Goal: Task Accomplishment & Management: Manage account settings

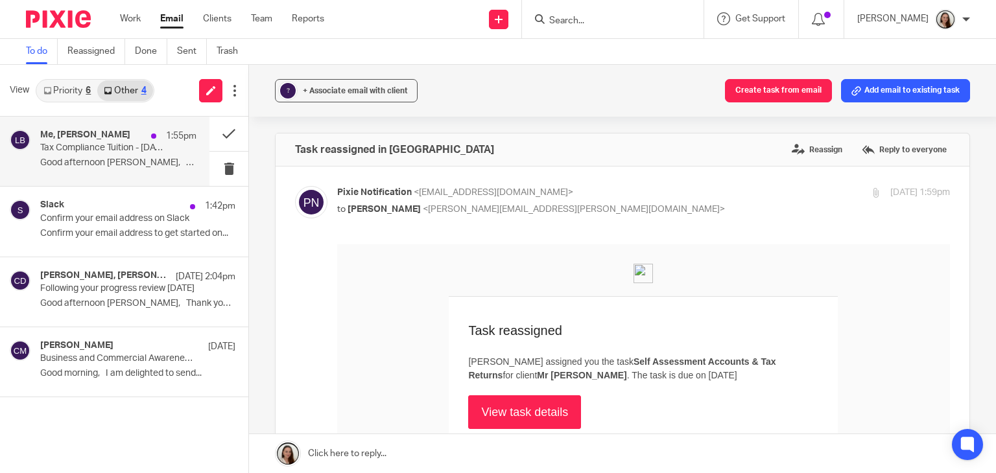
click at [105, 148] on p "Tax Compliance Tuition - 22/09/25 to 26/09/25" at bounding box center [102, 148] width 125 height 11
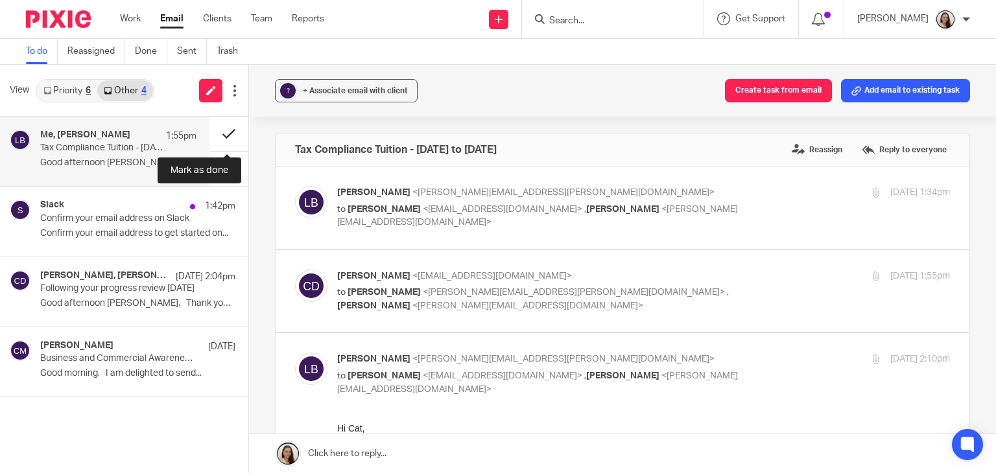
click at [228, 131] on button at bounding box center [228, 134] width 39 height 34
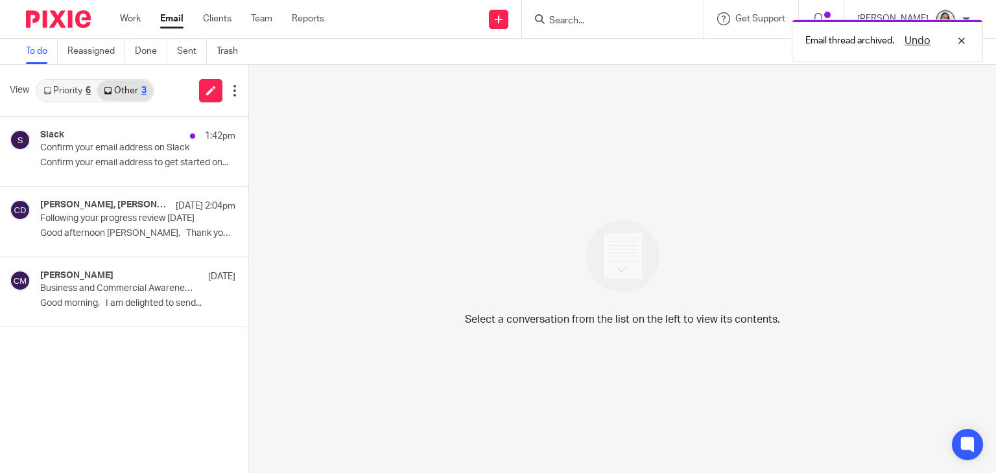
click at [110, 156] on div "Slack 1:42pm Confirm your email address on Slack Confirm your email address to …" at bounding box center [137, 151] width 195 height 43
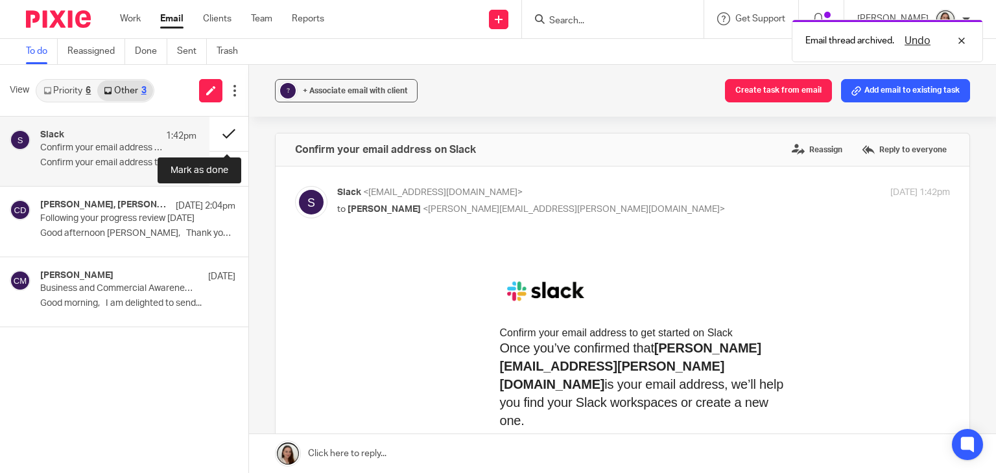
click at [222, 130] on button at bounding box center [228, 134] width 39 height 34
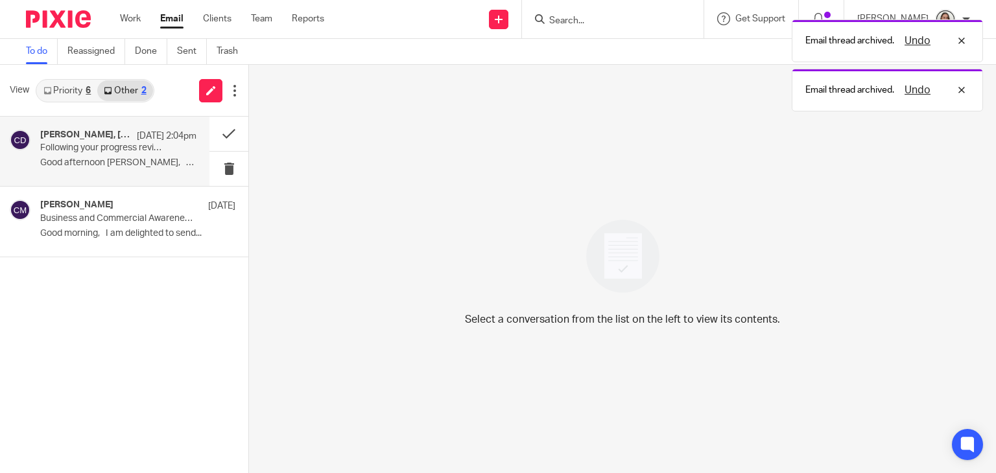
click at [126, 147] on p "Following your progress review 13.08.25" at bounding box center [102, 148] width 125 height 11
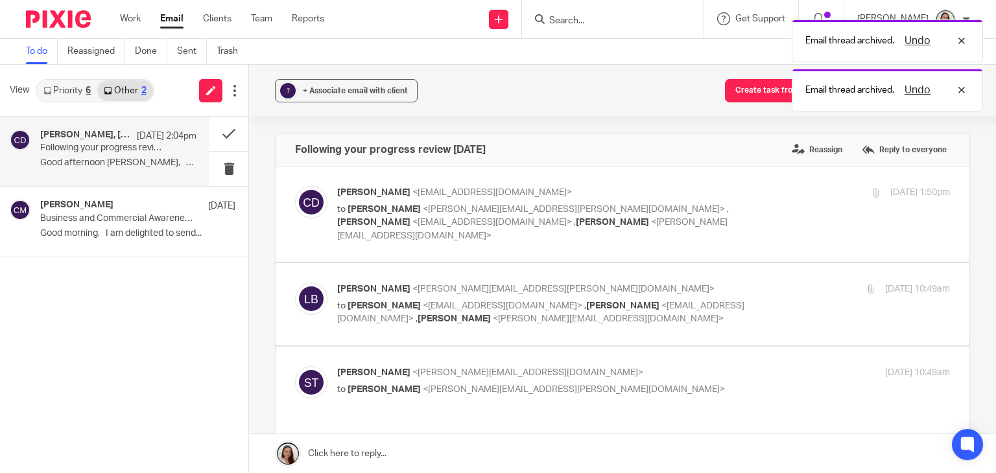
click at [78, 98] on link "Priority 6" at bounding box center [67, 90] width 60 height 21
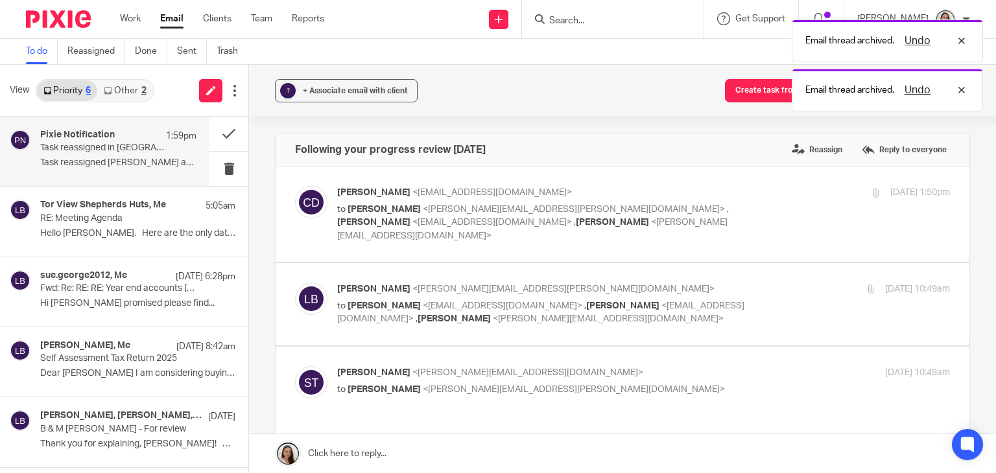
click at [110, 156] on div "Pixie Notification 1:59pm Task reassigned in Pixie Task reassigned Emily Belche…" at bounding box center [118, 151] width 156 height 43
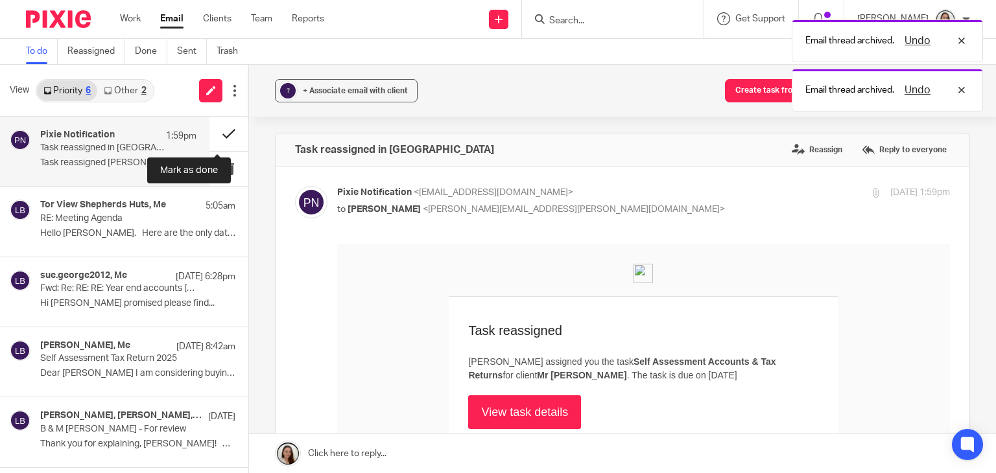
click at [217, 133] on button at bounding box center [228, 134] width 39 height 34
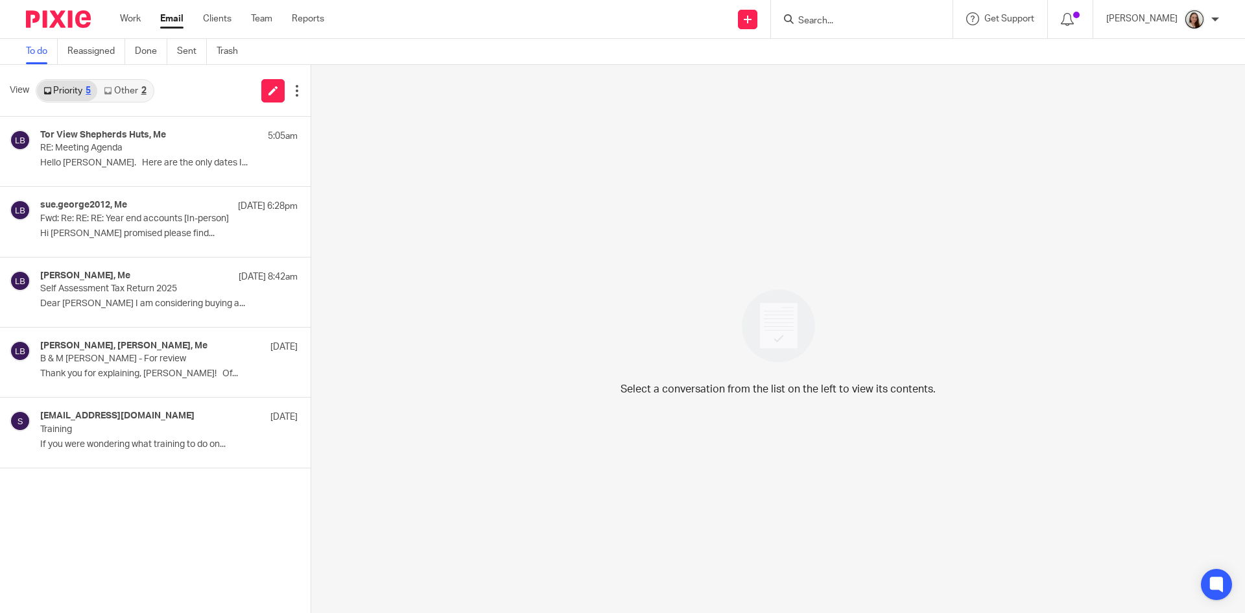
click at [850, 18] on input "Search" at bounding box center [855, 22] width 117 height 12
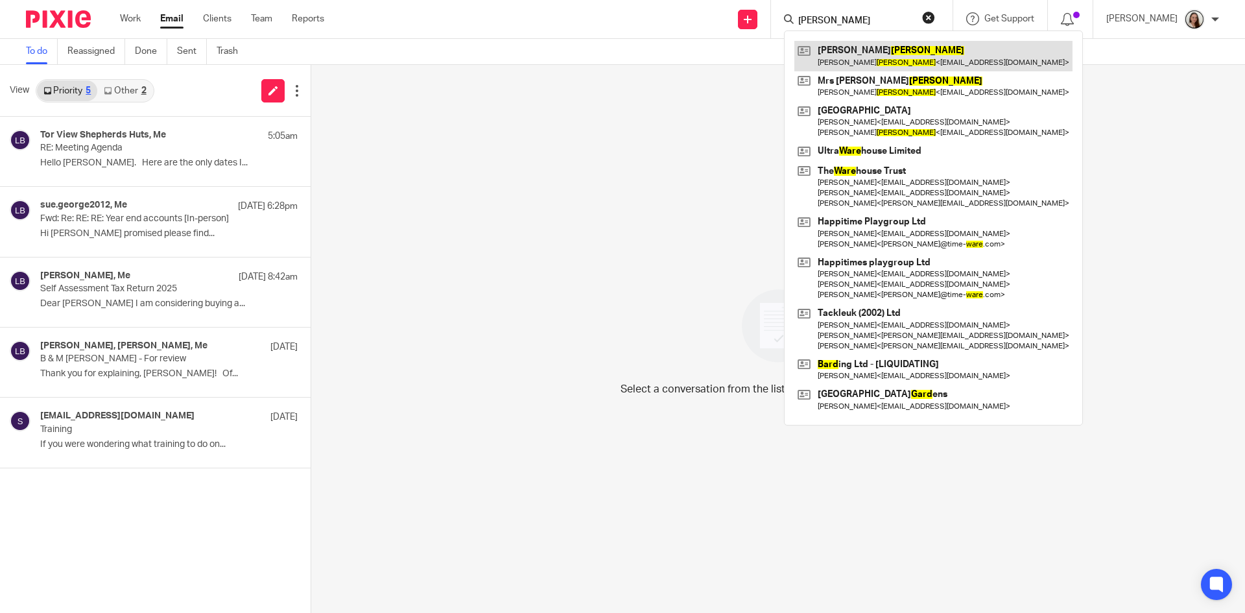
type input "ward"
click at [907, 59] on link at bounding box center [933, 56] width 278 height 30
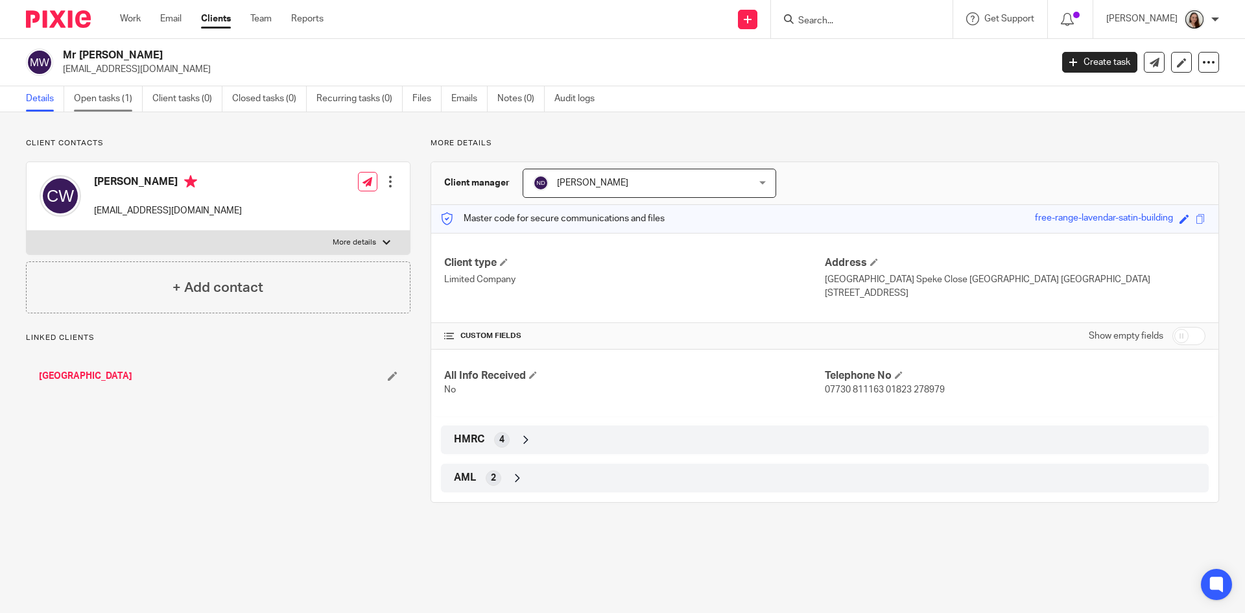
click at [124, 100] on link "Open tasks (1)" at bounding box center [108, 98] width 69 height 25
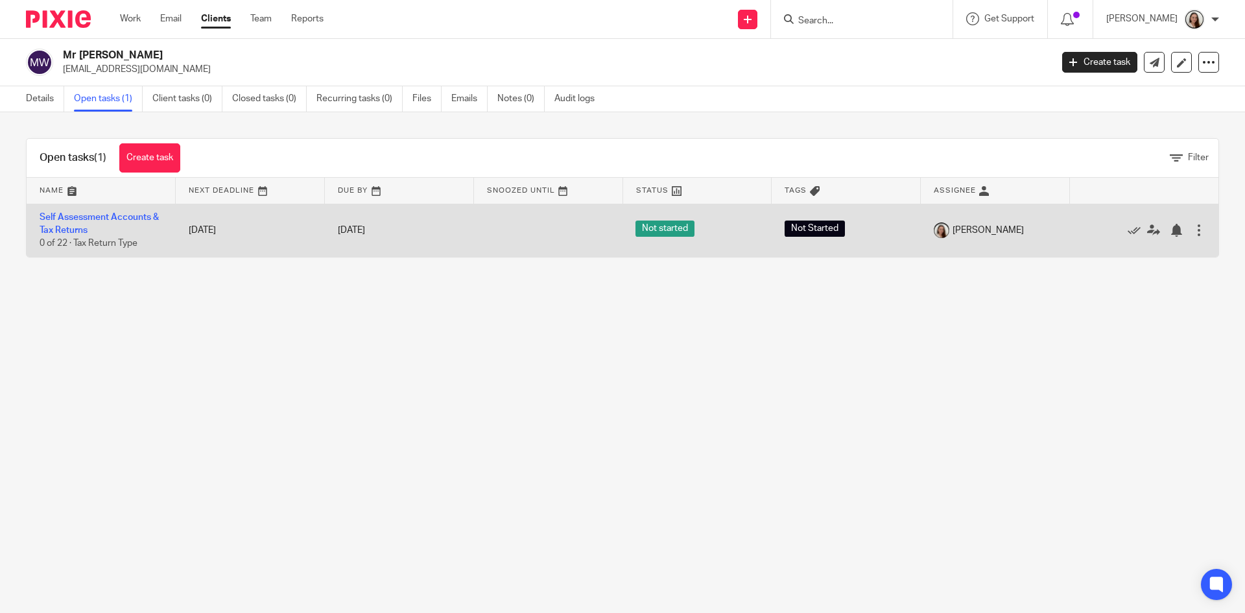
drag, startPoint x: 998, startPoint y: 230, endPoint x: 35, endPoint y: 216, distance: 962.9
click at [35, 216] on tr "Self Assessment Accounts & Tax Returns 0 of 22 · Tax Return Type 26 Nov 2025 31…" at bounding box center [623, 230] width 1192 height 53
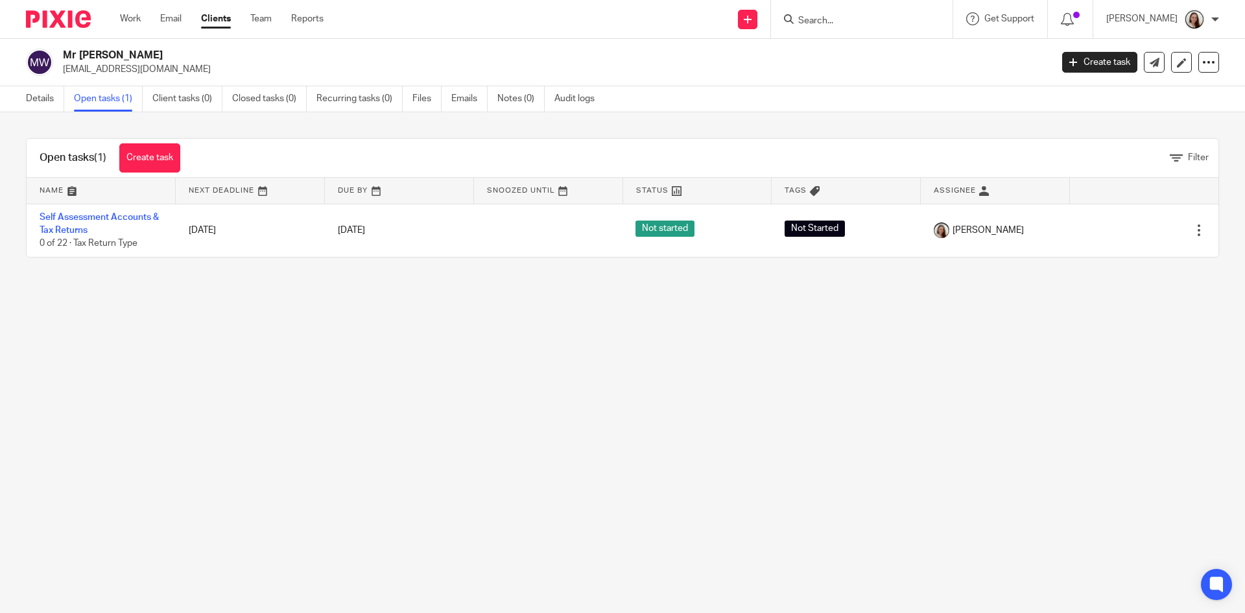
click at [202, 353] on main "Mr Christopher Ward yallands@hotmail.co.uk Create task Update from Companies Ho…" at bounding box center [622, 306] width 1245 height 613
click at [516, 101] on link "Notes (0)" at bounding box center [520, 98] width 47 height 25
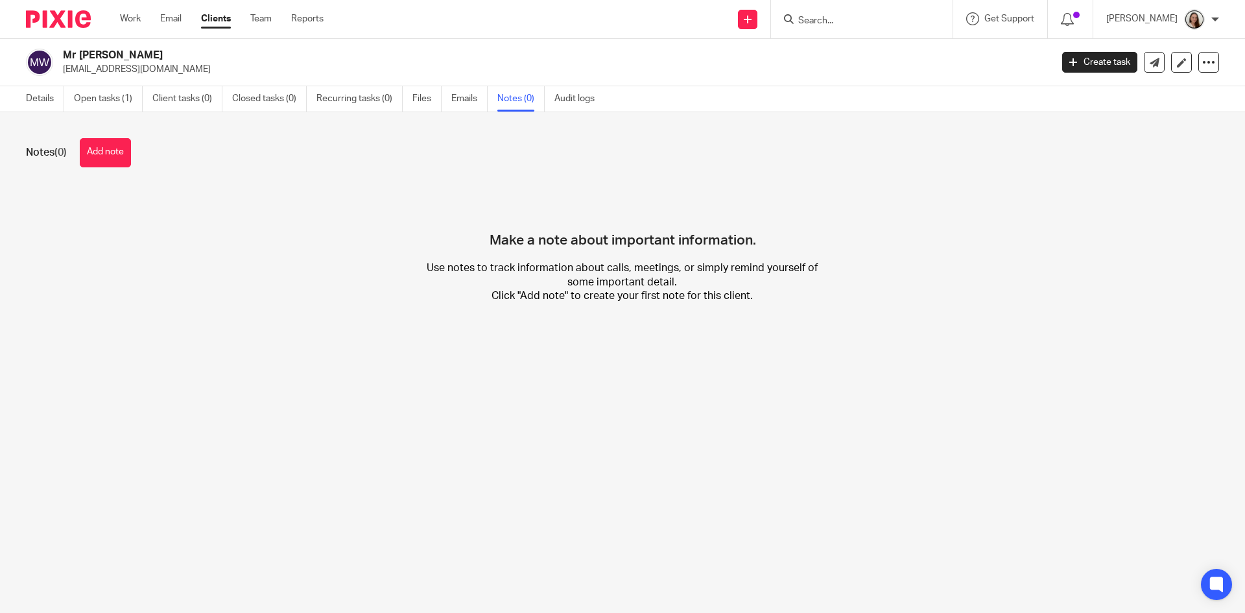
drag, startPoint x: 100, startPoint y: 154, endPoint x: 108, endPoint y: 161, distance: 11.0
click at [101, 154] on button "Add note" at bounding box center [105, 152] width 51 height 29
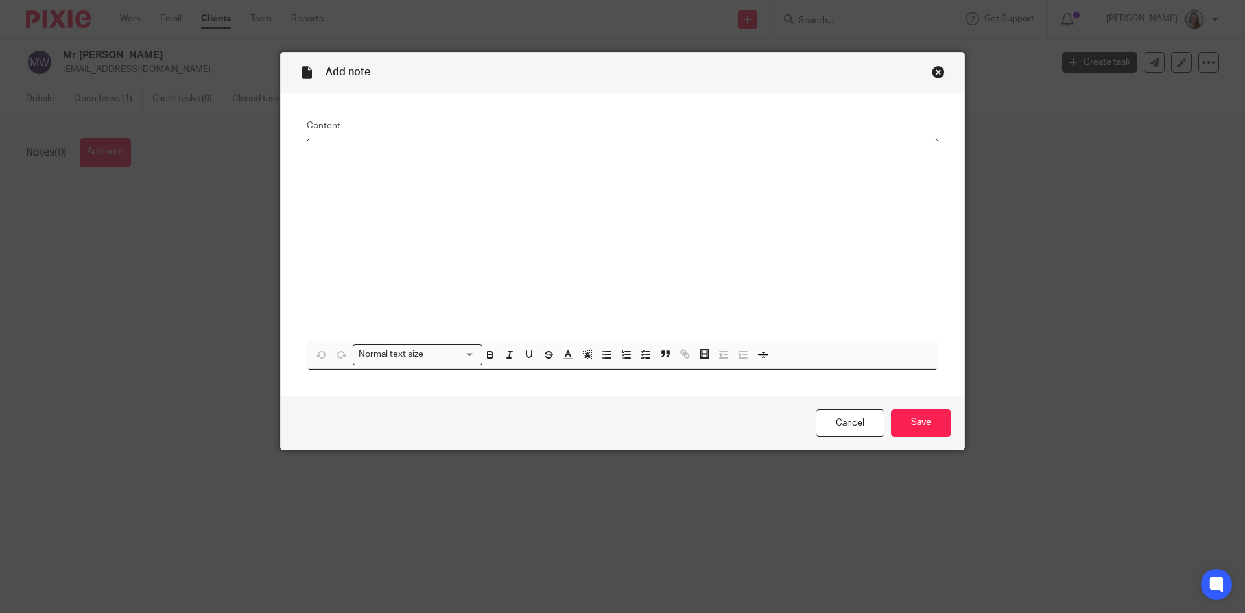
click at [390, 231] on div at bounding box center [622, 239] width 630 height 201
drag, startPoint x: 648, startPoint y: 187, endPoint x: 114, endPoint y: 161, distance: 534.8
click at [114, 161] on div "Add note Content 27/08/25 - LB asked Johanne to request government gateway acce…" at bounding box center [622, 306] width 1245 height 613
copy p "27/08/25 - LB asked Johanne to request government gateway access for SA"
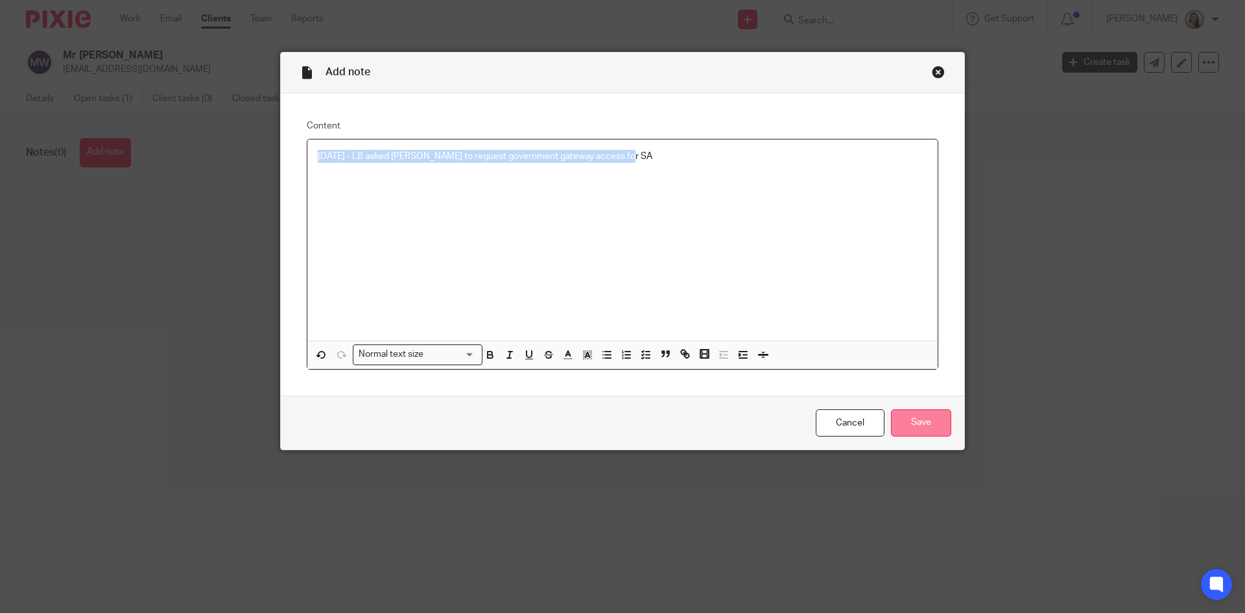
click at [930, 418] on input "Save" at bounding box center [921, 423] width 60 height 28
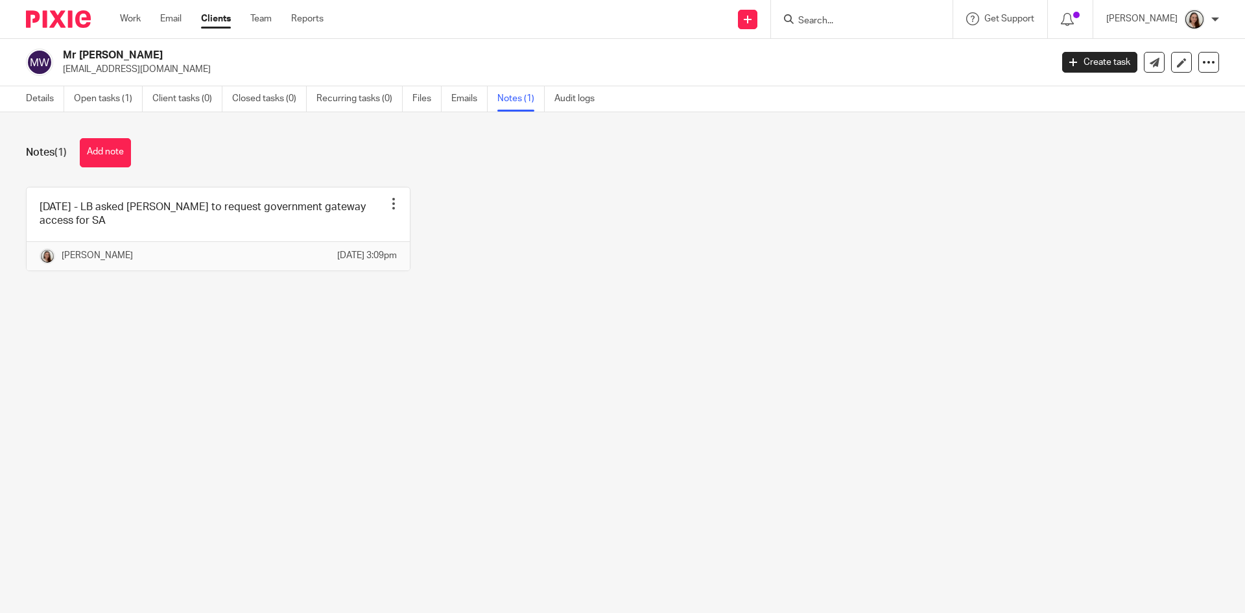
click at [869, 16] on input "Search" at bounding box center [855, 22] width 117 height 12
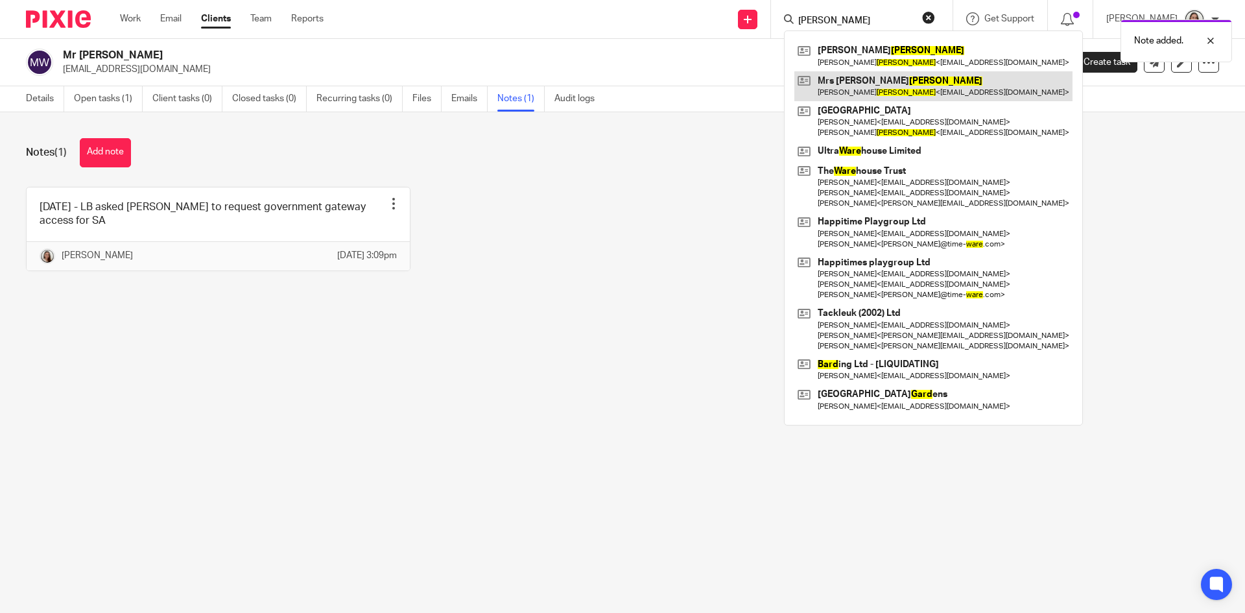
type input "[PERSON_NAME]"
click at [911, 84] on link at bounding box center [933, 86] width 278 height 30
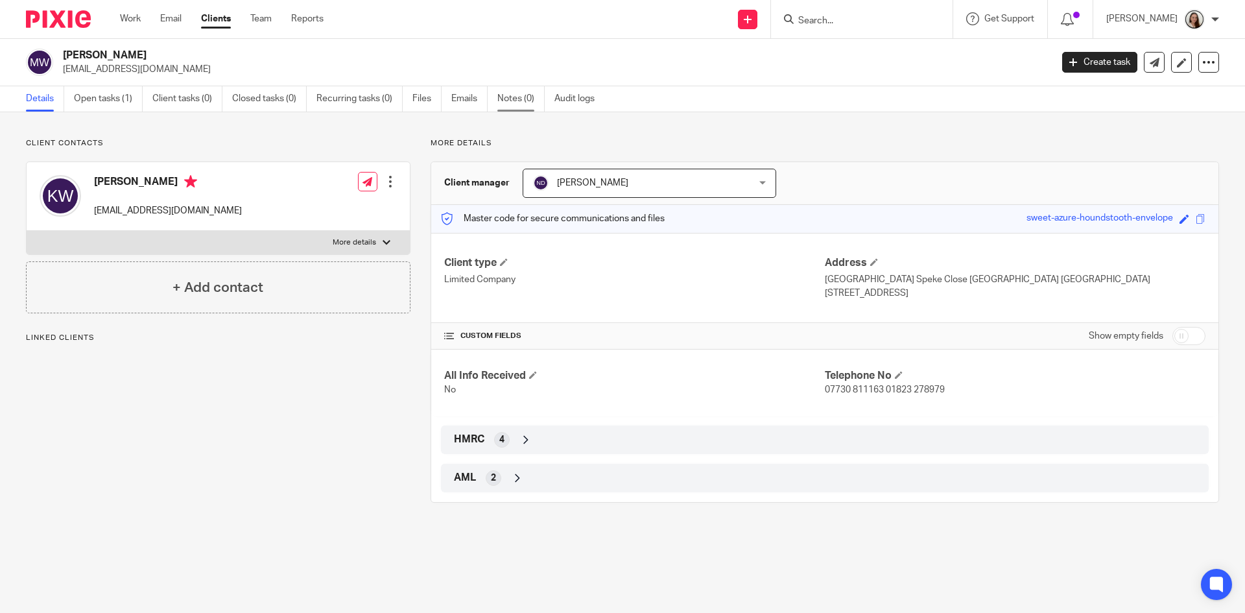
click at [523, 104] on link "Notes (0)" at bounding box center [520, 98] width 47 height 25
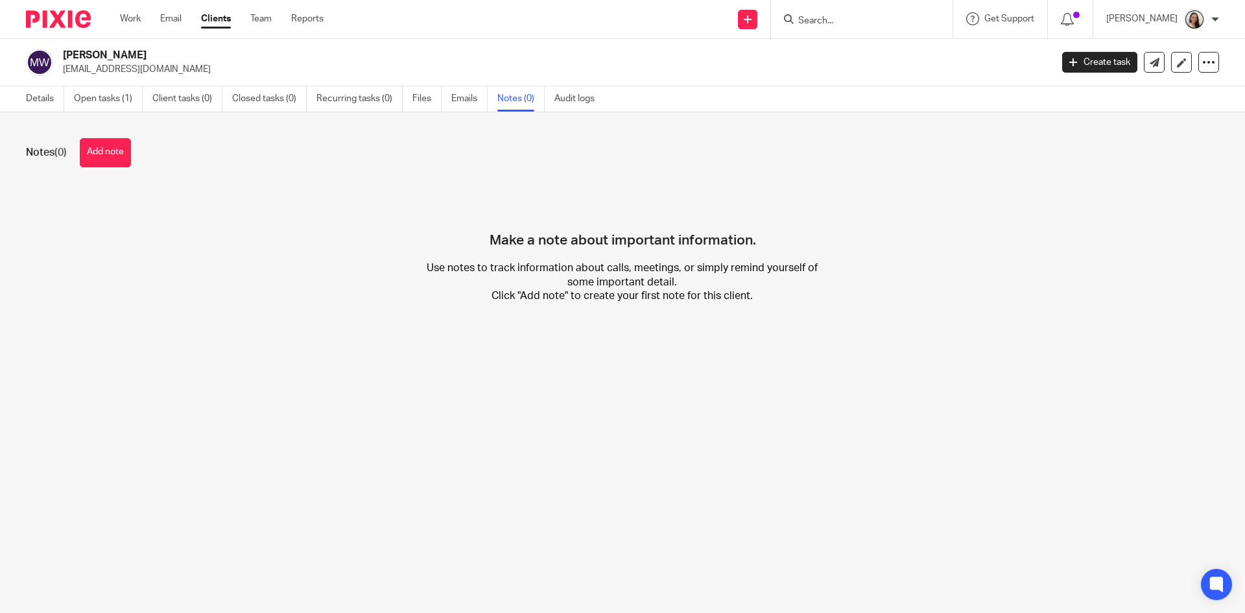
click at [105, 151] on button "Add note" at bounding box center [105, 152] width 51 height 29
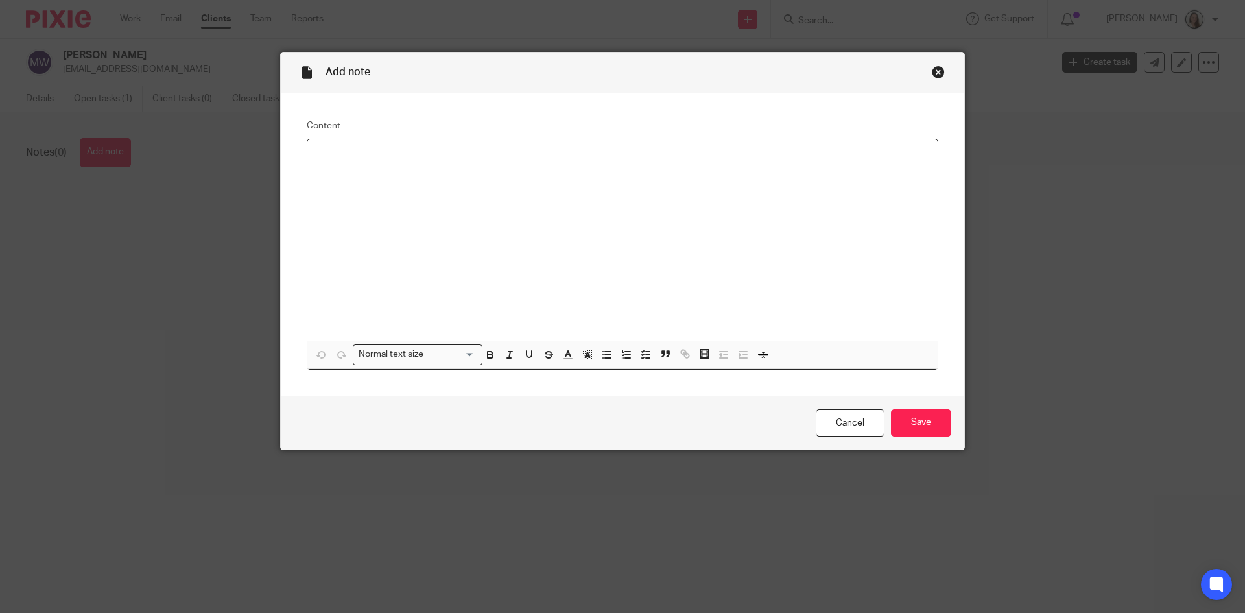
click at [319, 153] on p at bounding box center [622, 156] width 609 height 13
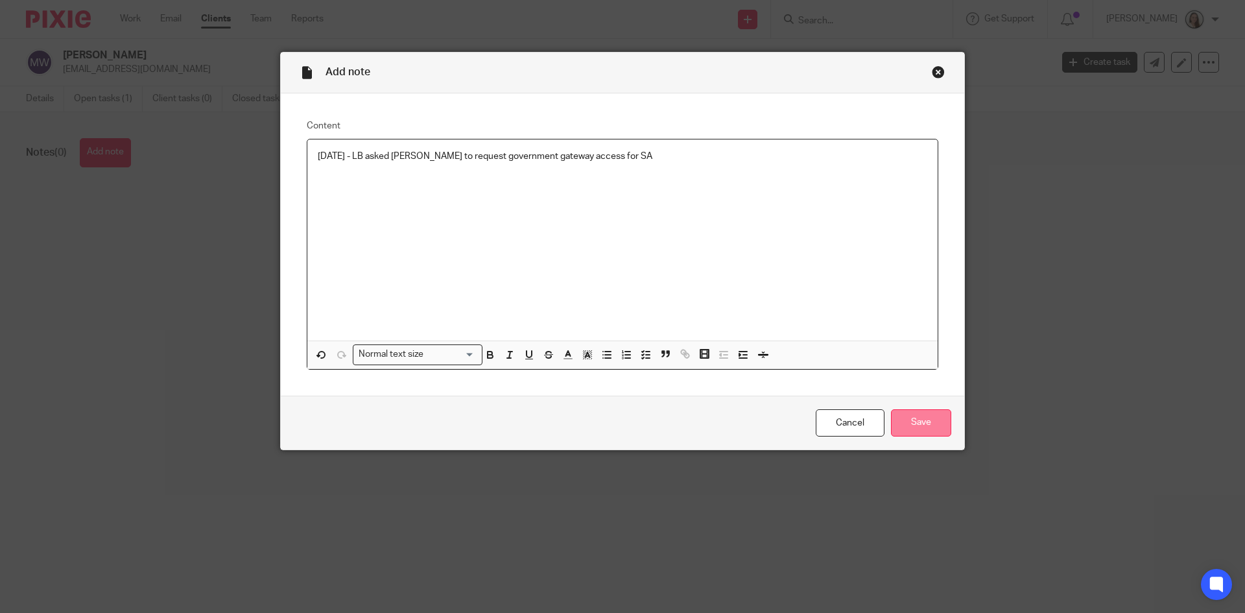
click at [919, 418] on input "Save" at bounding box center [921, 423] width 60 height 28
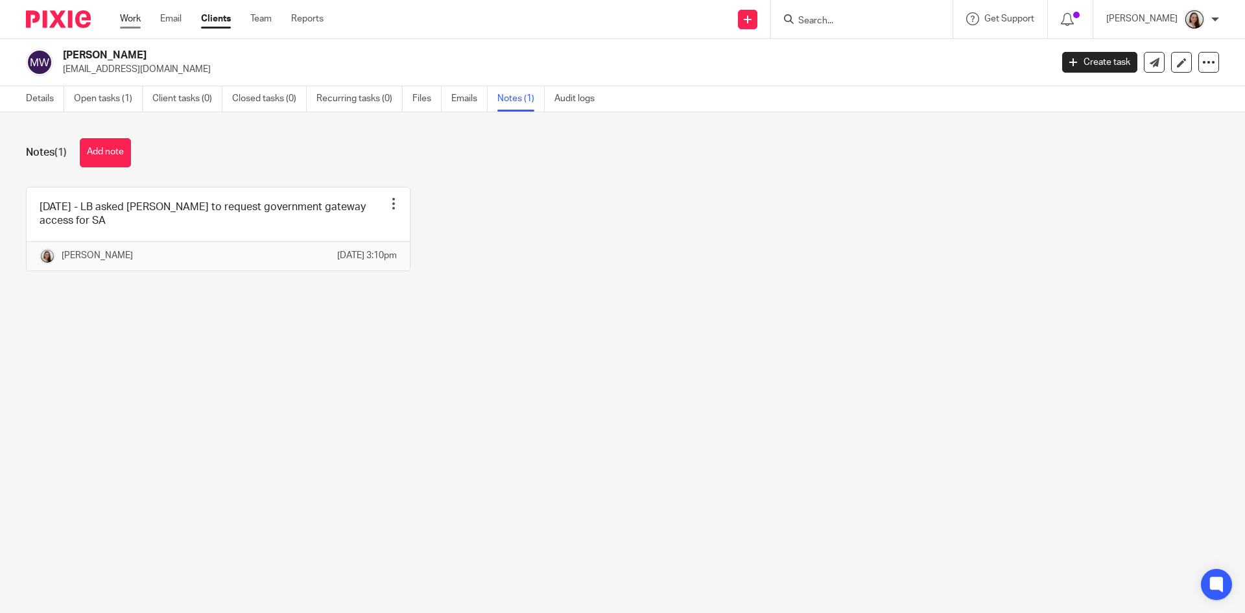
click at [127, 20] on link "Work" at bounding box center [130, 18] width 21 height 13
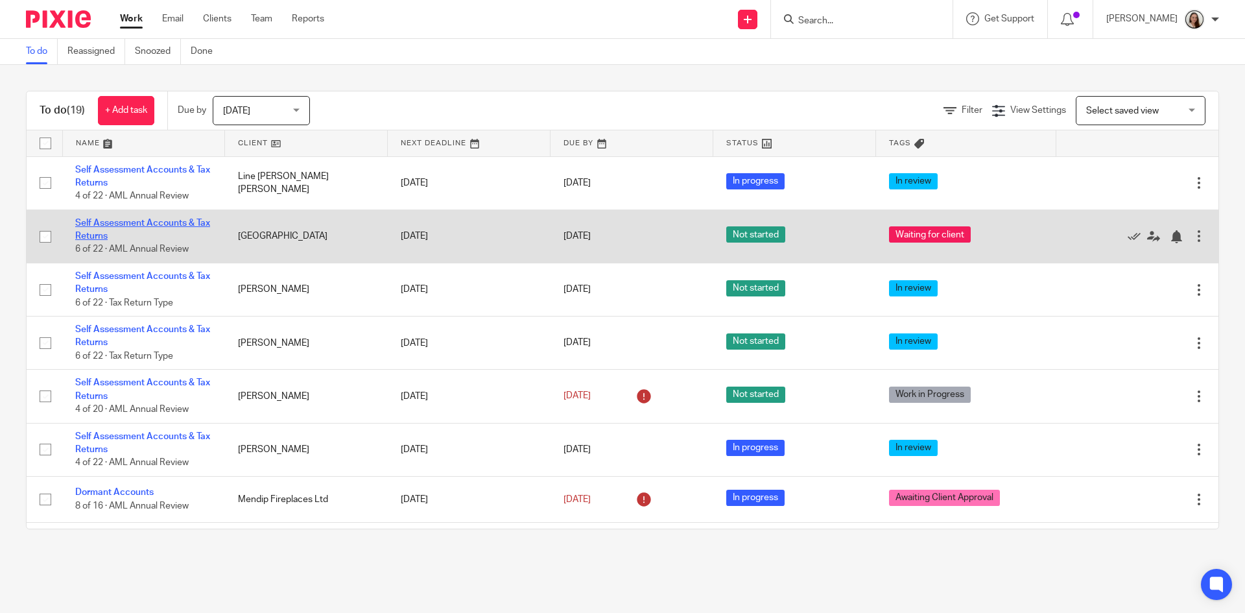
click at [172, 223] on link "Self Assessment Accounts & Tax Returns" at bounding box center [142, 229] width 135 height 22
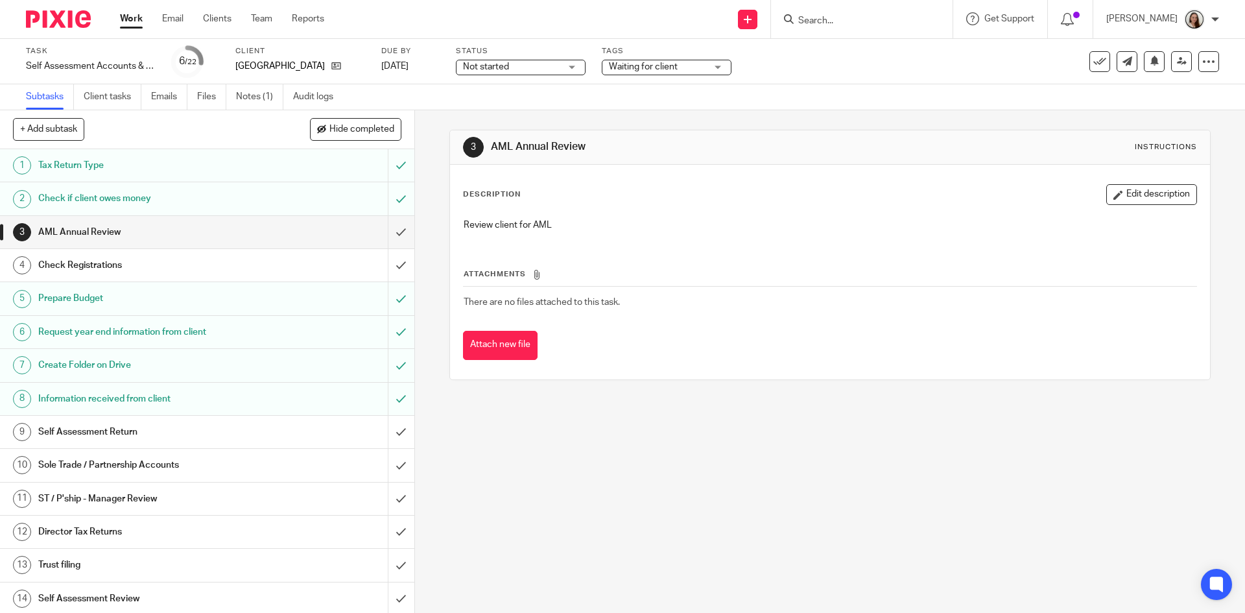
click at [684, 67] on span "Waiting for client" at bounding box center [657, 67] width 97 height 14
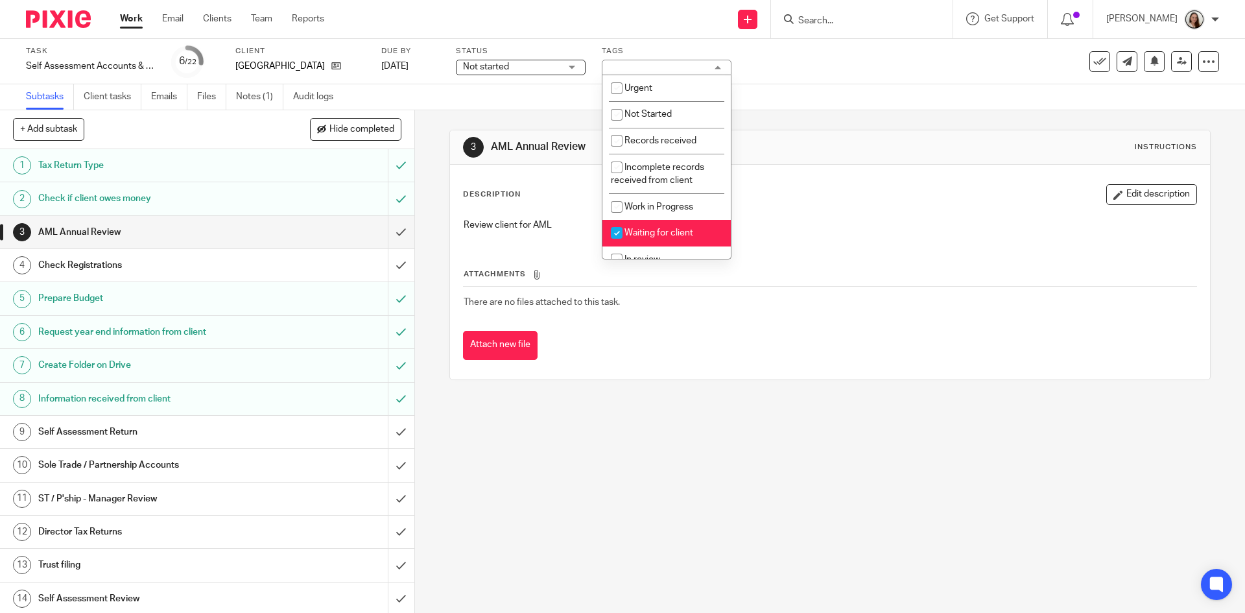
click at [646, 236] on li "Waiting for client" at bounding box center [666, 233] width 128 height 27
checkbox input "false"
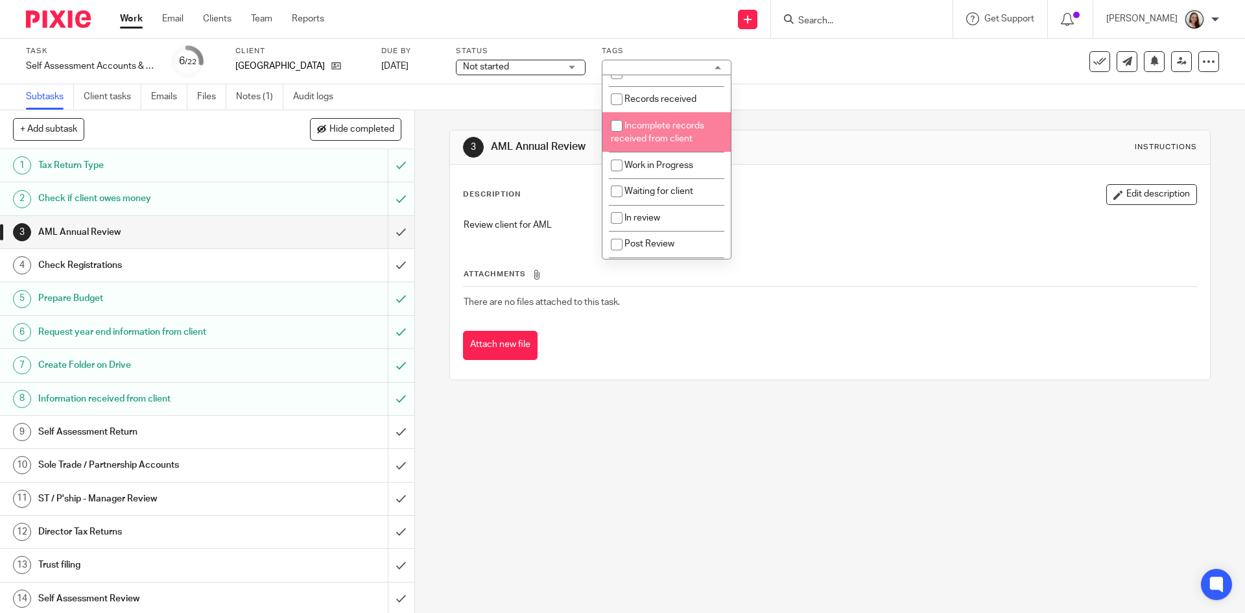
scroll to position [65, 0]
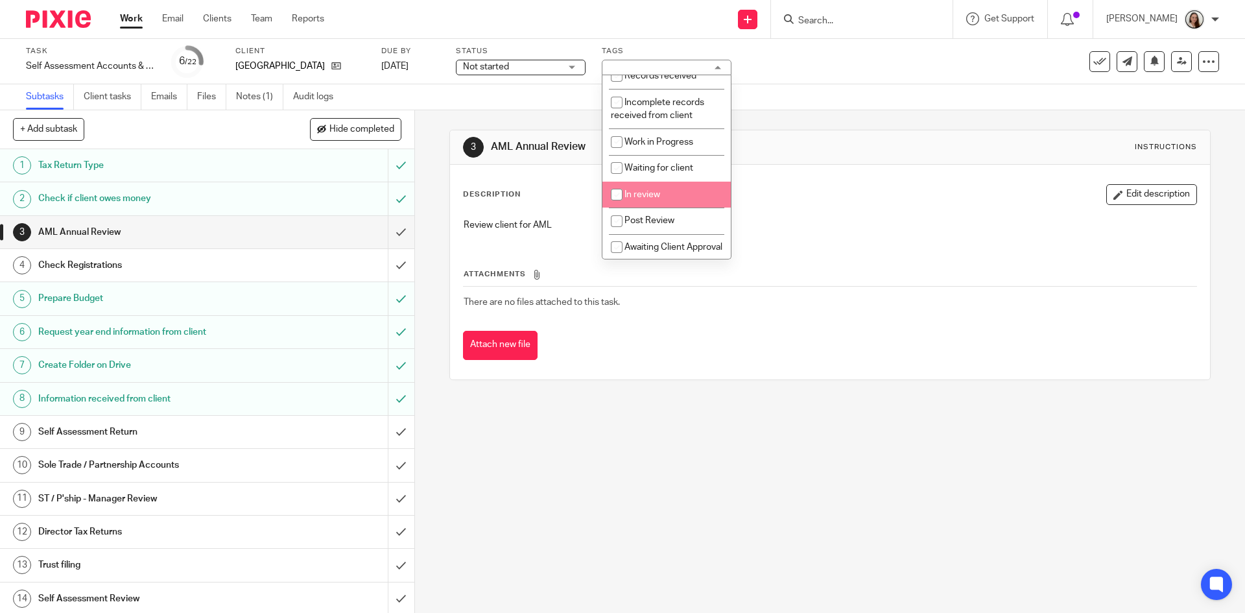
click at [659, 198] on span "In review" at bounding box center [642, 194] width 36 height 9
checkbox input "true"
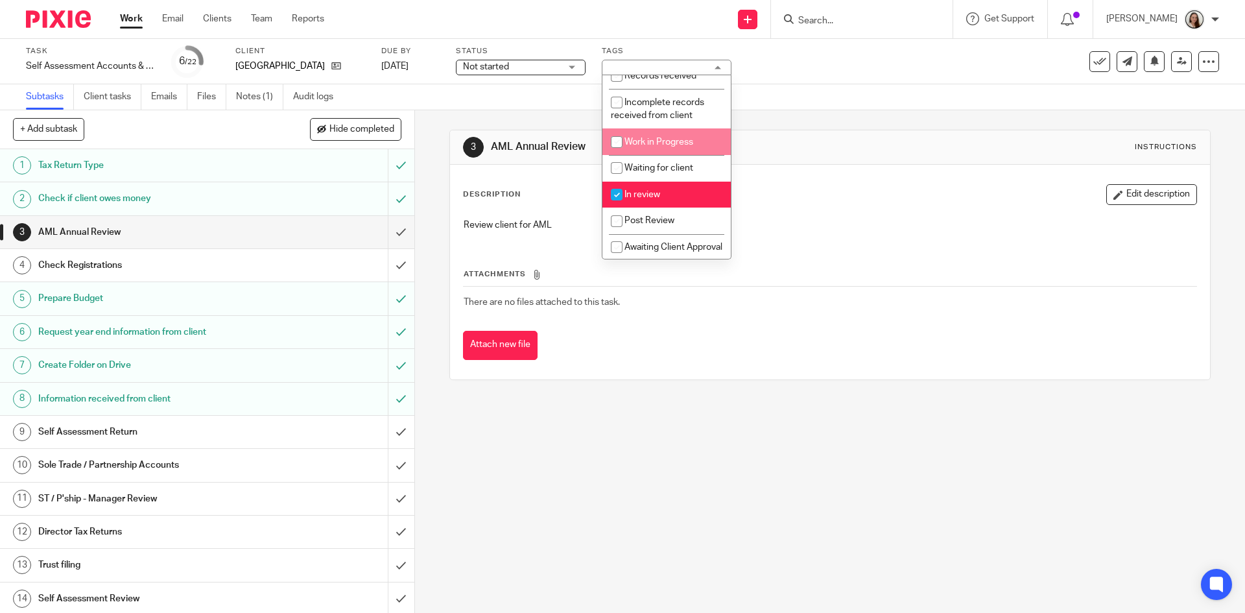
click at [805, 89] on div "Subtasks Client tasks Emails Files Notes (1) Audit logs" at bounding box center [622, 97] width 1245 height 26
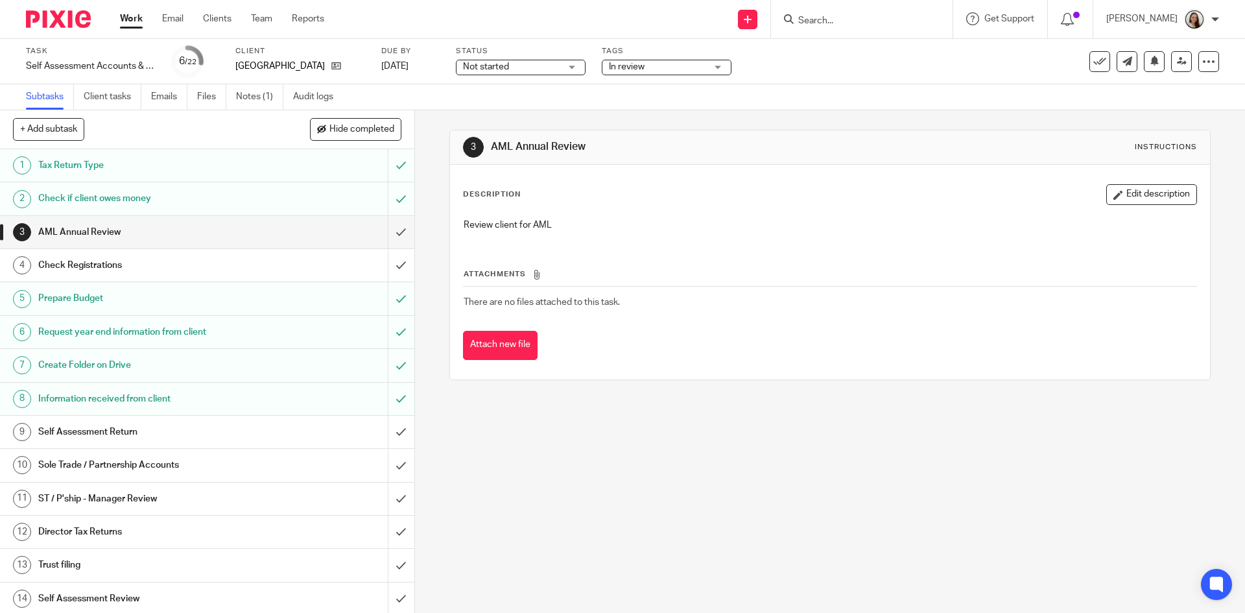
click at [479, 71] on span "Not started" at bounding box center [511, 67] width 97 height 14
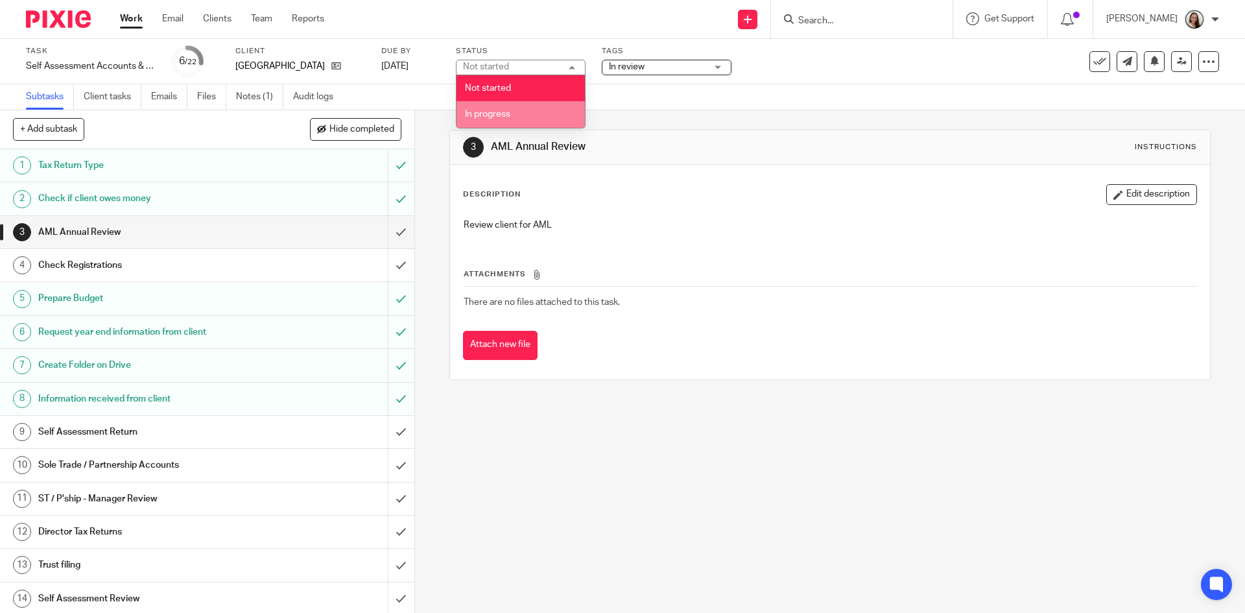
click at [521, 113] on li "In progress" at bounding box center [520, 114] width 128 height 27
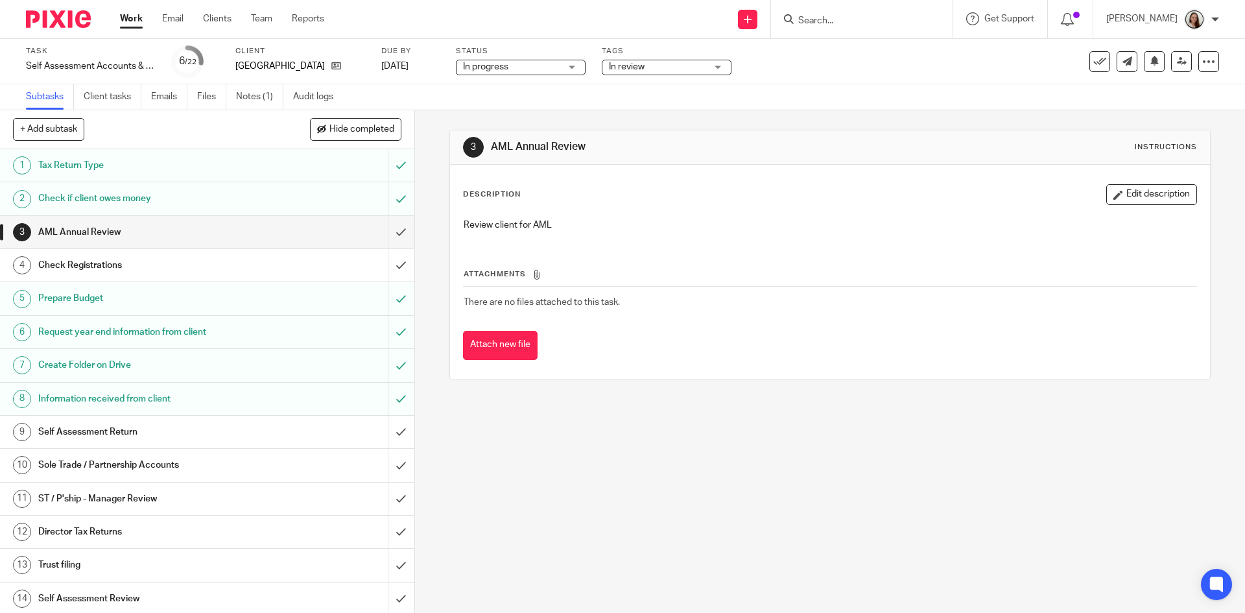
click at [754, 127] on div "3 AML Annual Review Instructions Description Edit description Review client for…" at bounding box center [829, 254] width 760 height 289
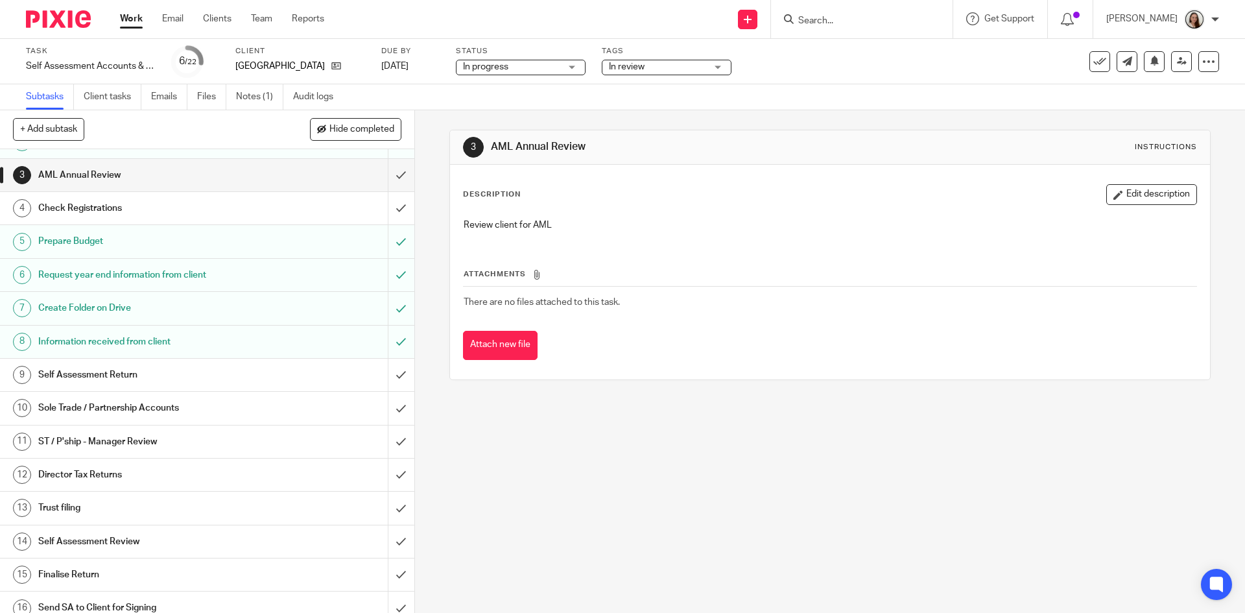
scroll to position [130, 0]
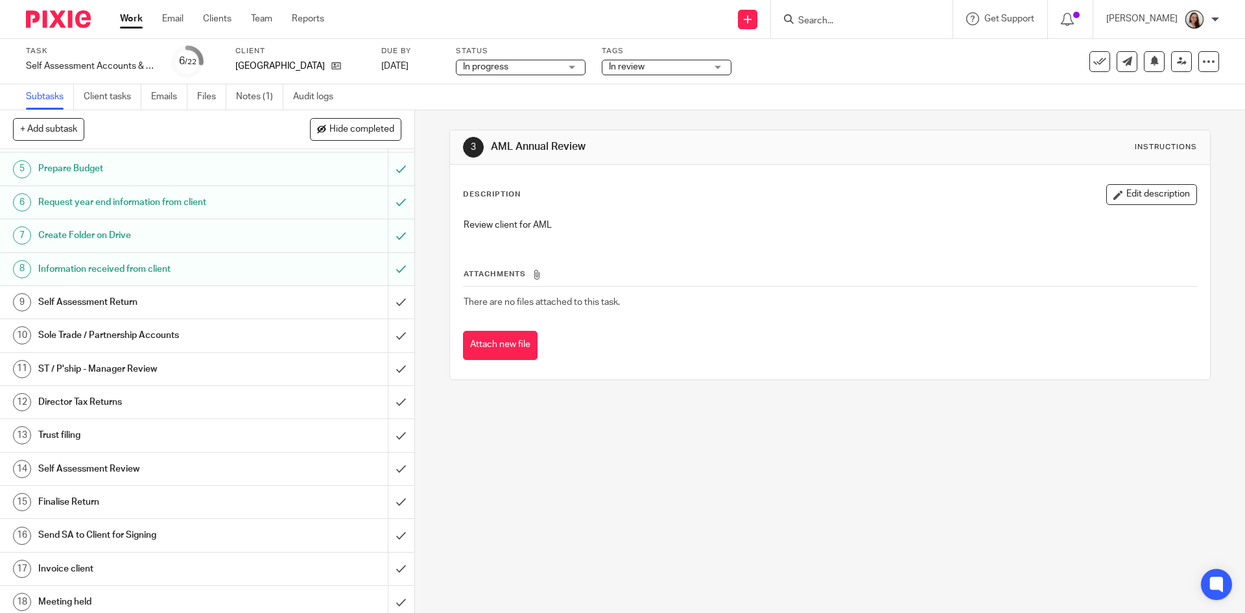
click at [85, 331] on h1 "Sole Trade / Partnership Accounts" at bounding box center [150, 334] width 224 height 19
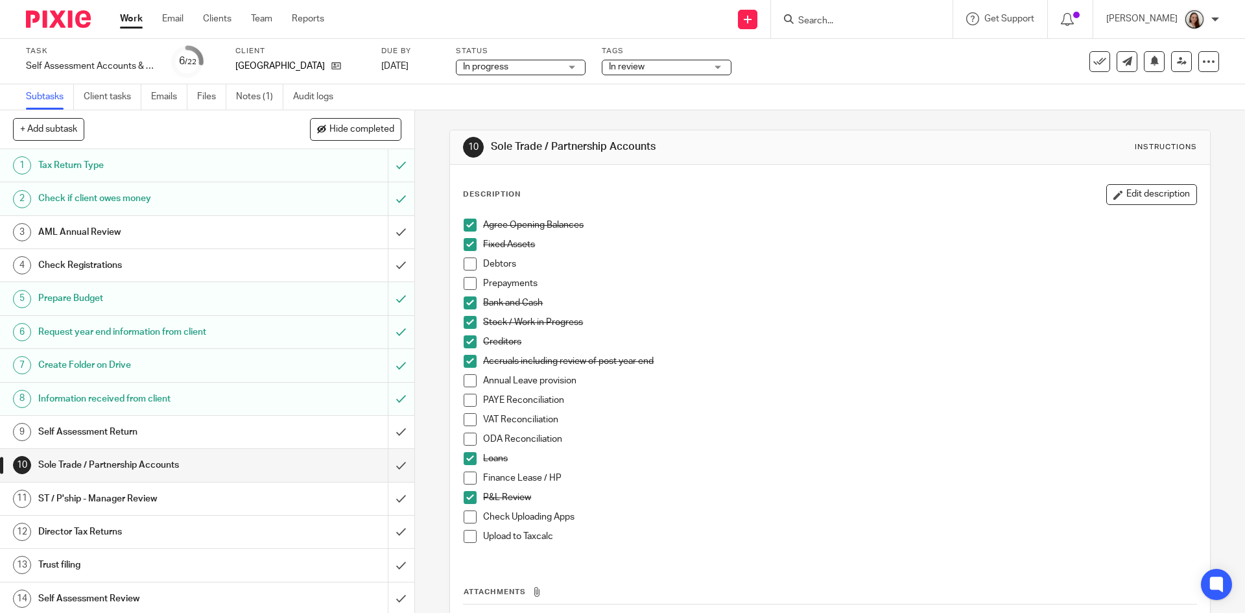
click at [468, 537] on span at bounding box center [470, 536] width 13 height 13
drag, startPoint x: 558, startPoint y: 537, endPoint x: 459, endPoint y: 154, distance: 395.8
click at [456, 141] on div "10 Sole Trade / Partnership Accounts Instructions Description Edit description …" at bounding box center [829, 414] width 760 height 568
click at [781, 407] on div "PAYE Reconciliation" at bounding box center [839, 403] width 713 height 19
click at [694, 528] on div "Check Uploading Apps" at bounding box center [839, 519] width 713 height 19
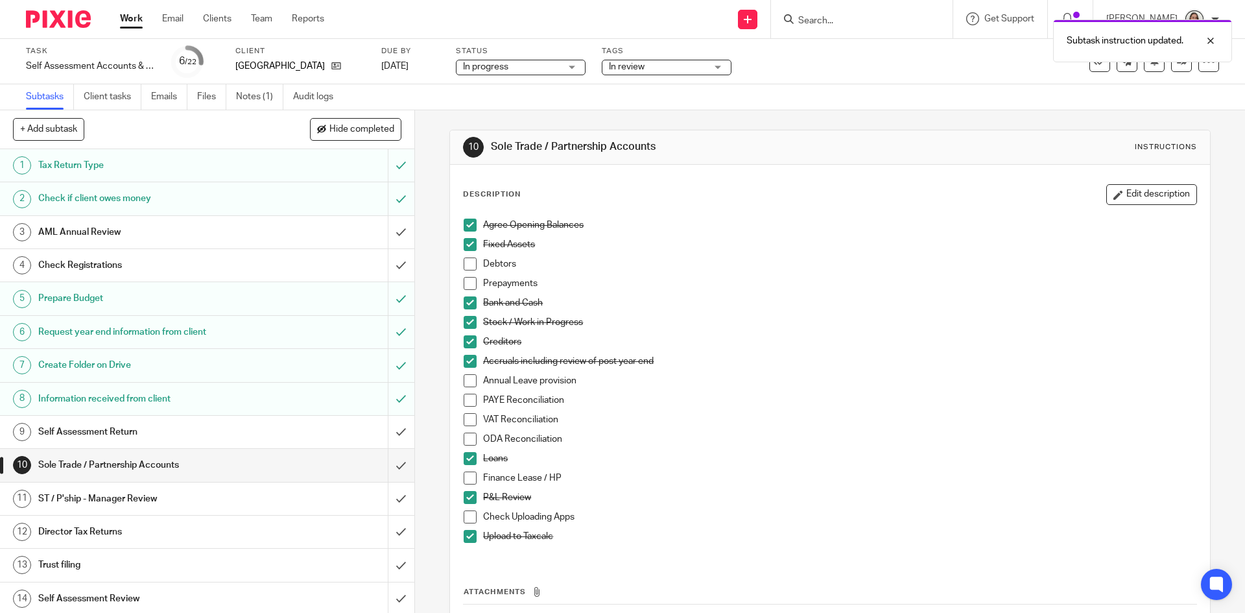
click at [548, 589] on th "Attachments" at bounding box center [829, 594] width 733 height 19
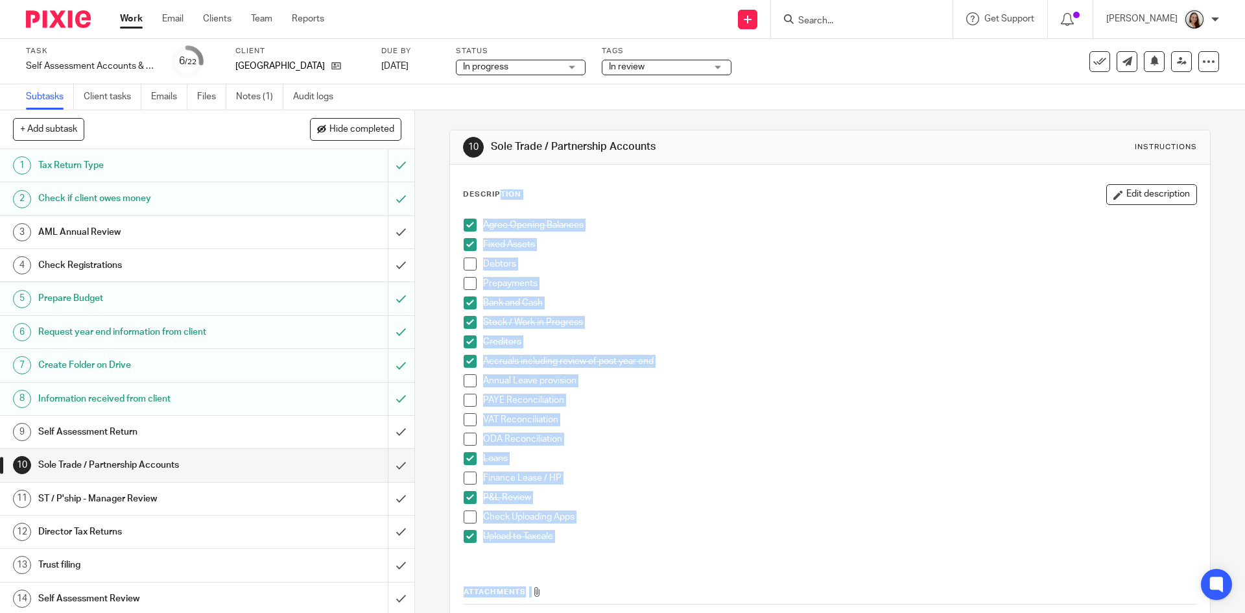
drag, startPoint x: 536, startPoint y: 590, endPoint x: 542, endPoint y: 263, distance: 326.8
click at [442, 182] on div "10 Sole Trade / Partnership Accounts Instructions Description Edit description …" at bounding box center [830, 361] width 830 height 502
click at [718, 474] on p "Finance Lease / HP" at bounding box center [839, 477] width 713 height 13
drag, startPoint x: 549, startPoint y: 595, endPoint x: 423, endPoint y: 200, distance: 414.4
click at [423, 198] on div "10 Sole Trade / Partnership Accounts Instructions Description Edit description …" at bounding box center [830, 361] width 830 height 502
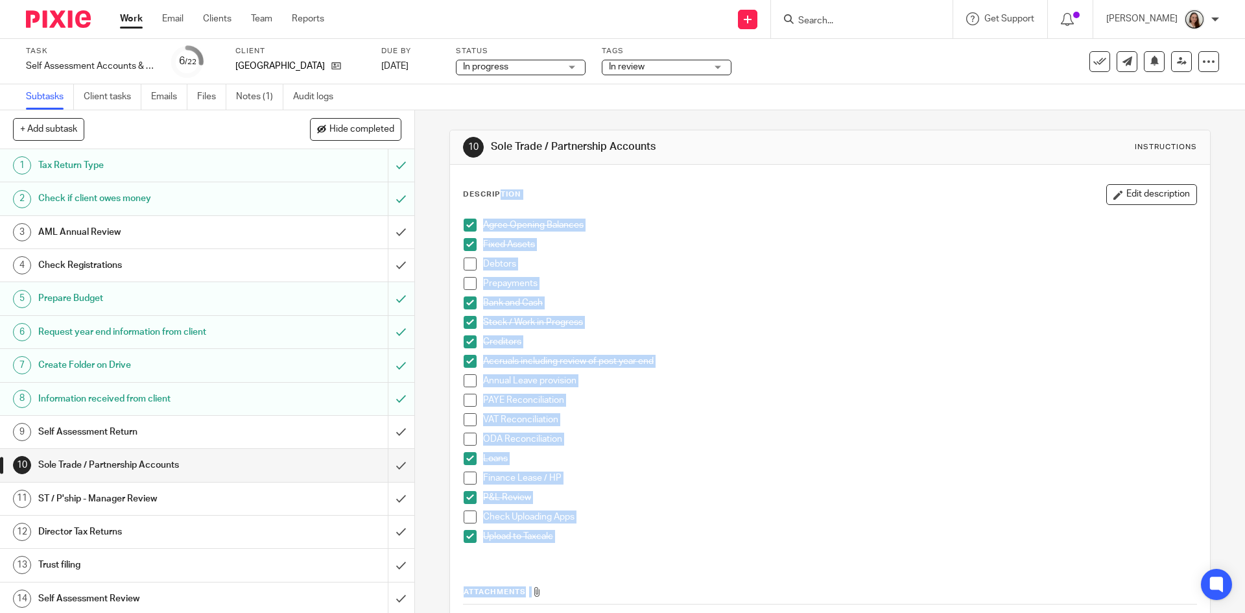
drag, startPoint x: 725, startPoint y: 449, endPoint x: 659, endPoint y: 507, distance: 88.3
click at [727, 451] on div "ODA Reconciliation" at bounding box center [839, 441] width 713 height 19
click at [616, 560] on div "Attachments There are no files attached to this task. Attach new file" at bounding box center [829, 619] width 733 height 118
click at [544, 600] on th "Attachments" at bounding box center [829, 594] width 733 height 19
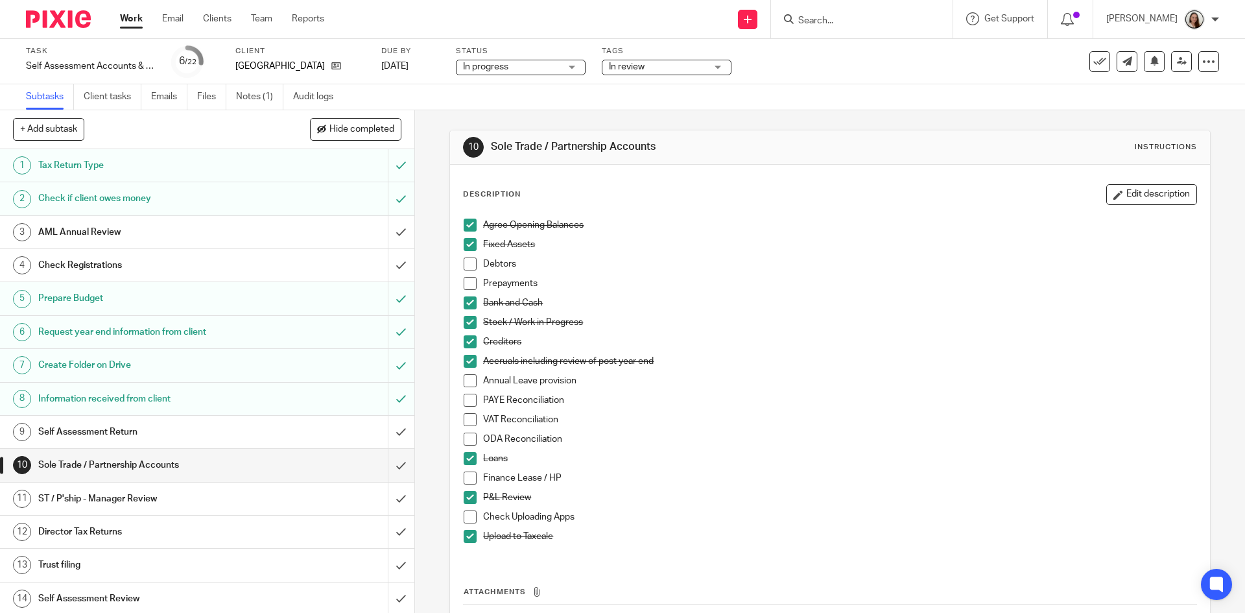
drag, startPoint x: 542, startPoint y: 592, endPoint x: 442, endPoint y: 148, distance: 455.2
click at [442, 148] on div "10 Sole Trade / Partnership Accounts Instructions Description Edit description …" at bounding box center [830, 361] width 830 height 502
click at [763, 424] on p "VAT Reconciliation" at bounding box center [839, 419] width 713 height 13
click at [384, 466] on input "submit" at bounding box center [207, 465] width 414 height 32
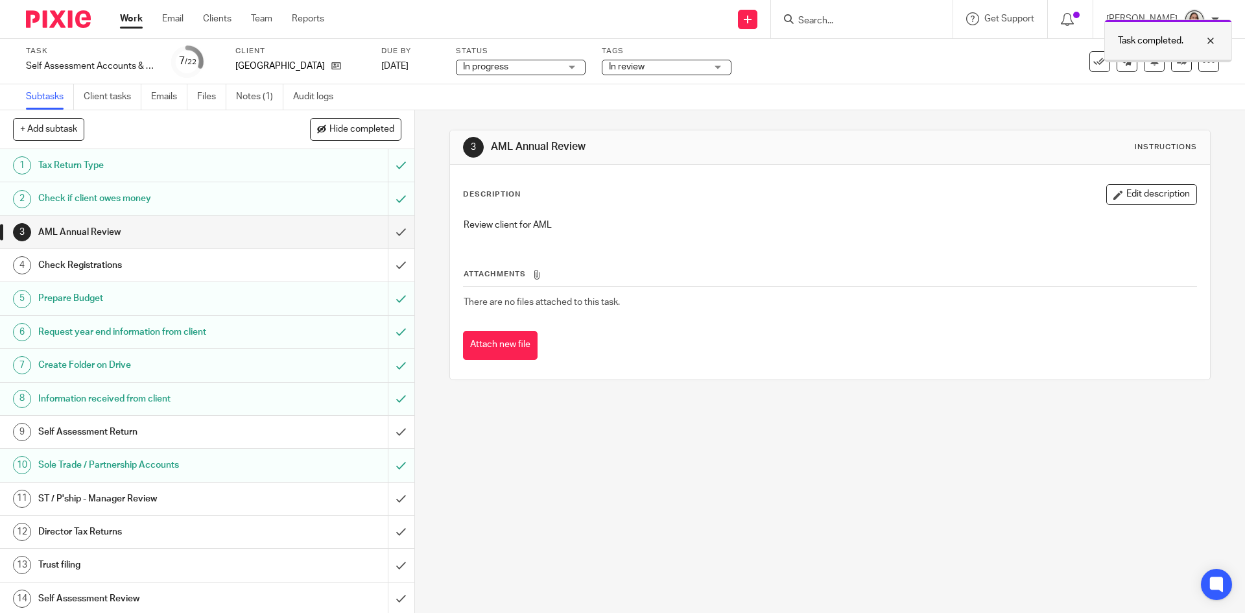
click at [1208, 42] on div at bounding box center [1200, 41] width 35 height 16
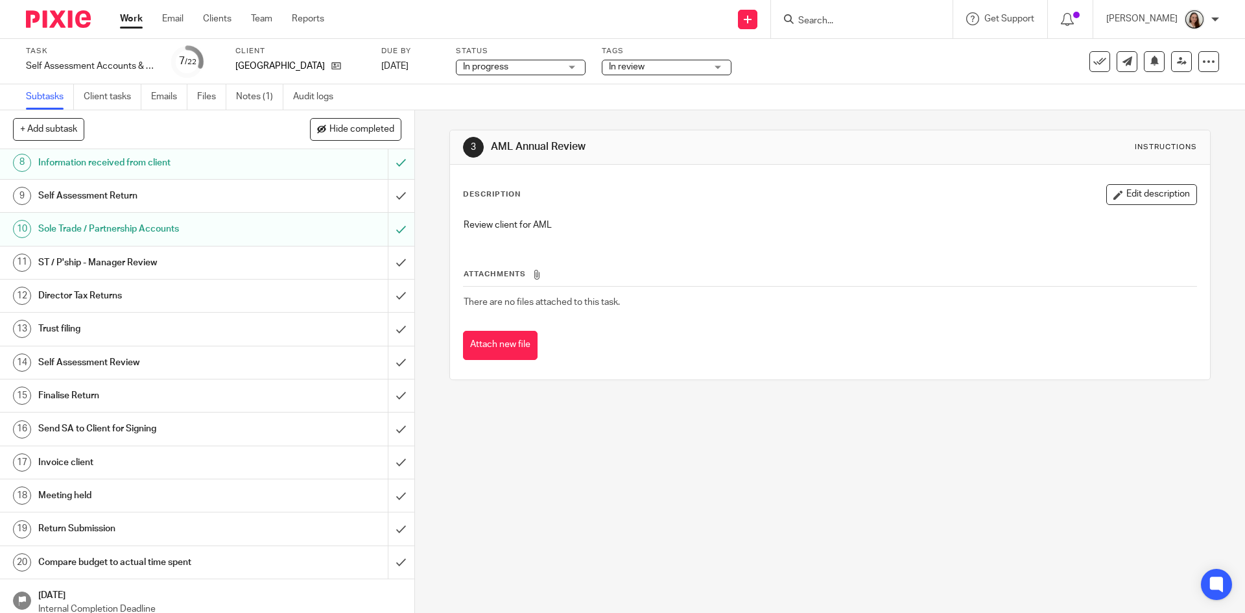
scroll to position [259, 0]
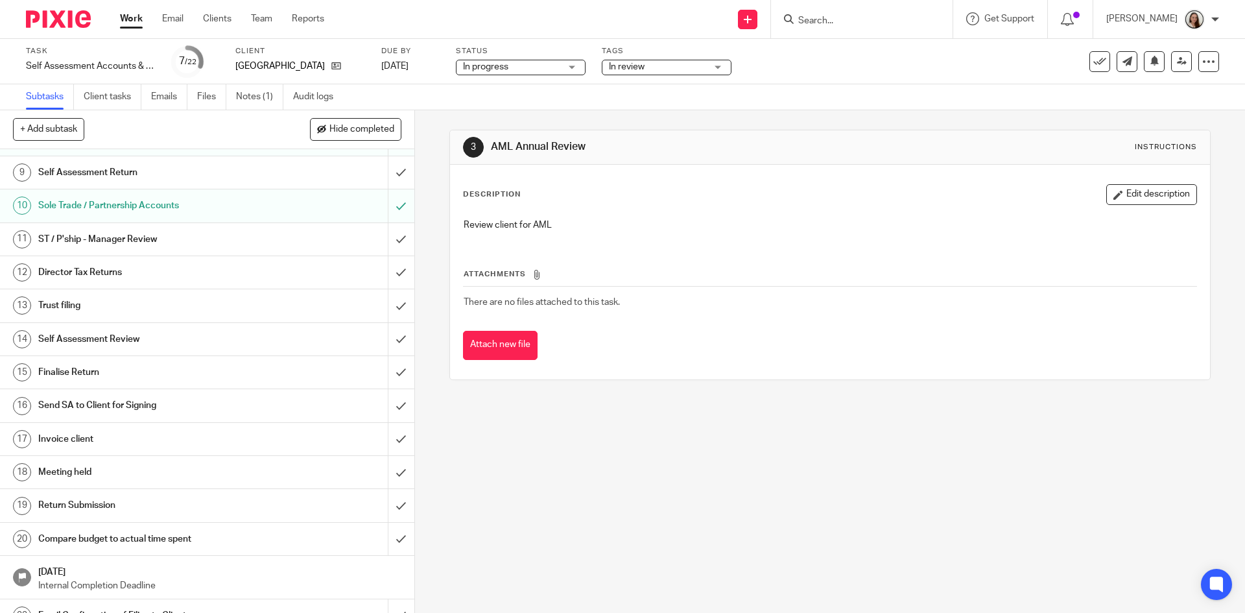
click at [135, 342] on h1 "Self Assessment Review" at bounding box center [150, 338] width 224 height 19
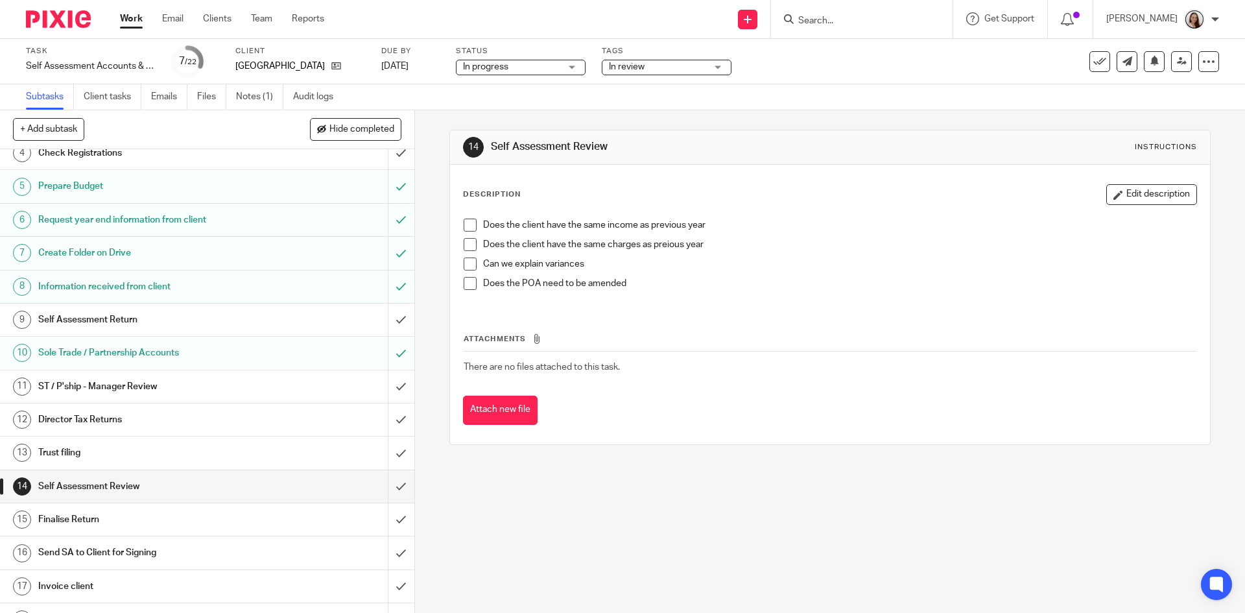
scroll to position [194, 0]
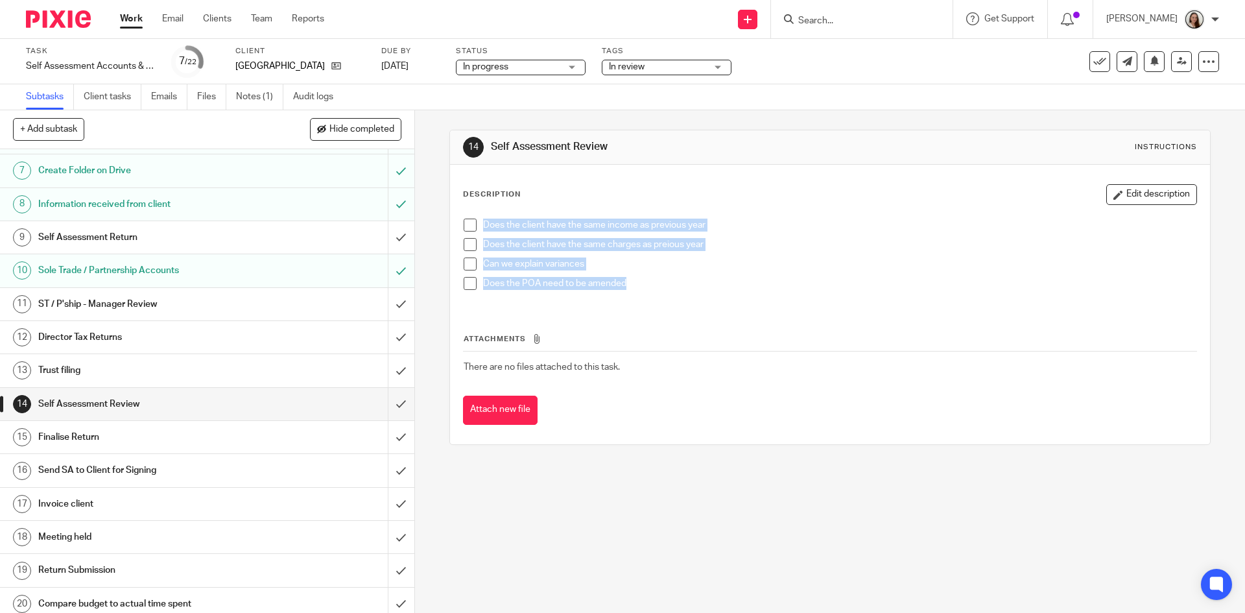
drag, startPoint x: 638, startPoint y: 285, endPoint x: 447, endPoint y: 213, distance: 204.1
click at [450, 213] on div "Description Edit description Does the client have the same income as previous y…" at bounding box center [829, 304] width 759 height 279
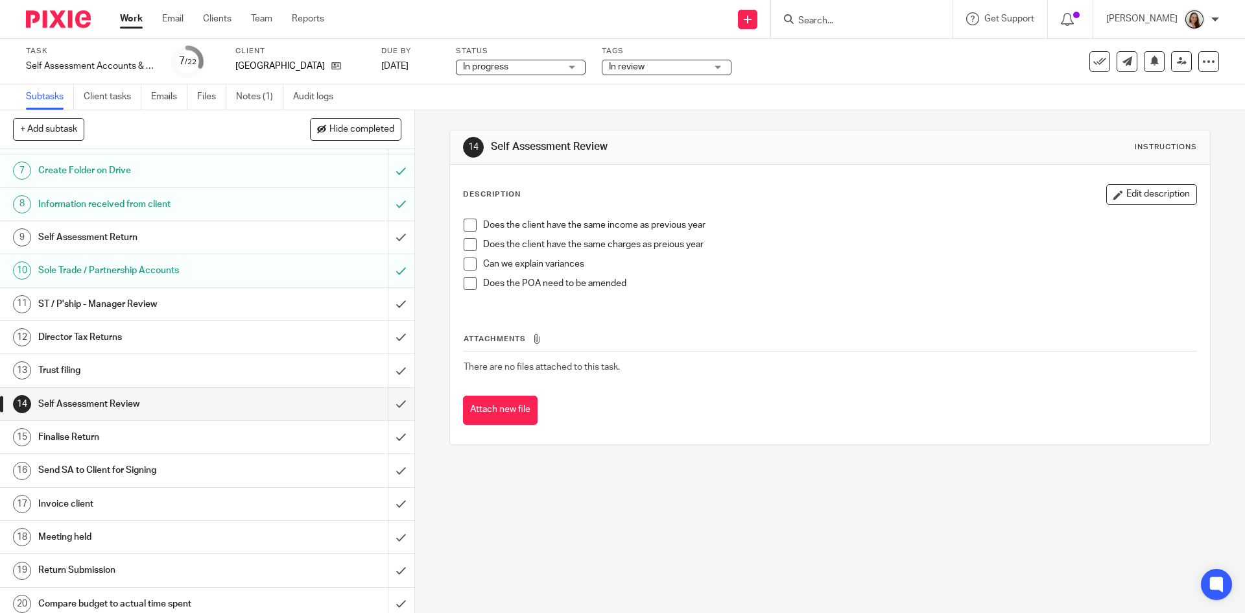
click at [814, 318] on div "Attachments There are no files attached to this task. Attach new file" at bounding box center [829, 366] width 733 height 118
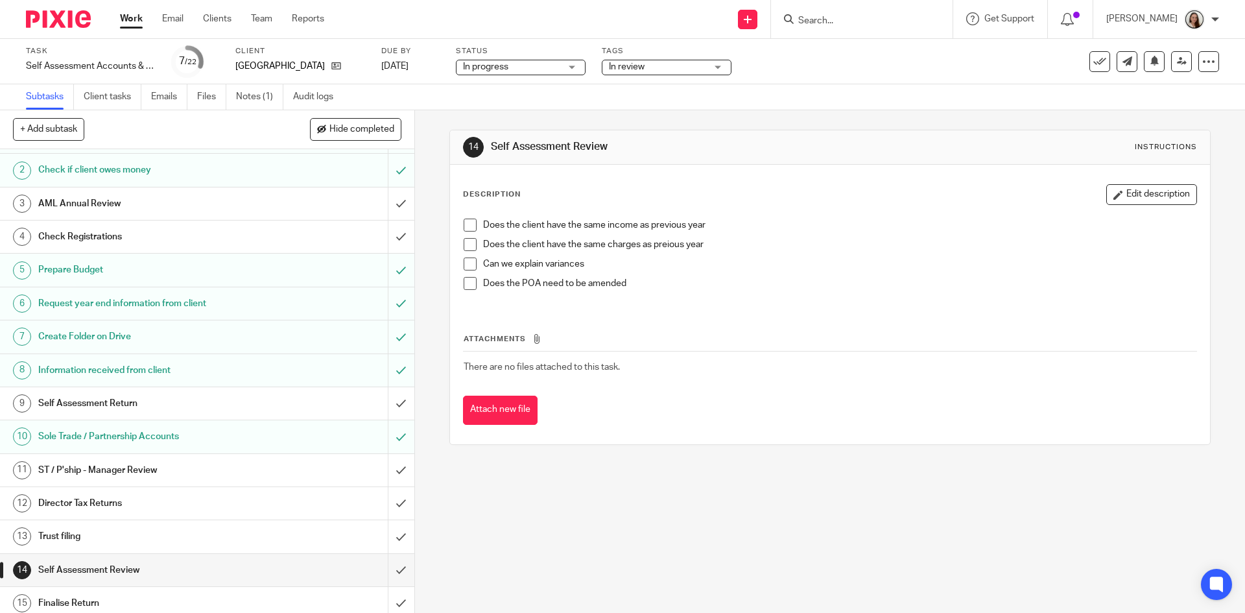
scroll to position [0, 0]
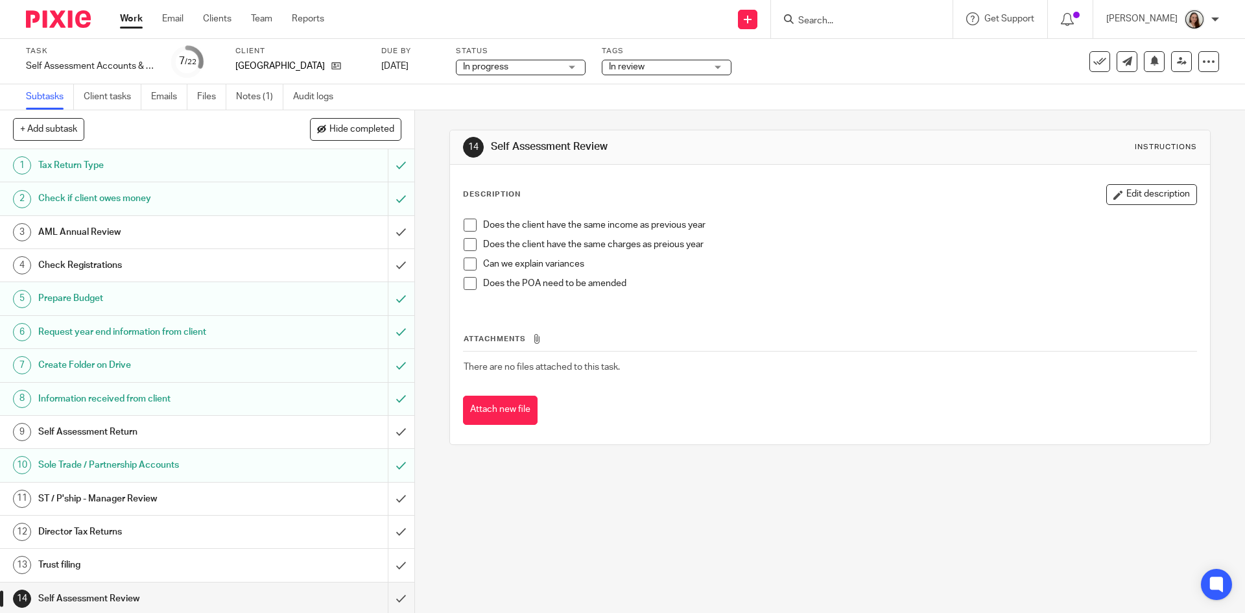
click at [128, 23] on link "Work" at bounding box center [131, 18] width 23 height 13
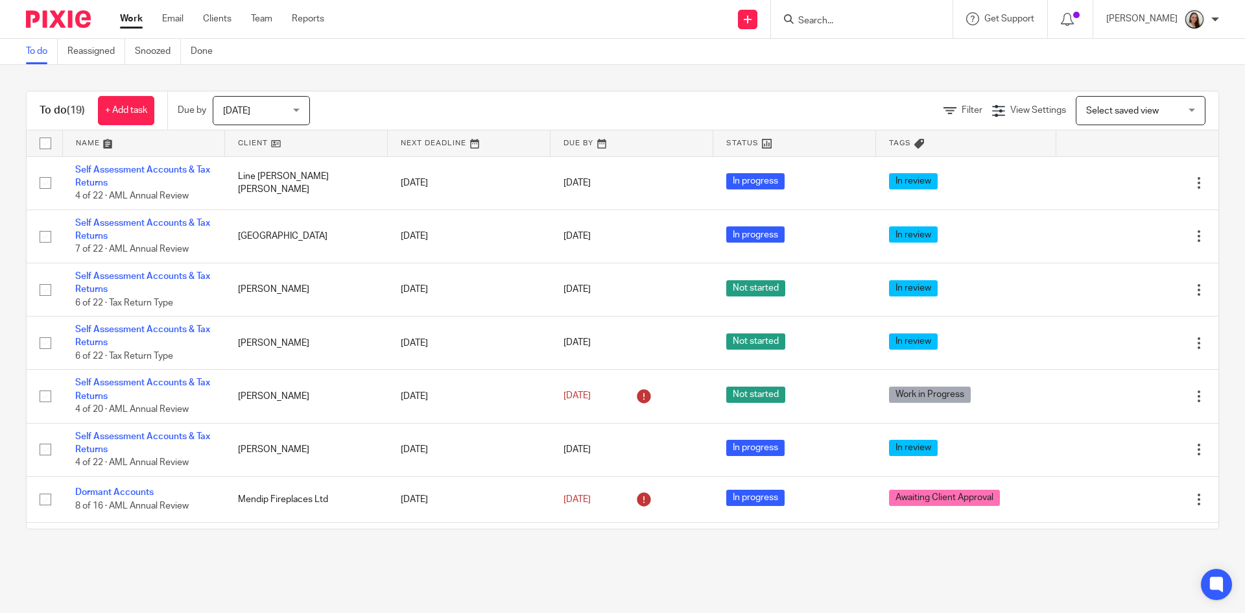
click at [913, 20] on input "Search" at bounding box center [855, 22] width 117 height 12
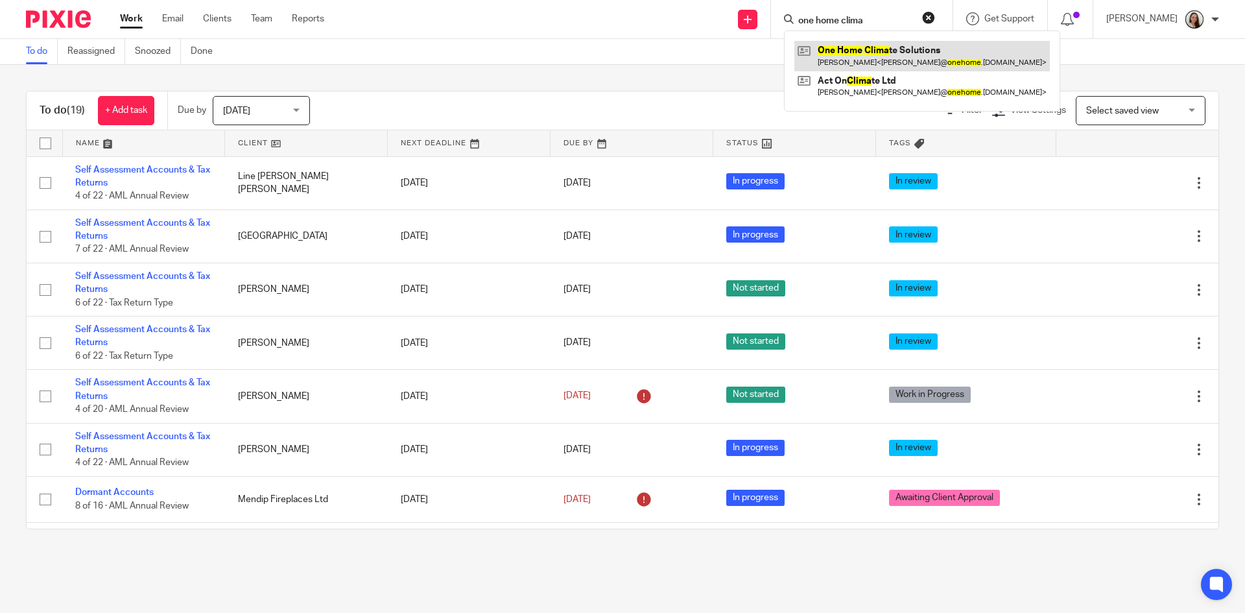
type input "one home clima"
click at [895, 58] on link at bounding box center [921, 56] width 255 height 30
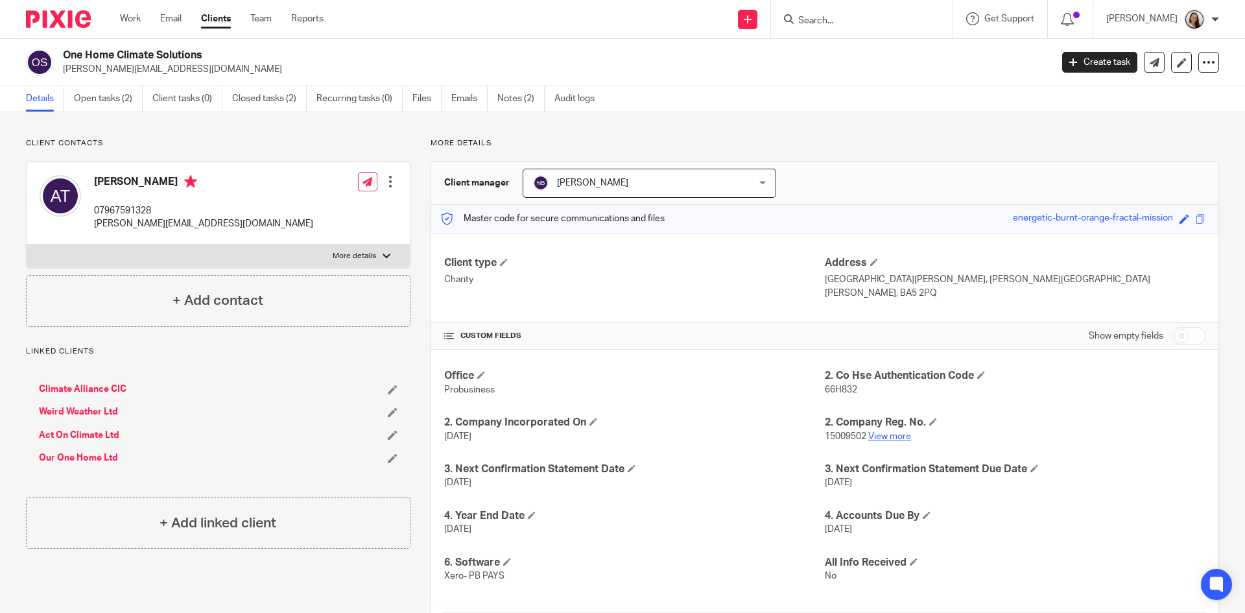
click at [884, 435] on link "View more" at bounding box center [889, 436] width 43 height 9
click at [911, 17] on input "Search" at bounding box center [855, 22] width 117 height 12
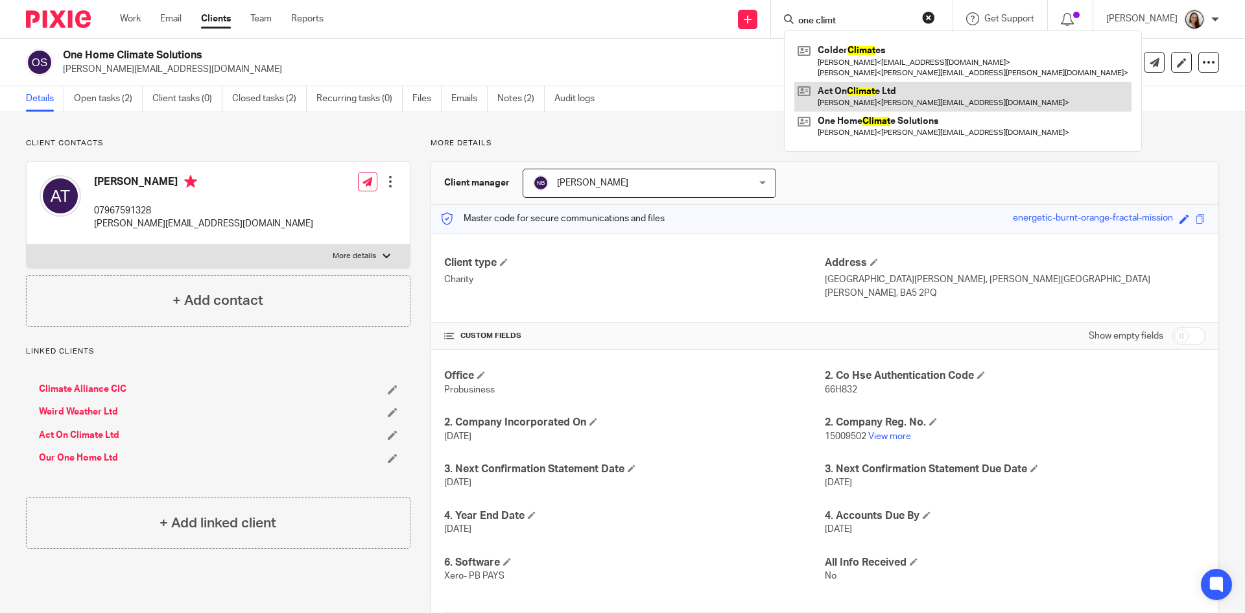
type input "one climt"
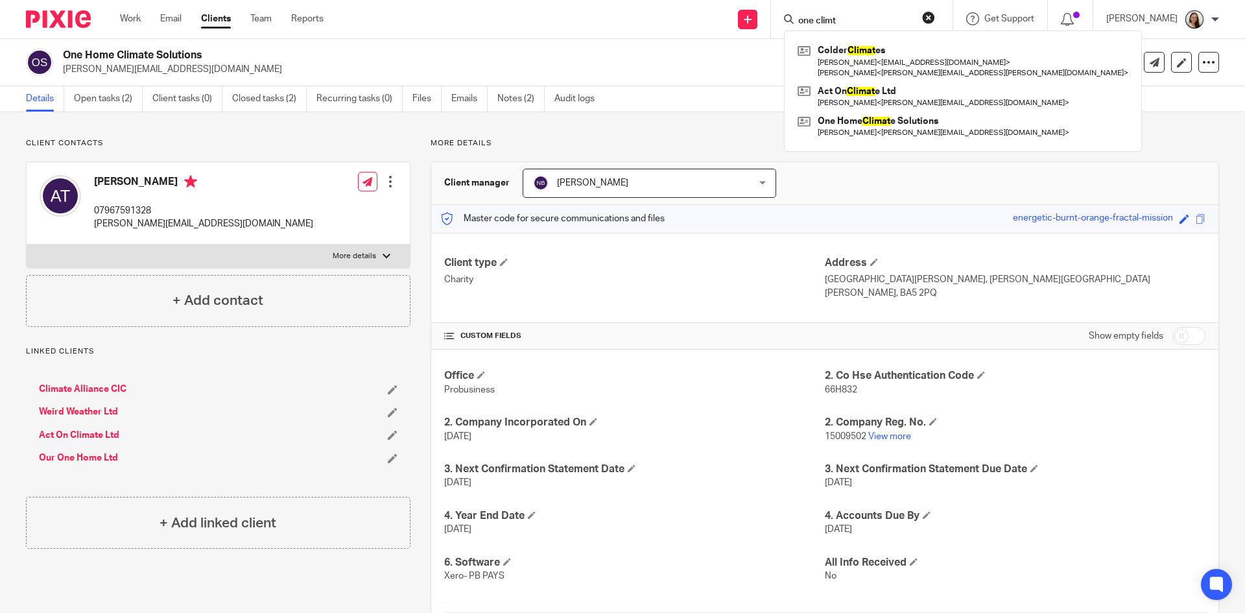
drag, startPoint x: 891, startPoint y: 100, endPoint x: 810, endPoint y: 123, distance: 84.0
click at [891, 100] on link at bounding box center [962, 97] width 337 height 30
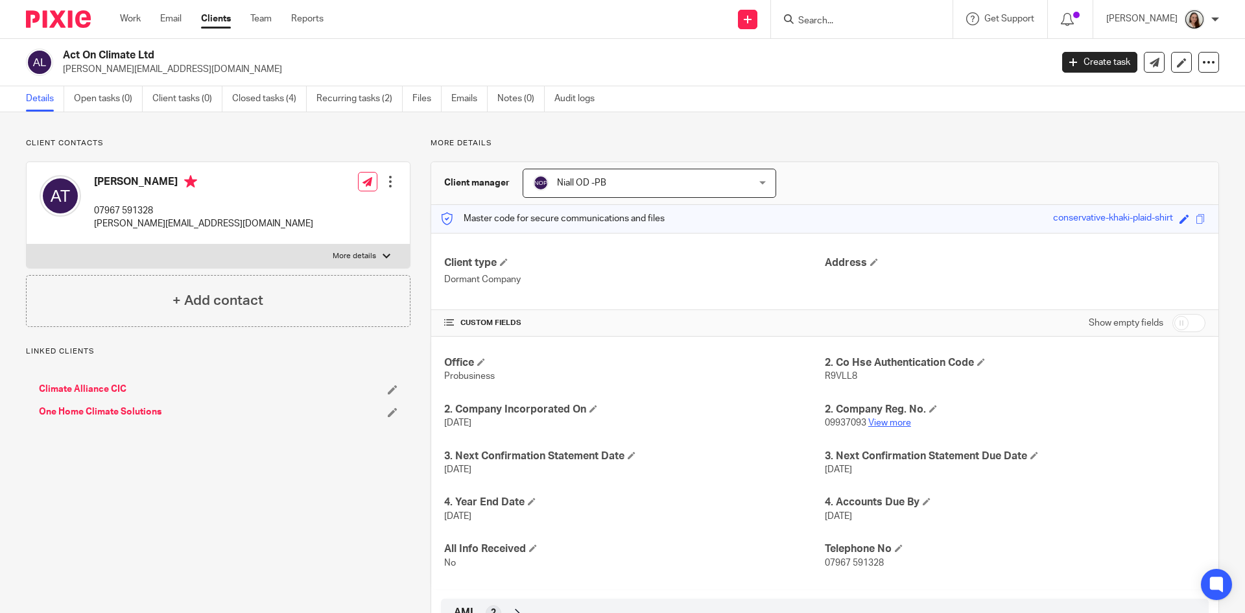
click at [880, 419] on div "2. Company Reg. No. 09937093 View more" at bounding box center [1015, 416] width 381 height 27
click at [888, 425] on link "View more" at bounding box center [889, 422] width 43 height 9
click at [709, 395] on div "Office Probusiness 2. Co Hse Authentication Code R9VLL8 2. Company Incorporated…" at bounding box center [824, 462] width 787 height 252
click at [884, 23] on input "Search" at bounding box center [855, 22] width 117 height 12
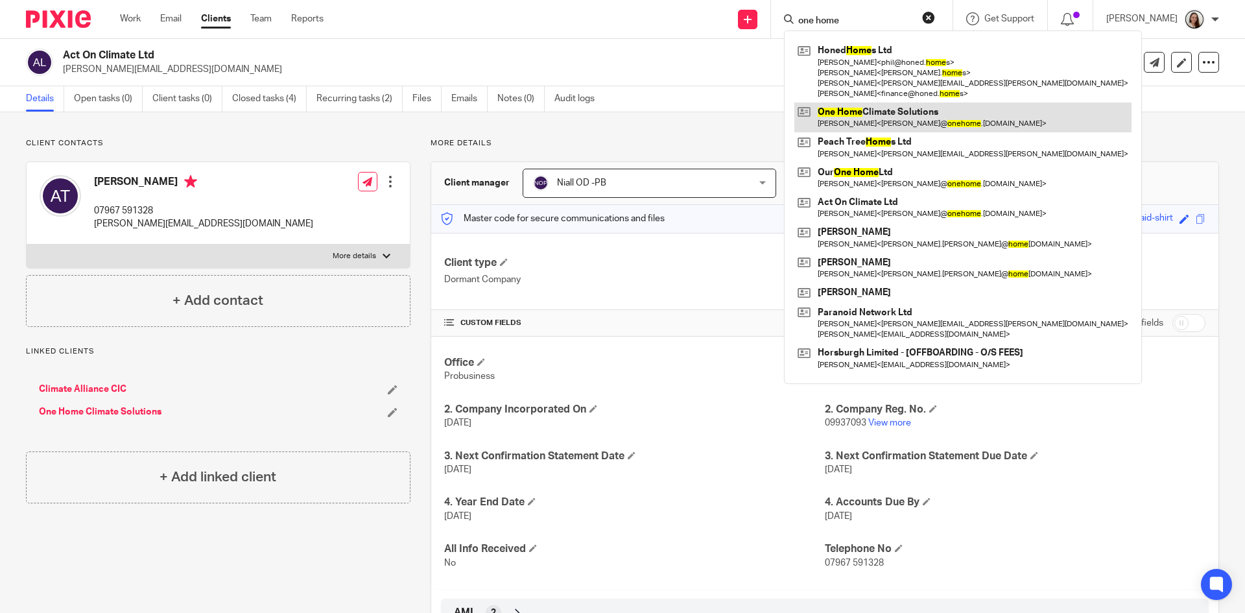
type input "one home"
click at [908, 123] on link at bounding box center [962, 117] width 337 height 30
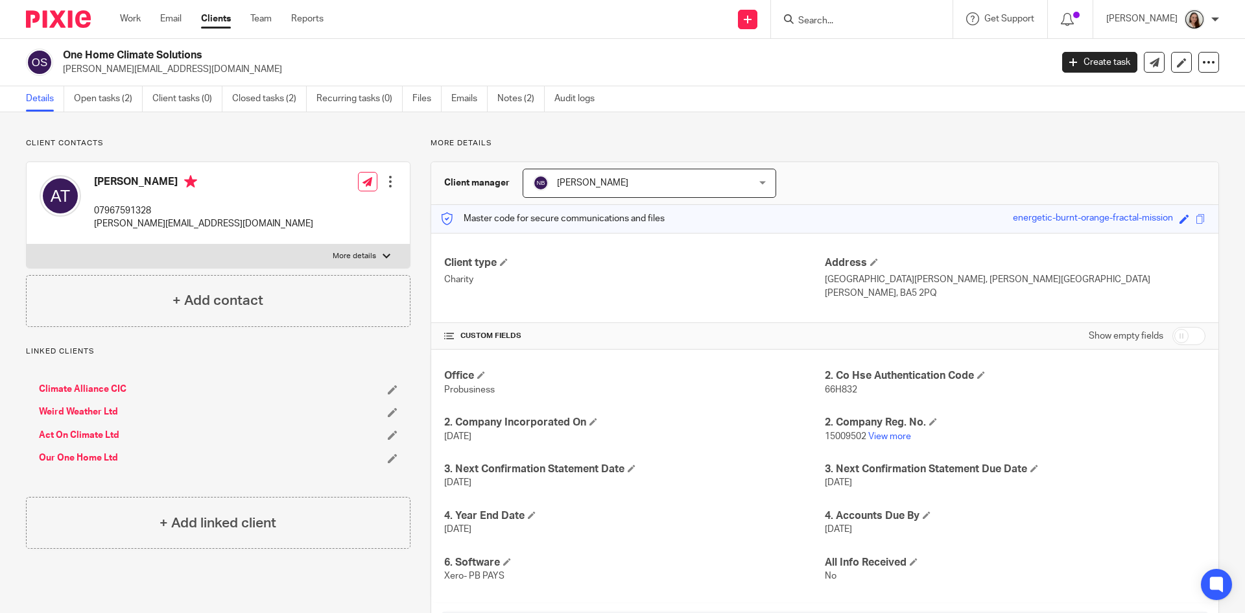
click at [863, 23] on input "Search" at bounding box center [855, 22] width 117 height 12
click at [860, 19] on input "Search" at bounding box center [855, 22] width 117 height 12
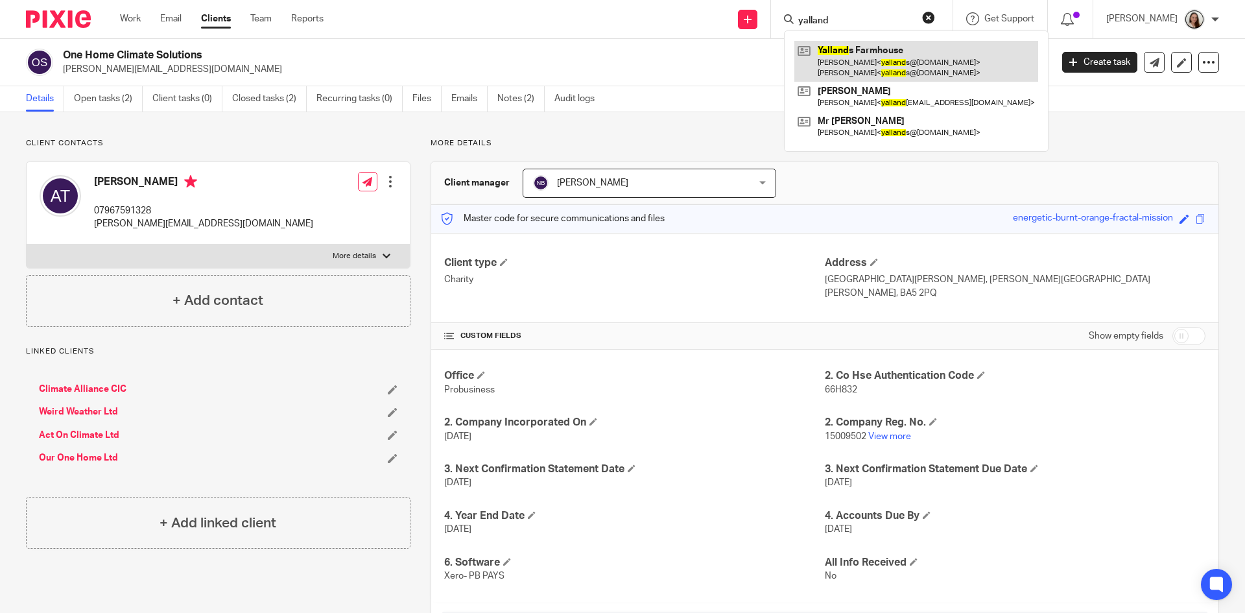
type input "yalland"
click at [875, 66] on link at bounding box center [916, 61] width 244 height 40
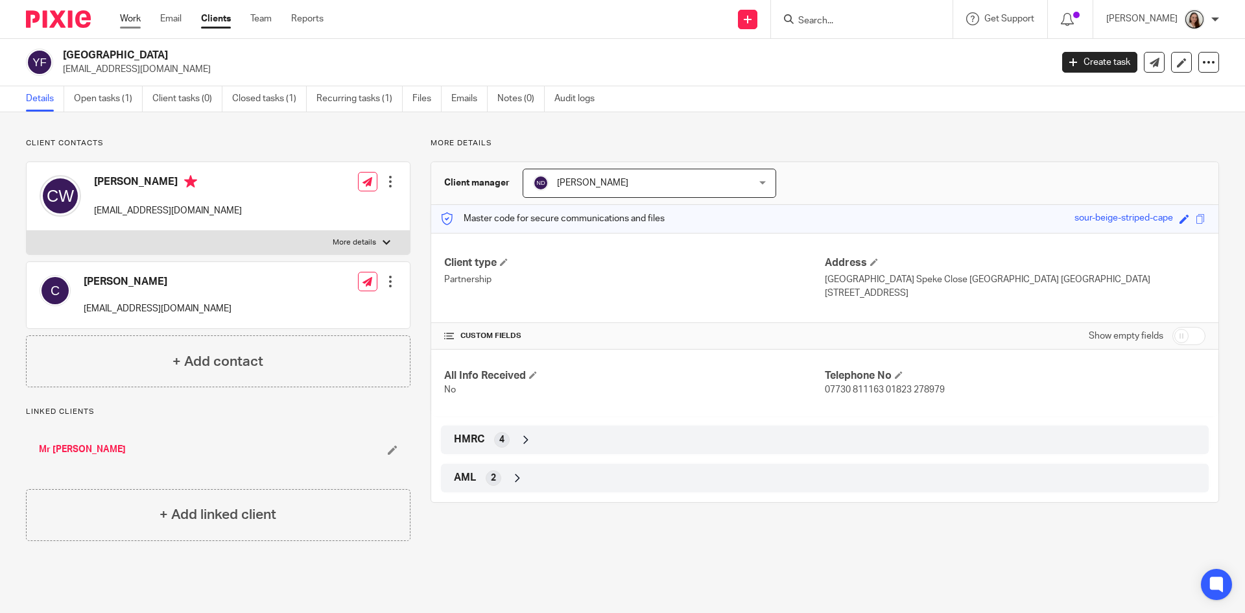
click at [131, 18] on link "Work" at bounding box center [130, 18] width 21 height 13
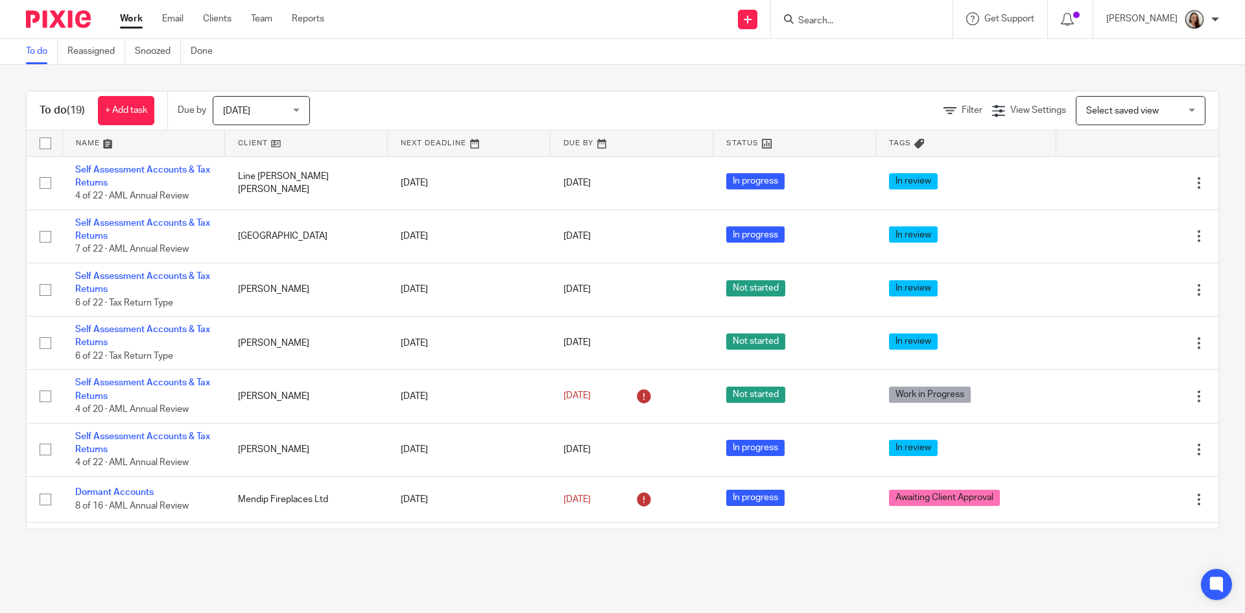
click at [873, 27] on input "Search" at bounding box center [855, 22] width 117 height 12
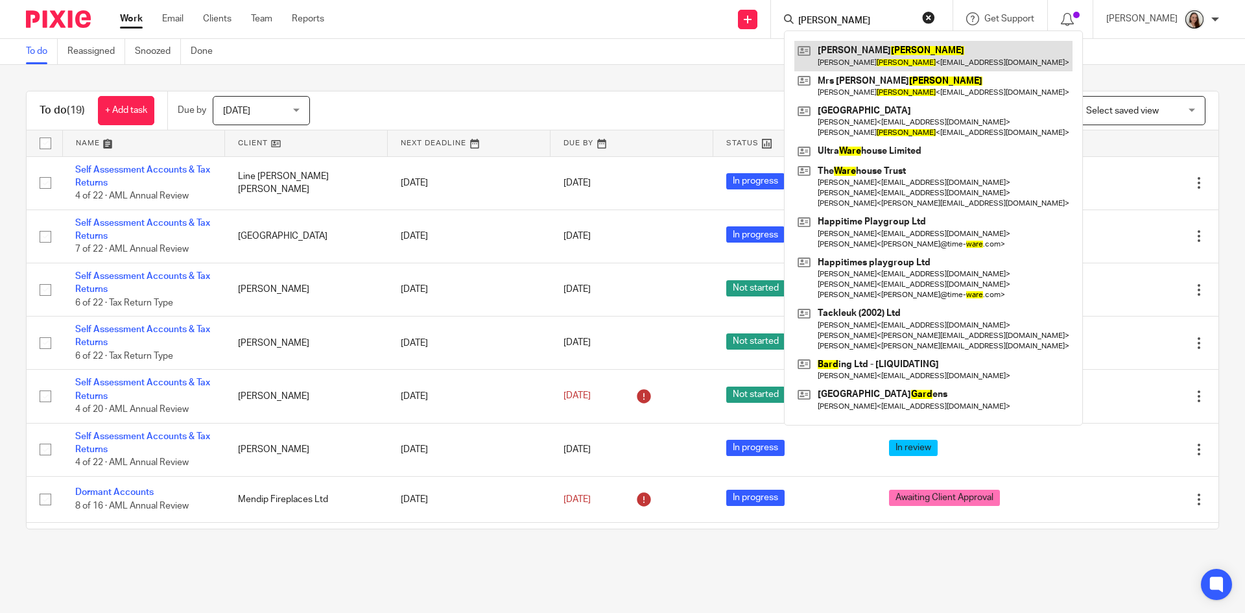
type input "[PERSON_NAME]"
click at [880, 56] on link at bounding box center [933, 56] width 278 height 30
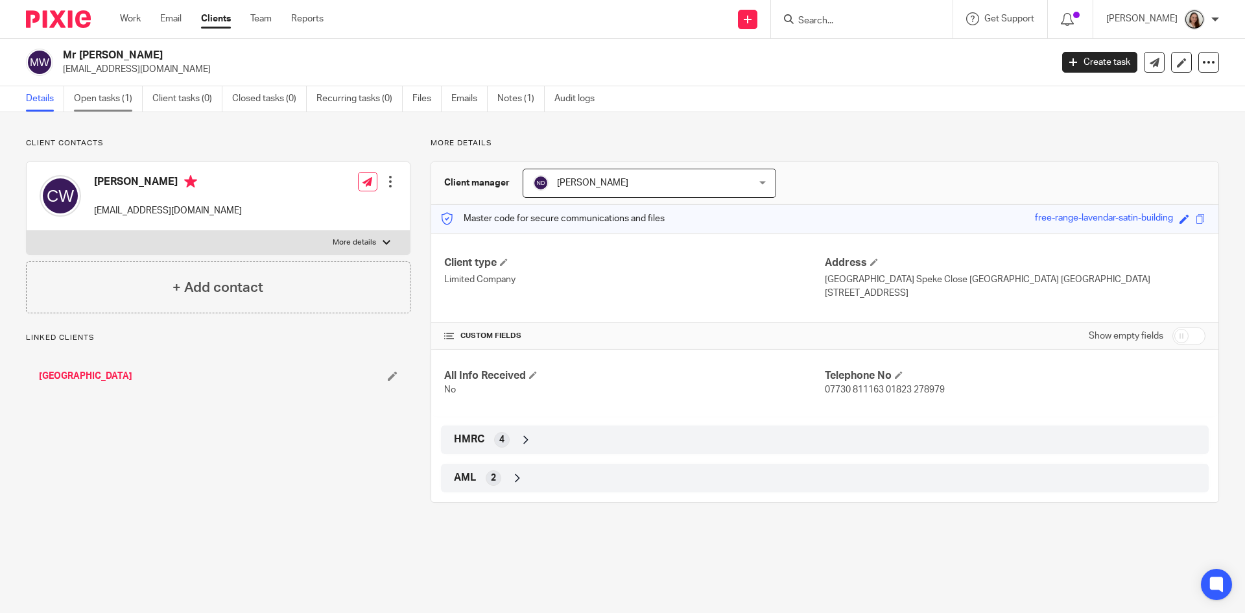
click at [120, 97] on link "Open tasks (1)" at bounding box center [108, 98] width 69 height 25
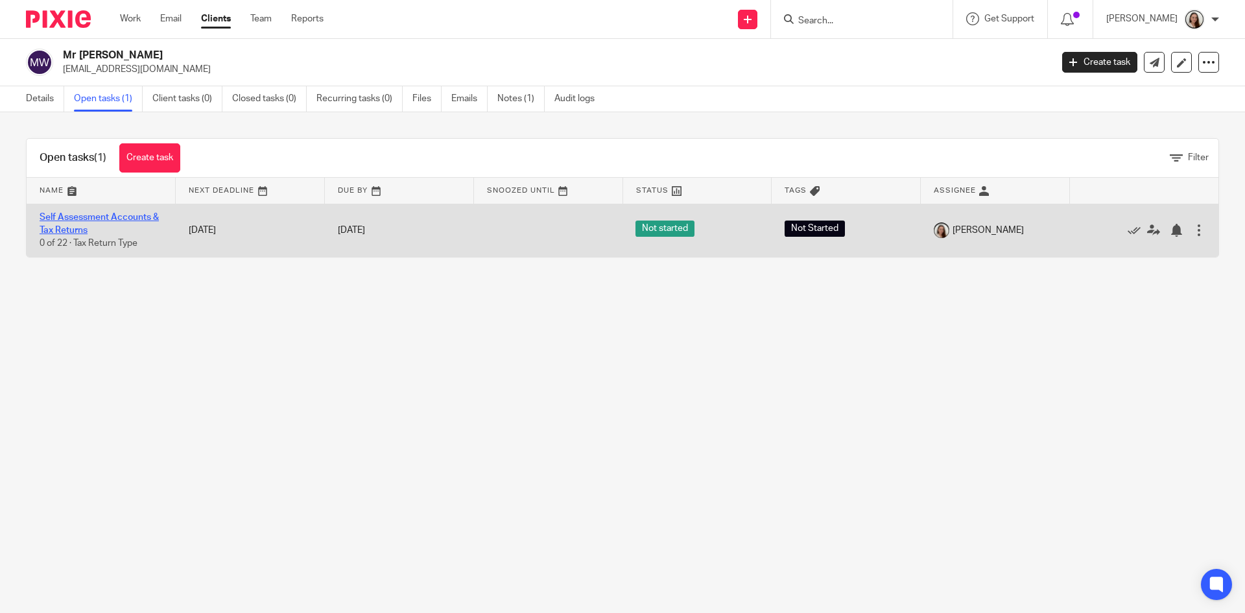
click at [95, 215] on link "Self Assessment Accounts & Tax Returns" at bounding box center [99, 224] width 119 height 22
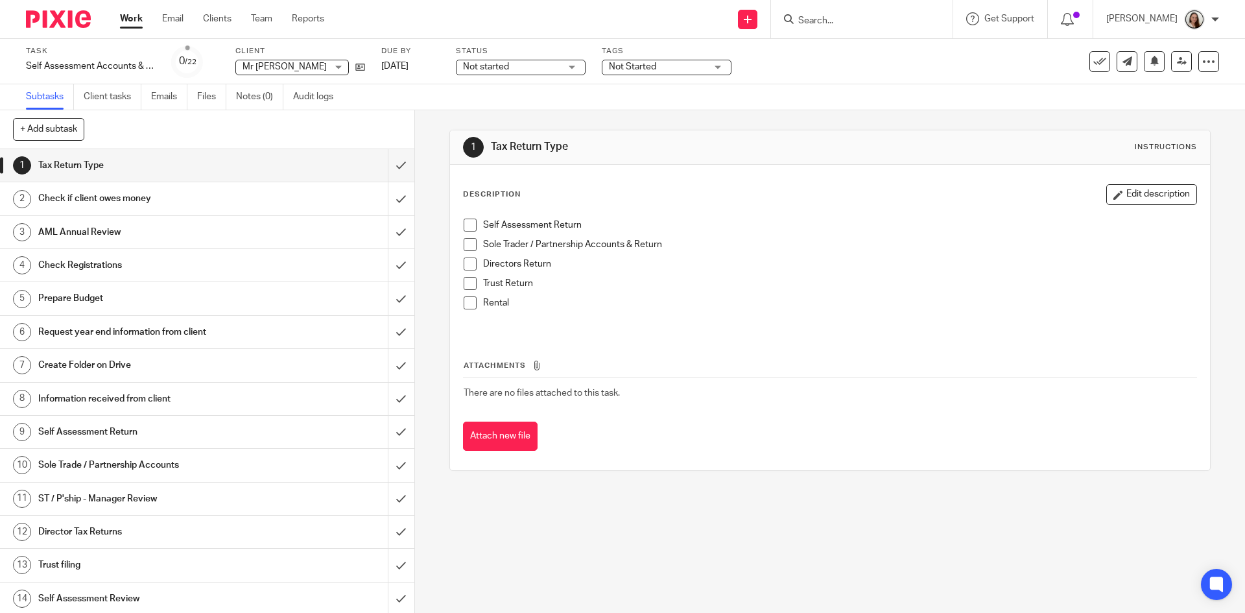
click at [510, 71] on span "Not started" at bounding box center [511, 67] width 97 height 14
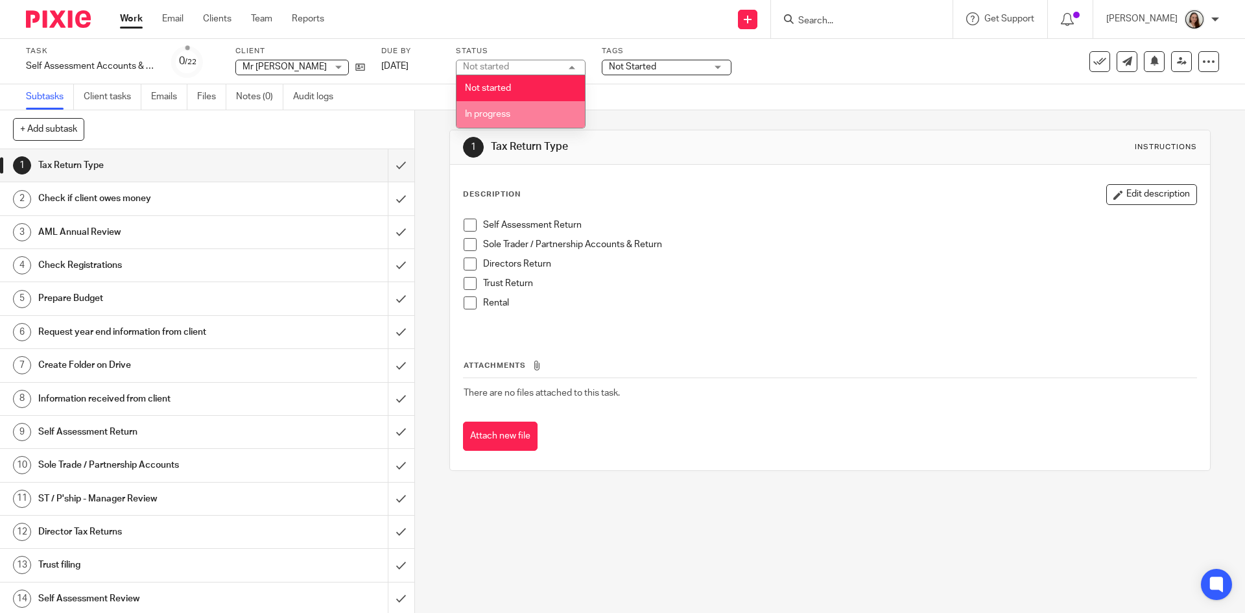
click at [502, 110] on li "In progress" at bounding box center [520, 114] width 128 height 27
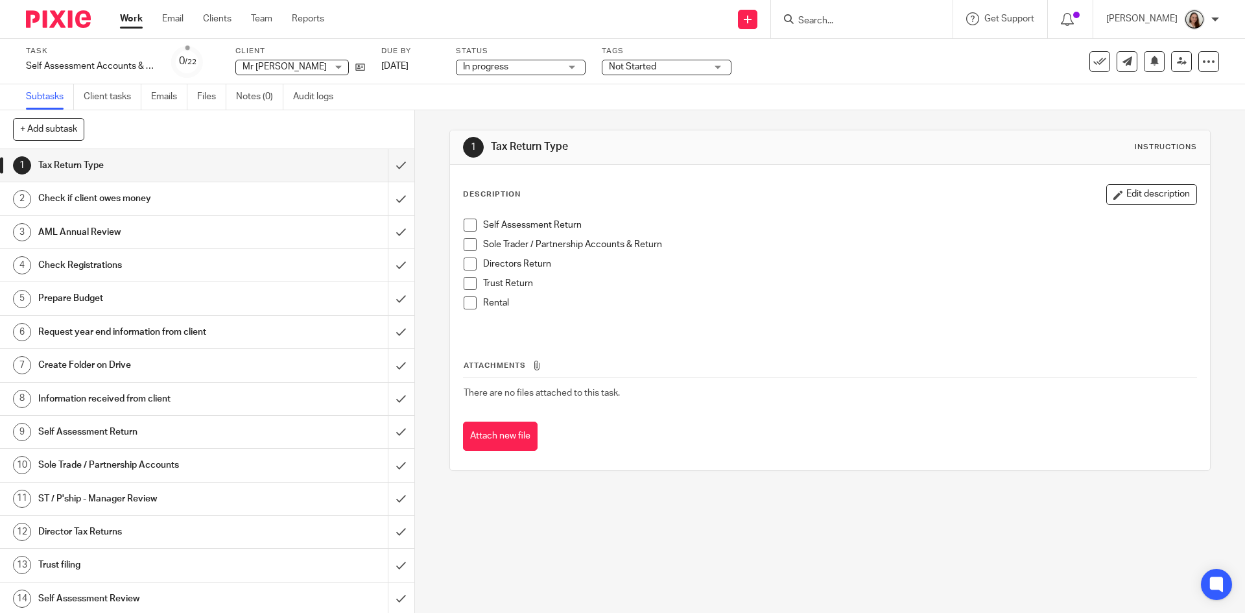
click at [590, 101] on div "Subtasks Client tasks Emails Files Notes (0) Audit logs" at bounding box center [622, 97] width 1245 height 26
click at [654, 60] on span "Not Started" at bounding box center [657, 67] width 97 height 14
click at [733, 131] on div "1 Tax Return Type Instructions Description Edit description Self Assessment Ret…" at bounding box center [829, 300] width 760 height 380
click at [685, 62] on span "Not Started" at bounding box center [657, 67] width 97 height 14
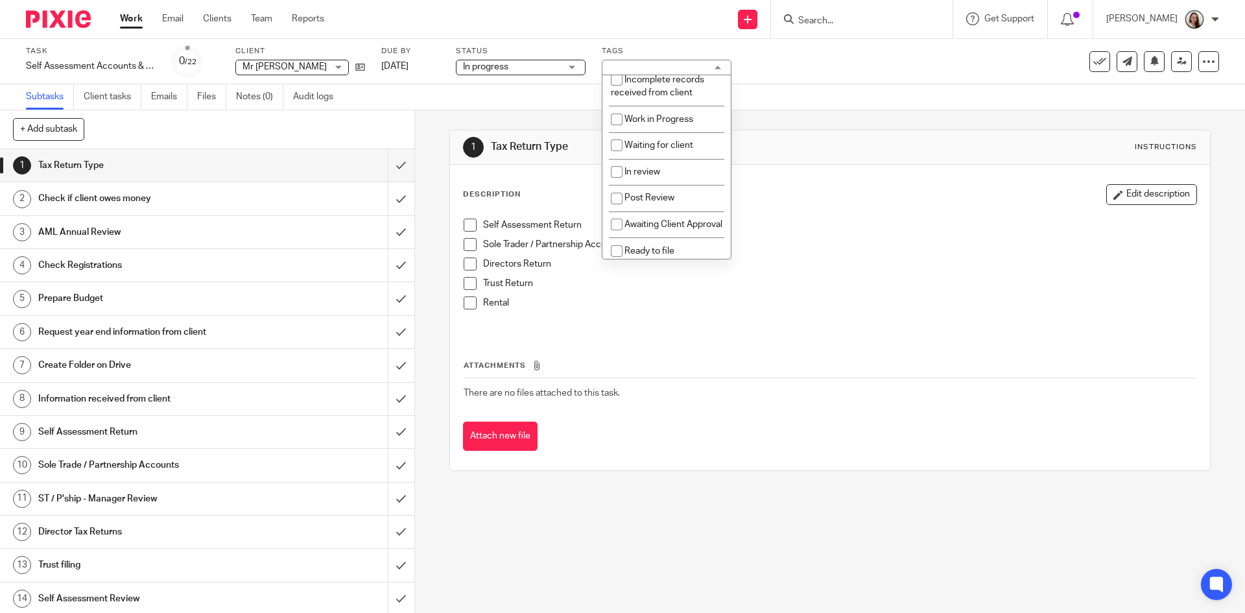
scroll to position [132, 0]
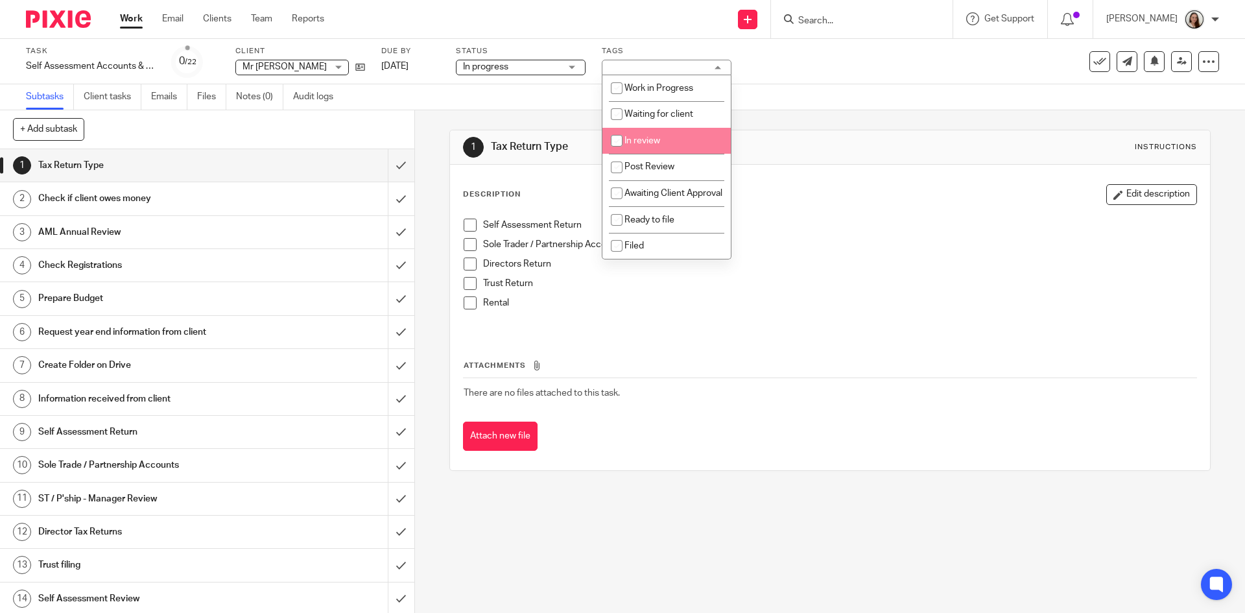
click at [636, 128] on li "In review" at bounding box center [666, 141] width 128 height 27
checkbox input "true"
click at [583, 108] on div "Subtasks Client tasks Emails Files Notes (0) Audit logs" at bounding box center [622, 97] width 1245 height 26
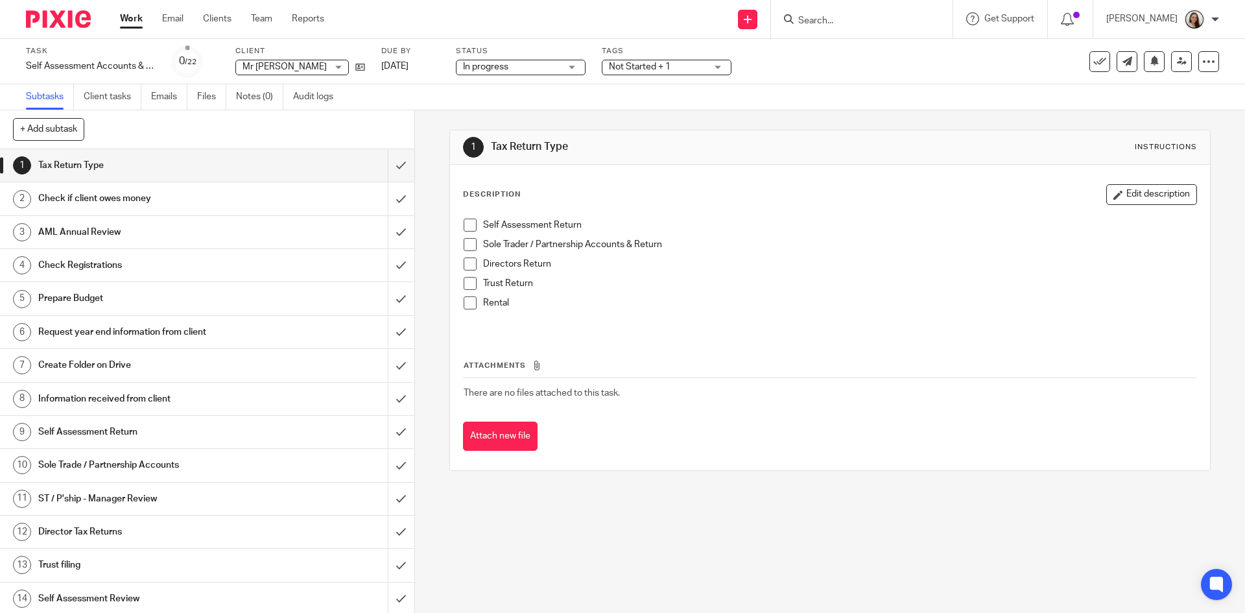
click at [512, 70] on span "In progress" at bounding box center [511, 67] width 97 height 14
click at [510, 110] on span "In progress" at bounding box center [487, 114] width 45 height 9
drag, startPoint x: 466, startPoint y: 241, endPoint x: 458, endPoint y: 244, distance: 9.0
click at [466, 241] on span at bounding box center [470, 244] width 13 height 13
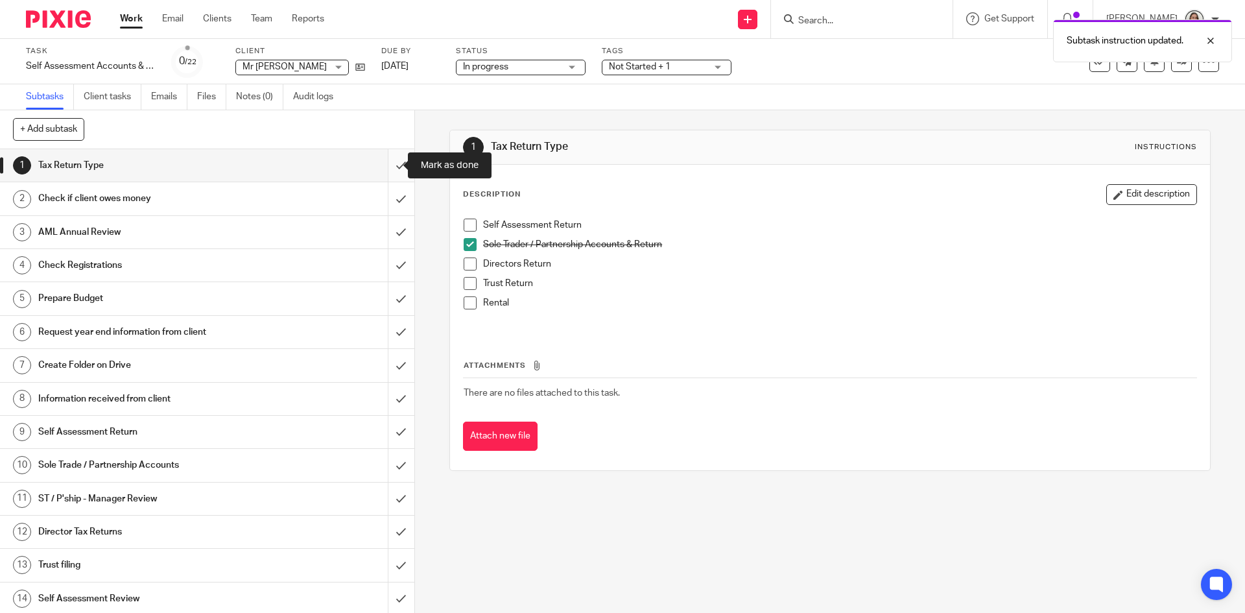
click at [381, 161] on input "submit" at bounding box center [207, 165] width 414 height 32
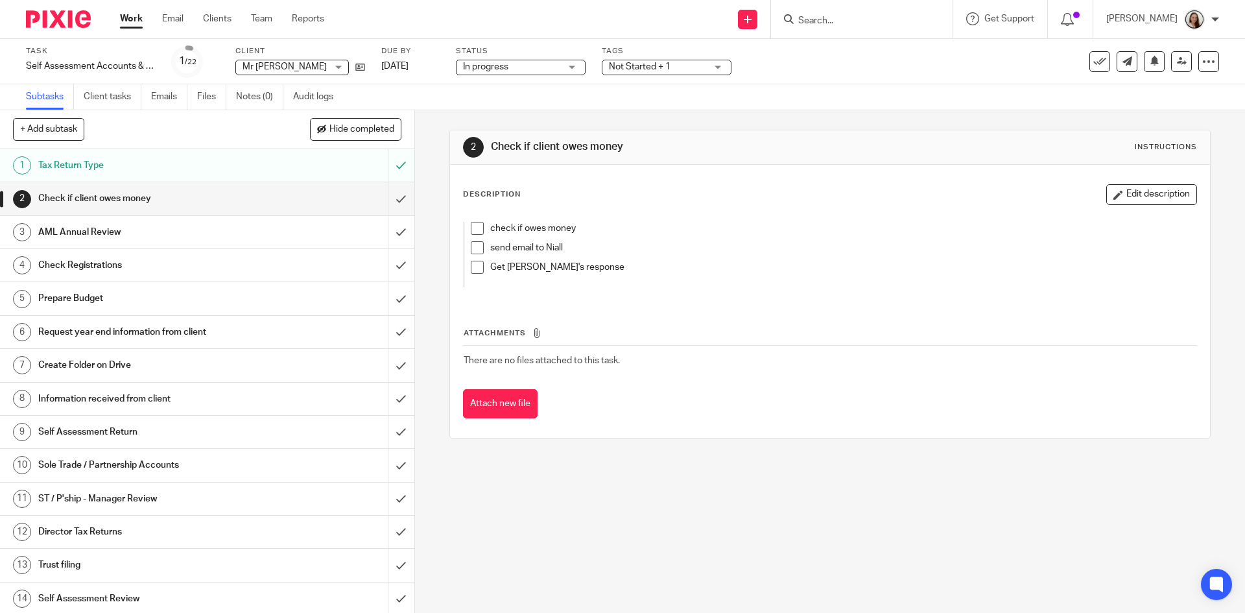
click at [860, 19] on input "Search" at bounding box center [855, 22] width 117 height 12
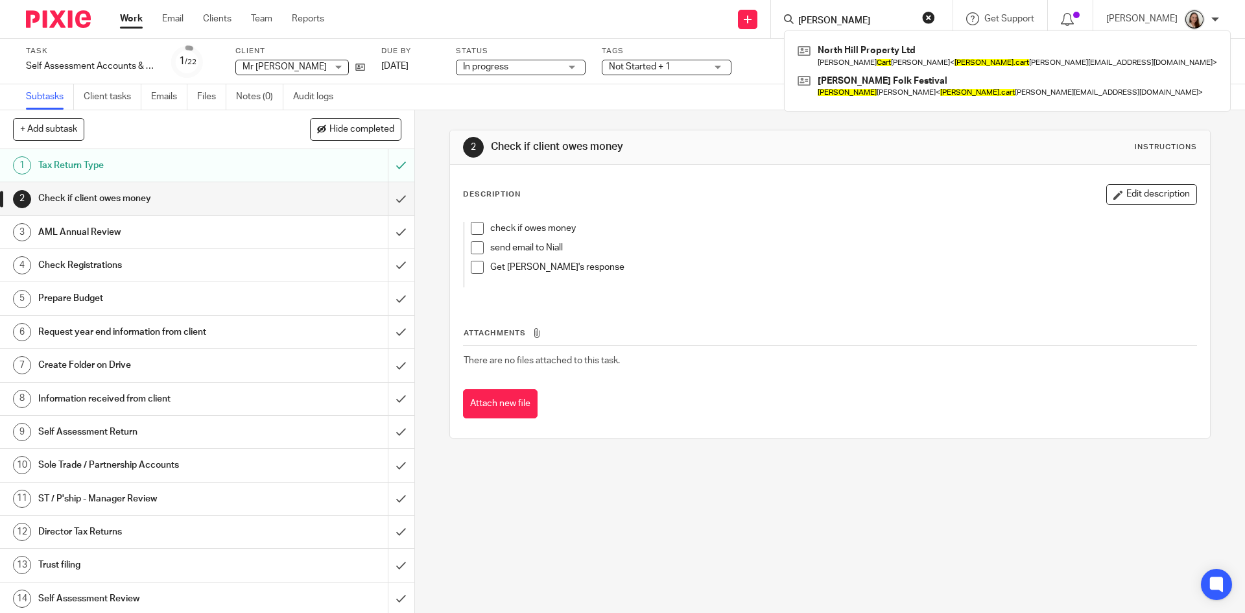
type input "[PERSON_NAME]"
click at [611, 238] on div "check if owes money" at bounding box center [829, 231] width 679 height 19
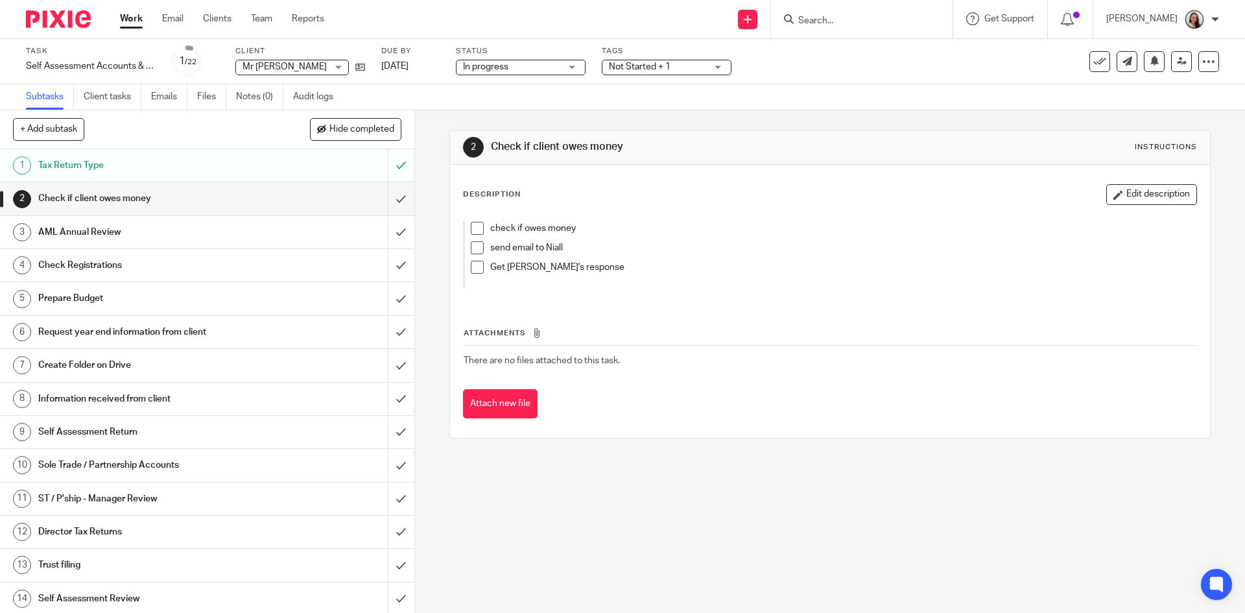
drag, startPoint x: 475, startPoint y: 250, endPoint x: 762, endPoint y: 251, distance: 287.2
click at [477, 251] on span at bounding box center [477, 247] width 13 height 13
click at [475, 222] on span at bounding box center [477, 228] width 13 height 13
click at [473, 266] on span at bounding box center [477, 267] width 13 height 13
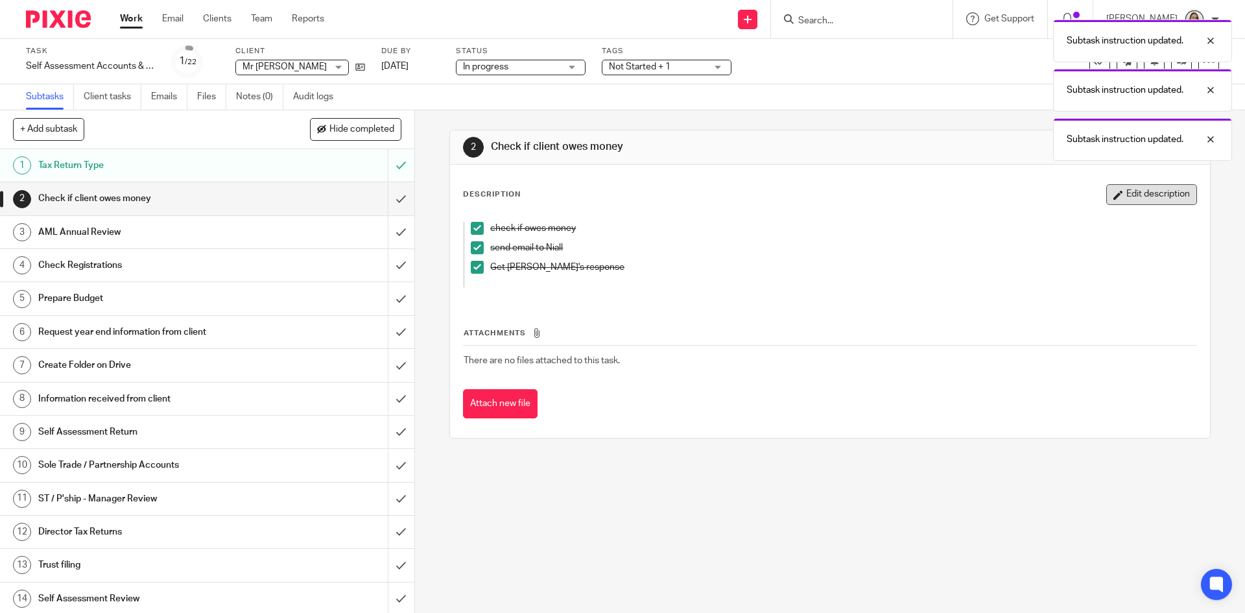
click at [1127, 192] on button "Edit description" at bounding box center [1151, 194] width 91 height 21
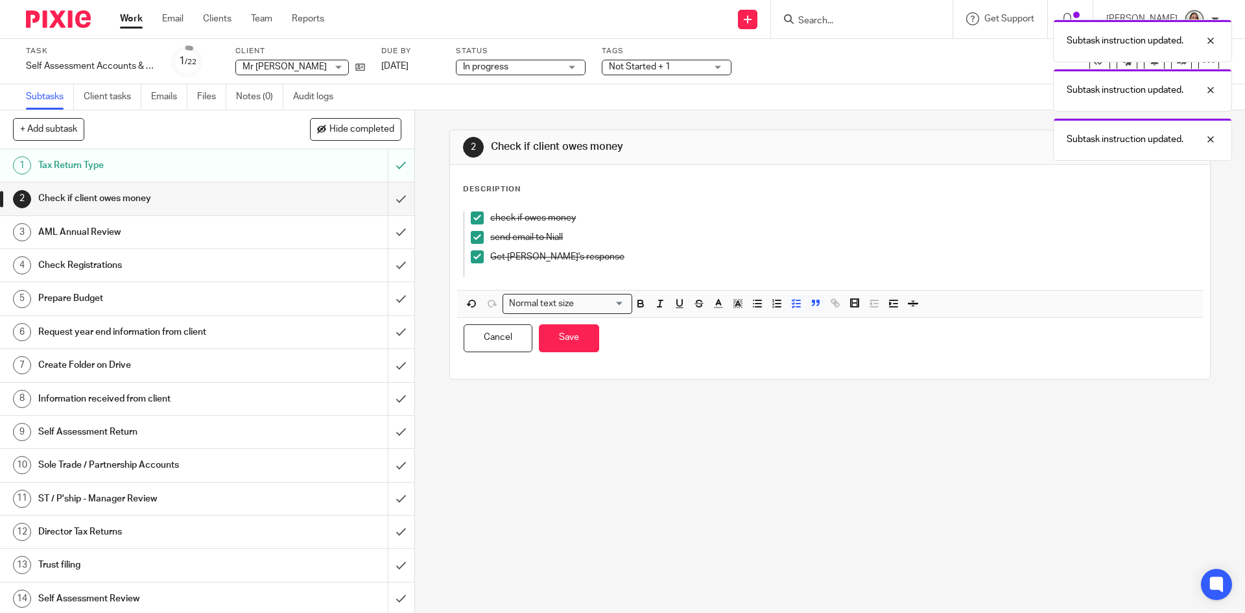
click at [591, 269] on p at bounding box center [829, 269] width 679 height 13
click at [589, 259] on p "Get [PERSON_NAME]'s response" at bounding box center [829, 256] width 679 height 13
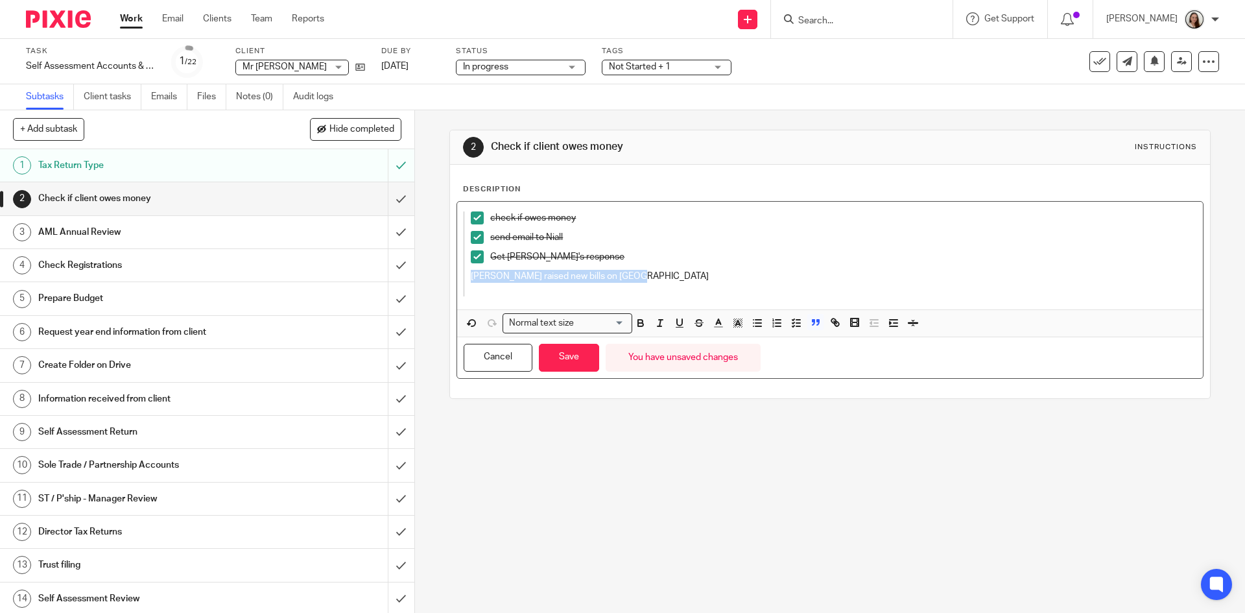
drag, startPoint x: 628, startPoint y: 275, endPoint x: 445, endPoint y: 283, distance: 182.3
click at [449, 283] on div "2 Check if client owes money Instructions Description check if owes money send …" at bounding box center [829, 264] width 760 height 269
click at [567, 361] on button "Save" at bounding box center [569, 358] width 60 height 28
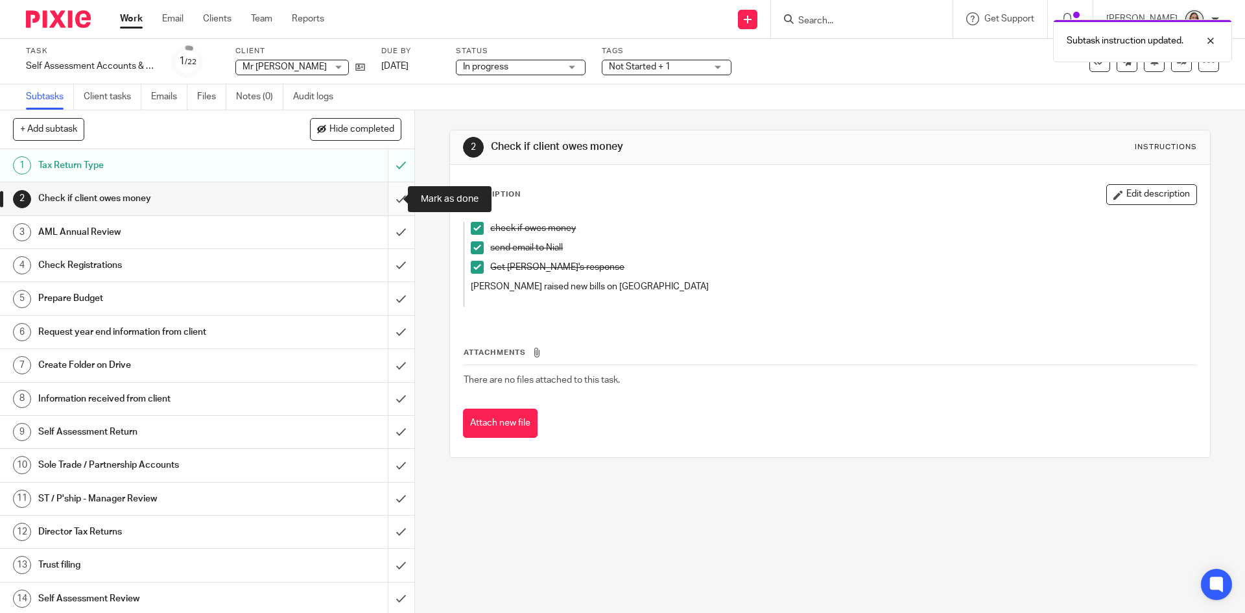
drag, startPoint x: 385, startPoint y: 196, endPoint x: 375, endPoint y: 202, distance: 11.3
click at [386, 196] on input "submit" at bounding box center [207, 198] width 414 height 32
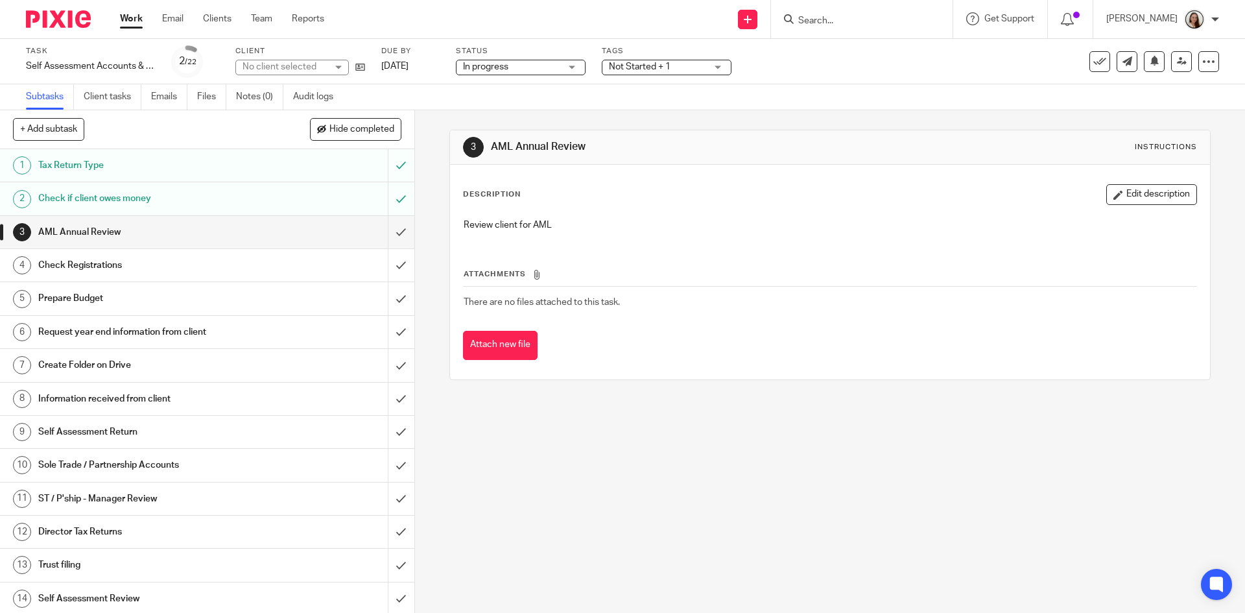
click at [111, 324] on h1 "Request year end information from client" at bounding box center [150, 331] width 224 height 19
click at [132, 366] on h1 "Create Folder on Drive" at bounding box center [150, 364] width 224 height 19
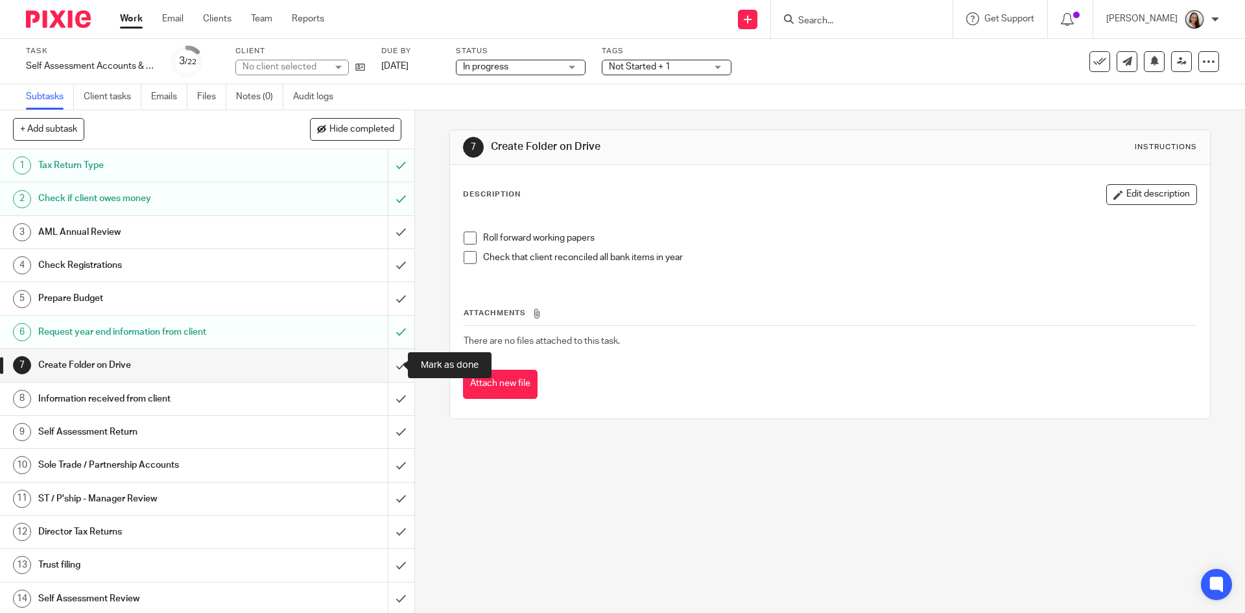
drag, startPoint x: 388, startPoint y: 362, endPoint x: 228, endPoint y: 378, distance: 160.2
click at [388, 362] on input "submit" at bounding box center [207, 365] width 414 height 32
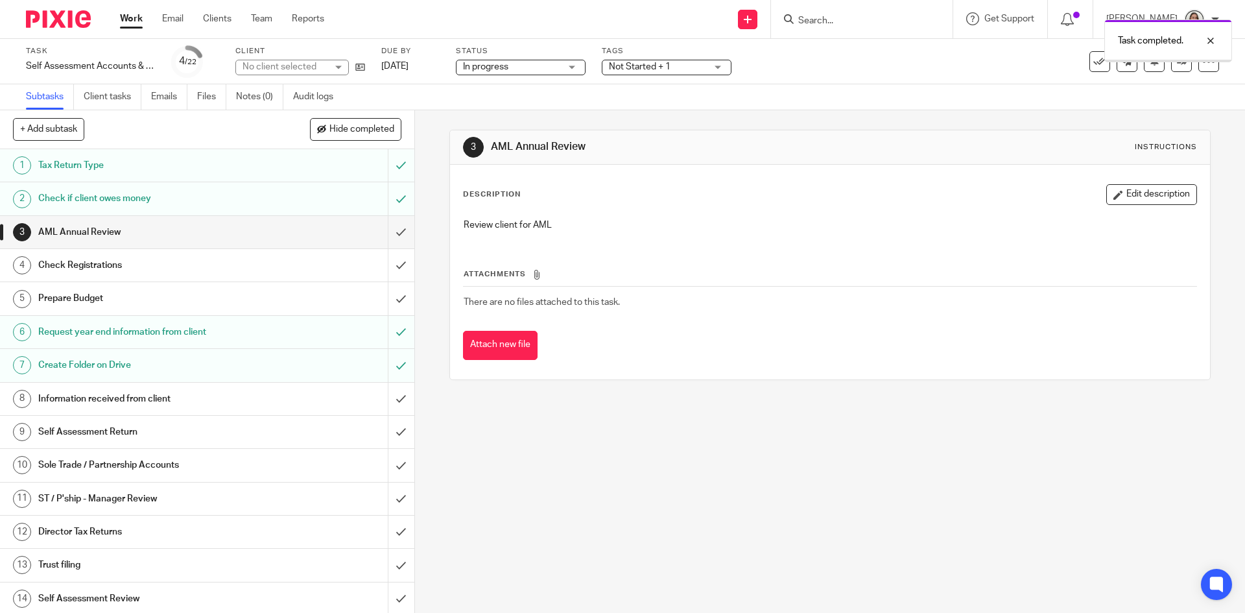
click at [142, 399] on h1 "Information received from client" at bounding box center [150, 398] width 224 height 19
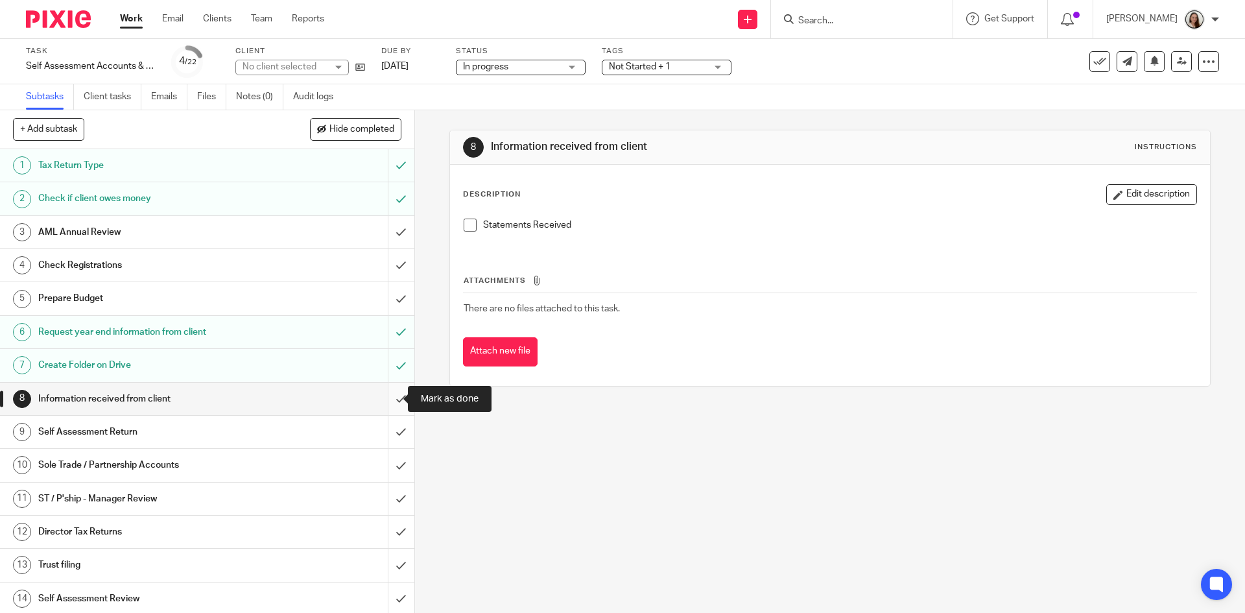
click at [386, 399] on input "submit" at bounding box center [207, 399] width 414 height 32
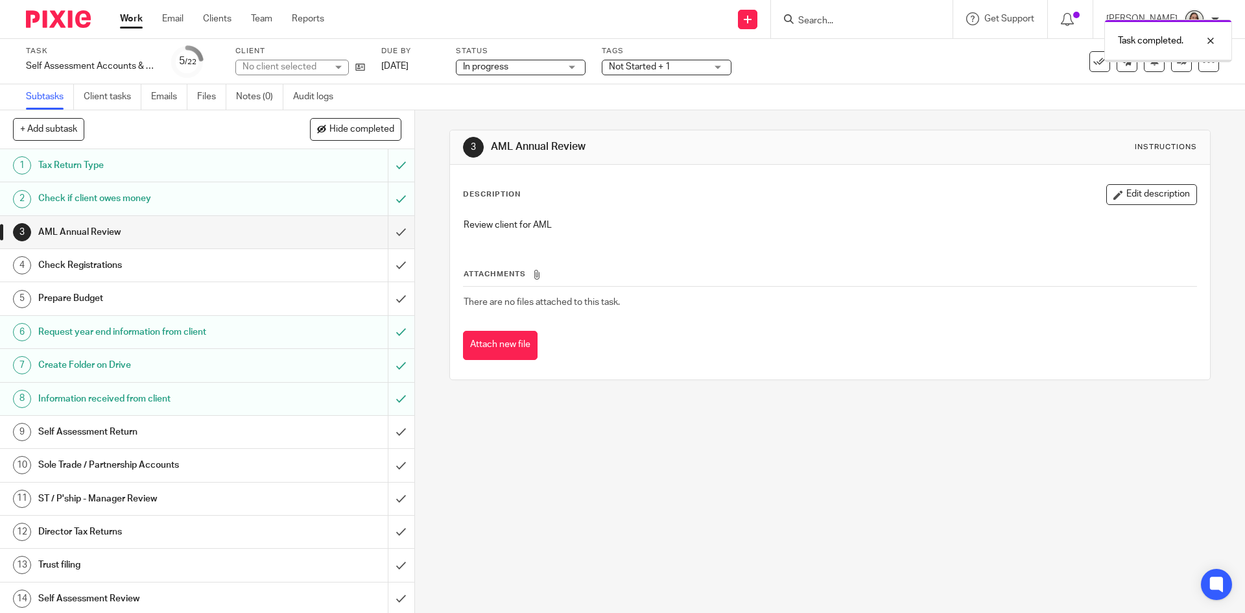
click at [166, 460] on h1 "Sole Trade / Partnership Accounts" at bounding box center [150, 464] width 224 height 19
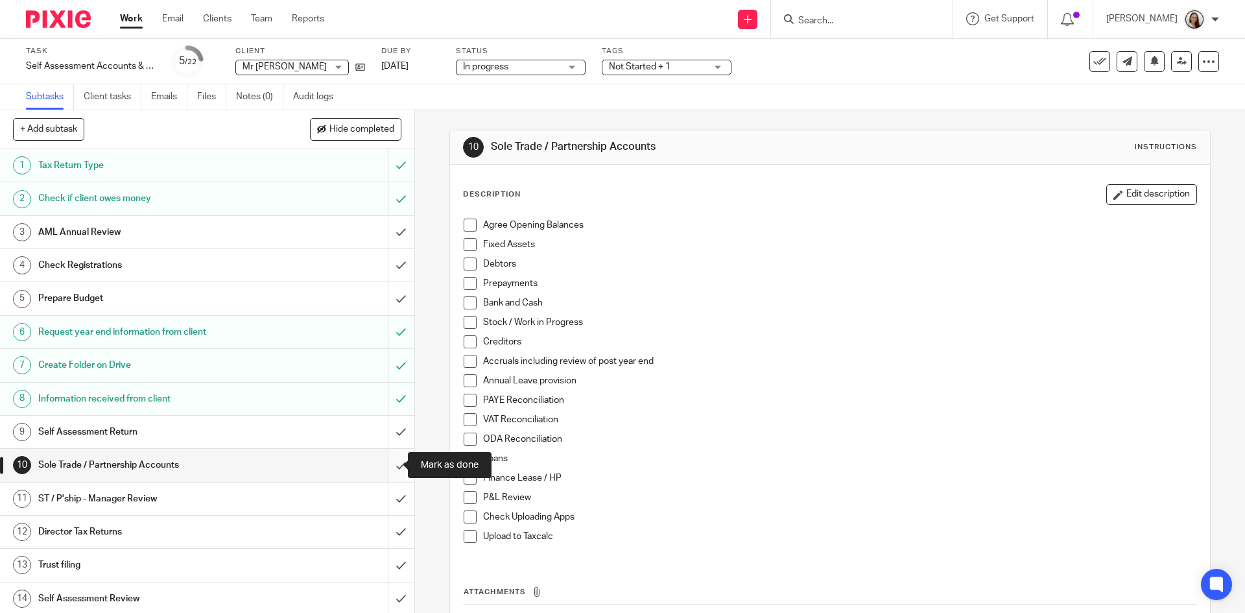
click at [390, 464] on input "submit" at bounding box center [207, 465] width 414 height 32
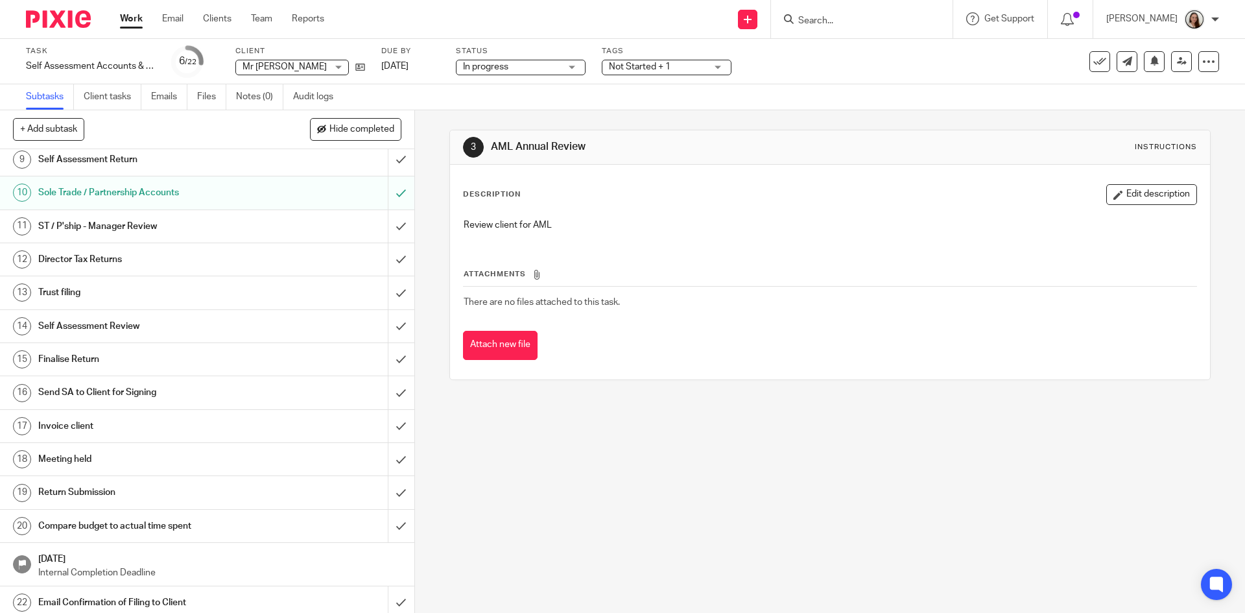
scroll to position [279, 0]
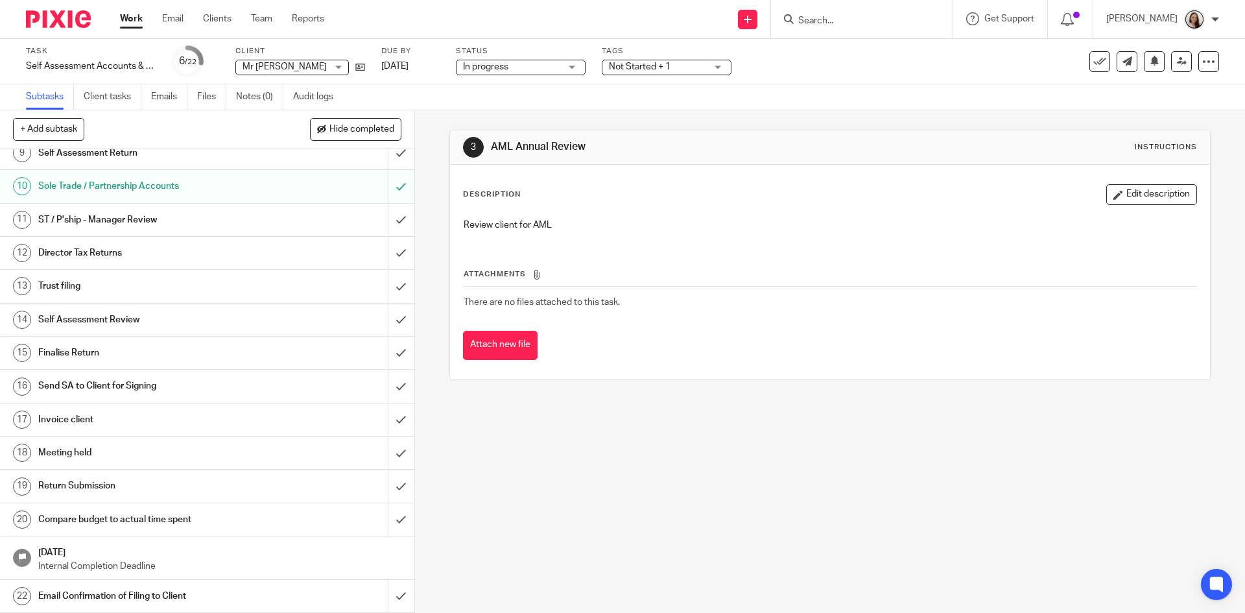
click at [104, 322] on h1 "Self Assessment Review" at bounding box center [150, 319] width 224 height 19
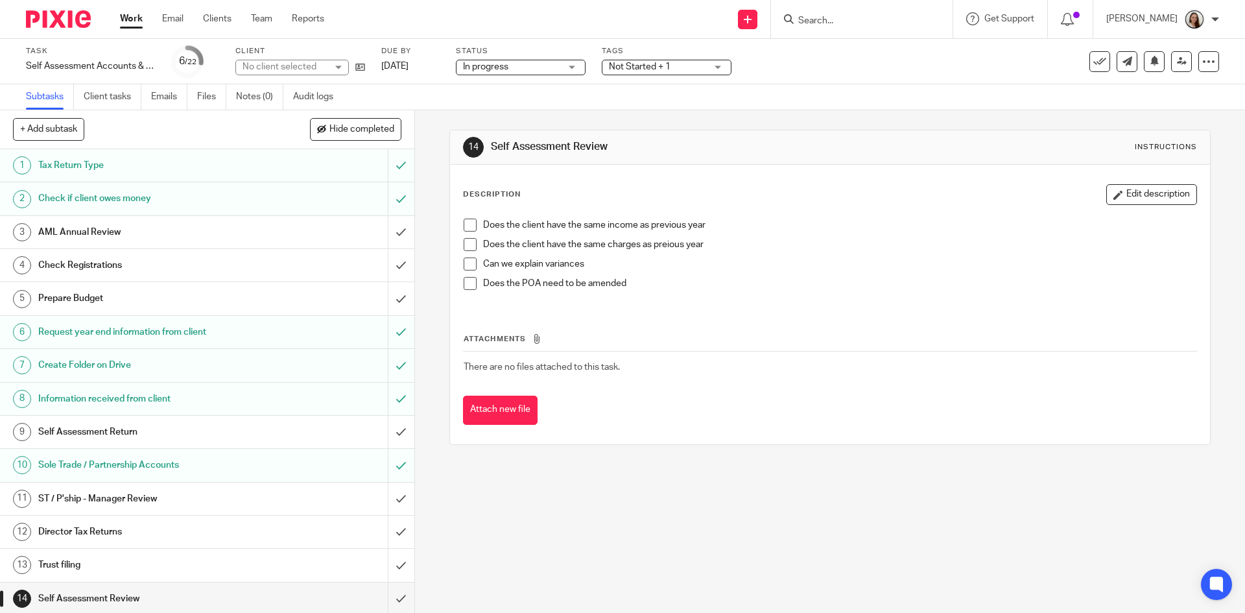
click at [908, 20] on input "Search" at bounding box center [855, 22] width 117 height 12
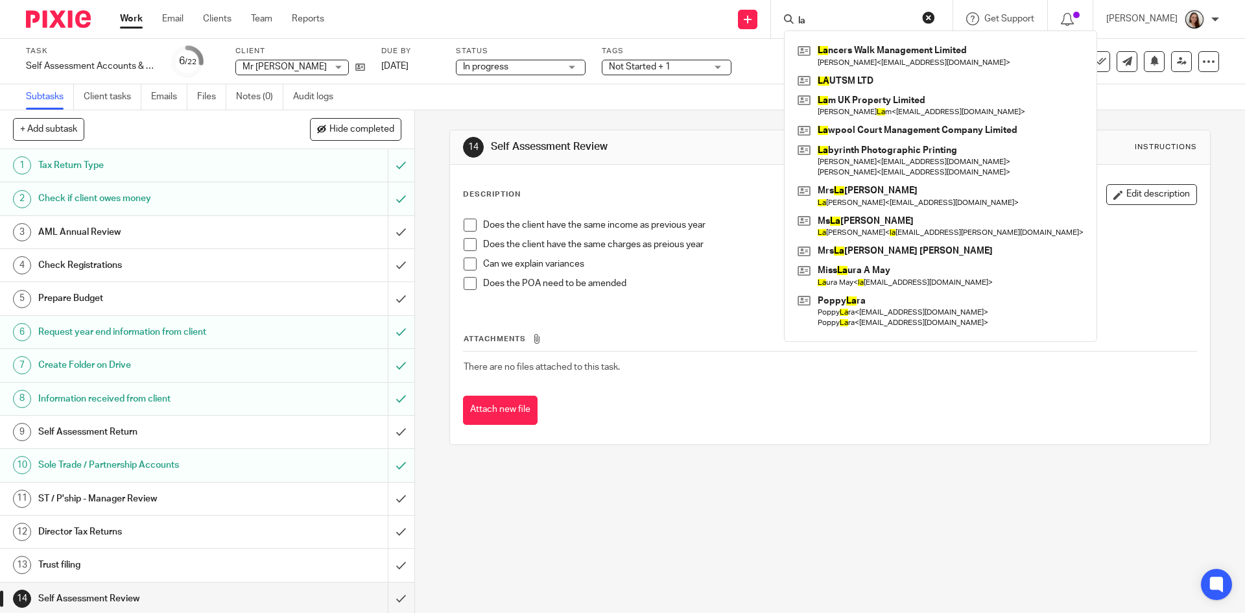
type input "l"
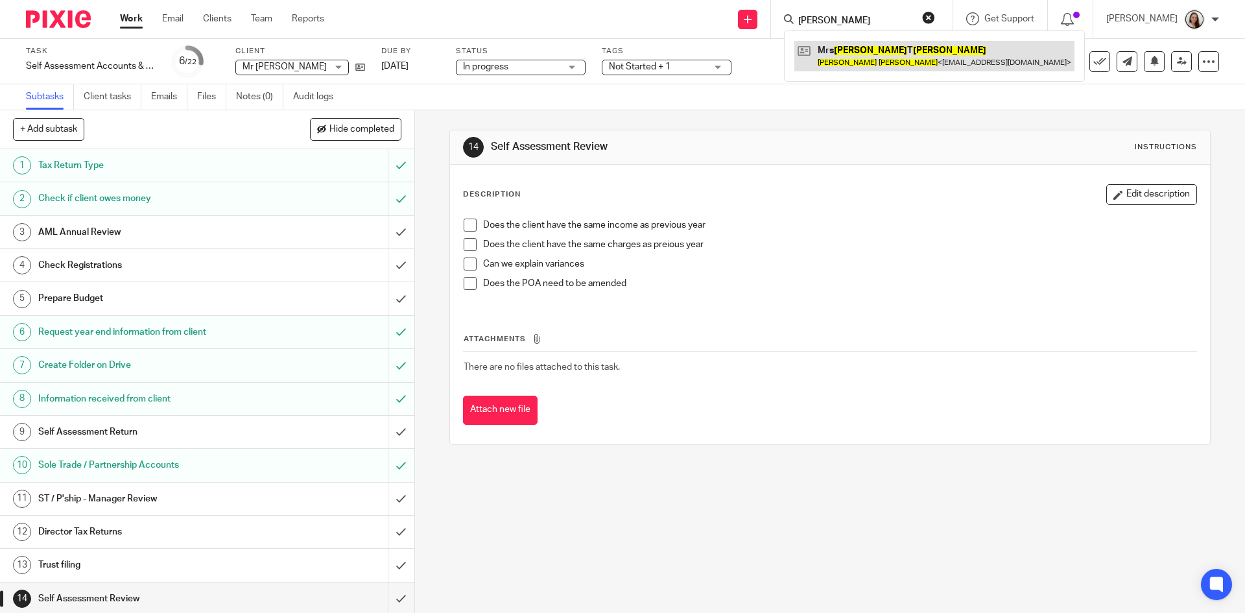
type input "[PERSON_NAME]"
click at [913, 58] on link at bounding box center [934, 56] width 280 height 30
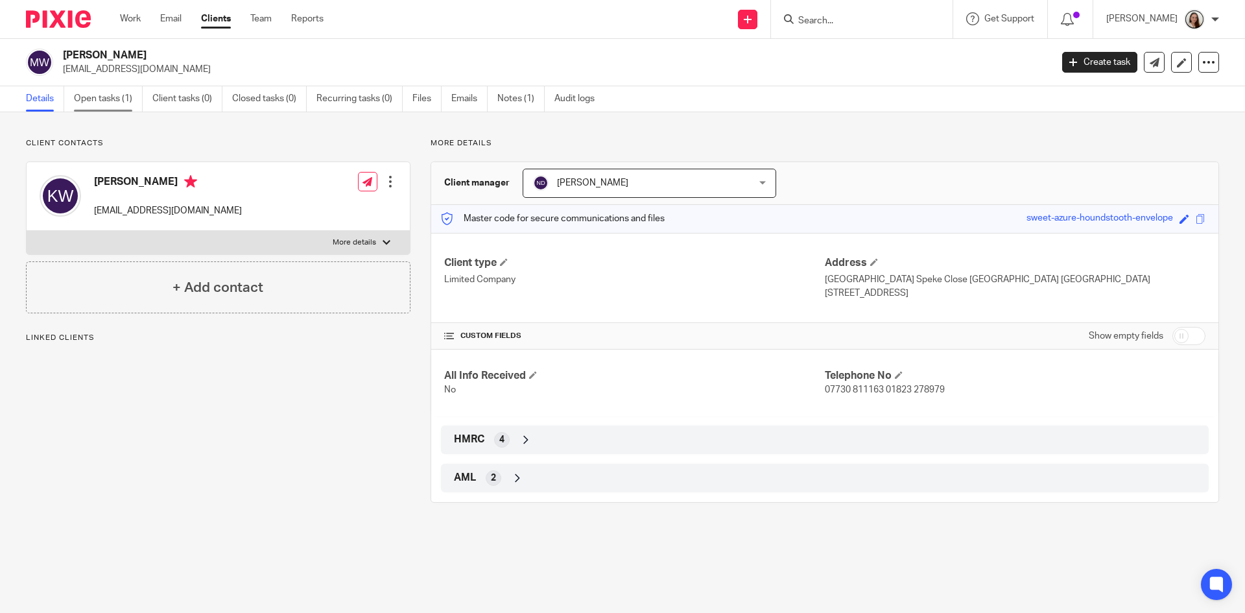
click at [107, 100] on link "Open tasks (1)" at bounding box center [108, 98] width 69 height 25
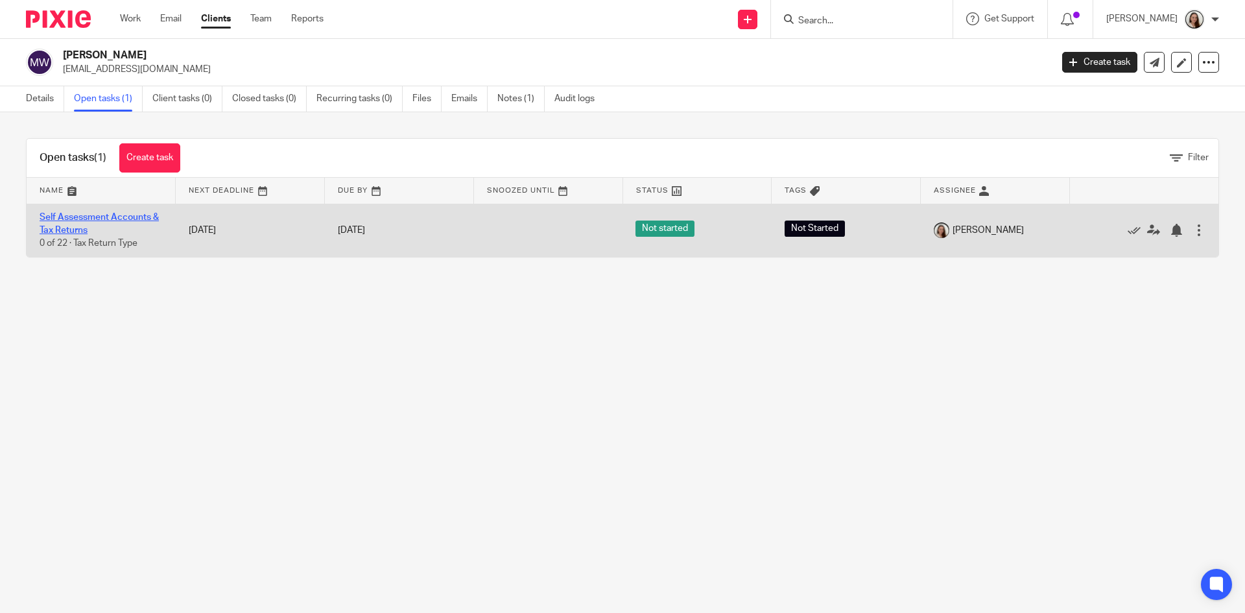
click at [118, 215] on link "Self Assessment Accounts & Tax Returns" at bounding box center [99, 224] width 119 height 22
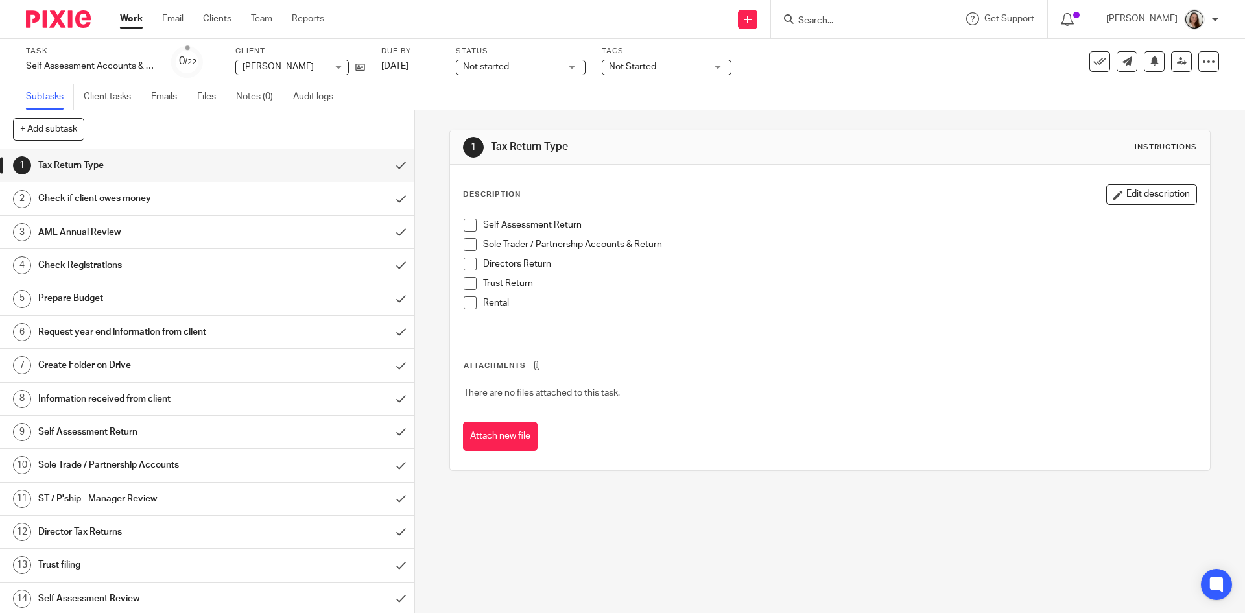
click at [464, 239] on span at bounding box center [470, 244] width 13 height 13
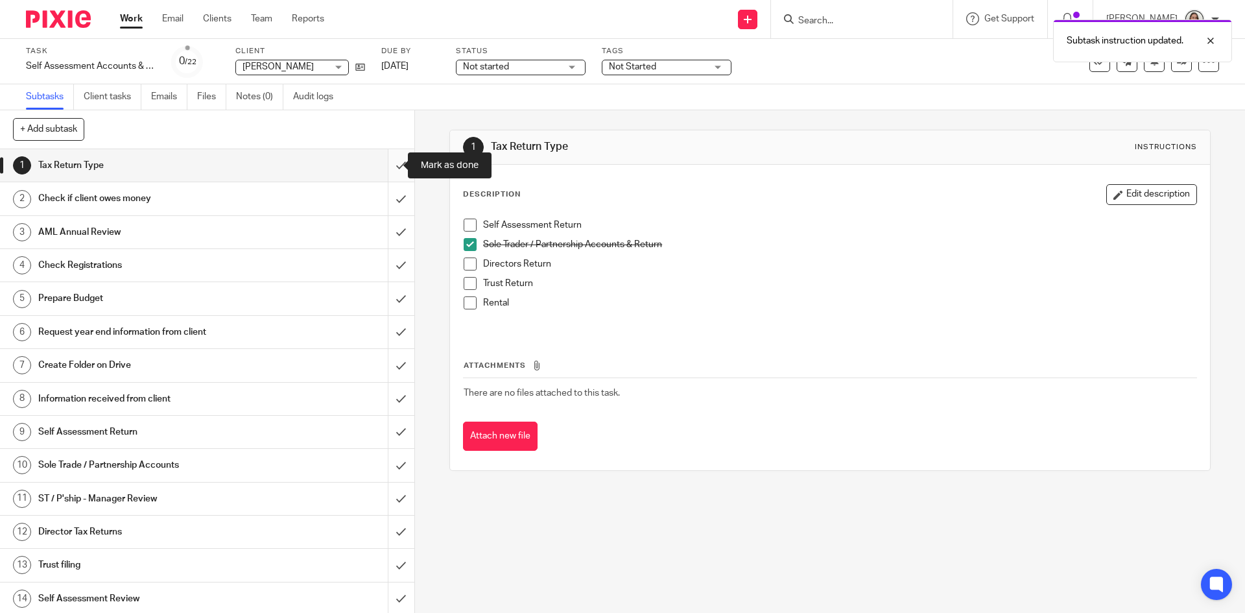
click at [382, 158] on input "submit" at bounding box center [207, 165] width 414 height 32
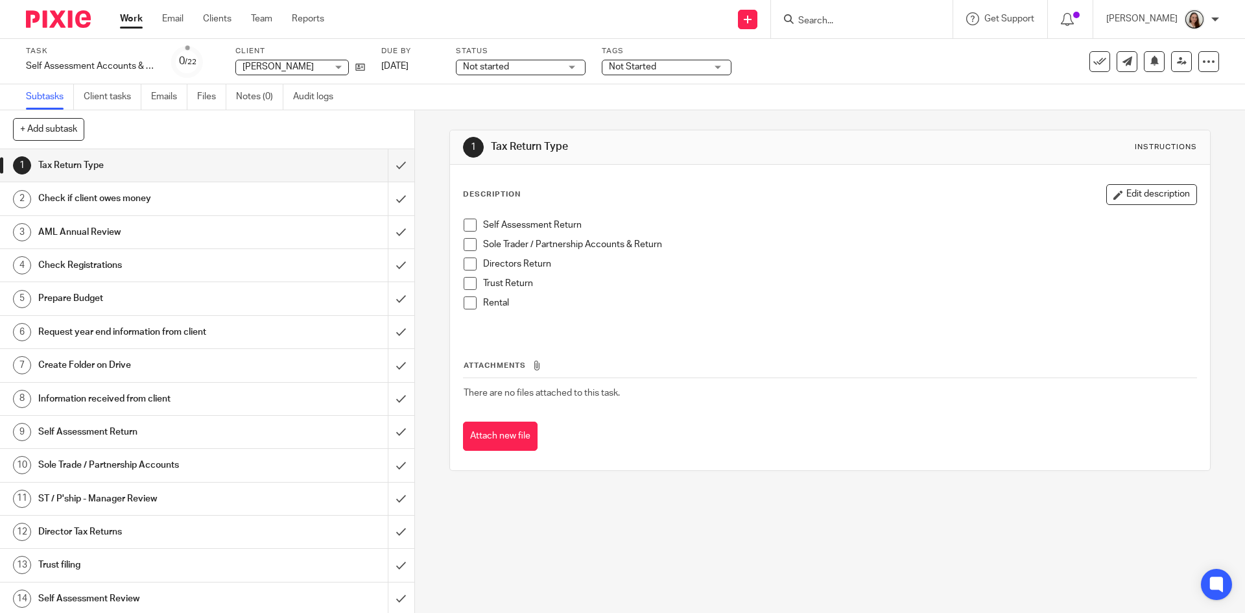
click at [893, 25] on input "Search" at bounding box center [855, 22] width 117 height 12
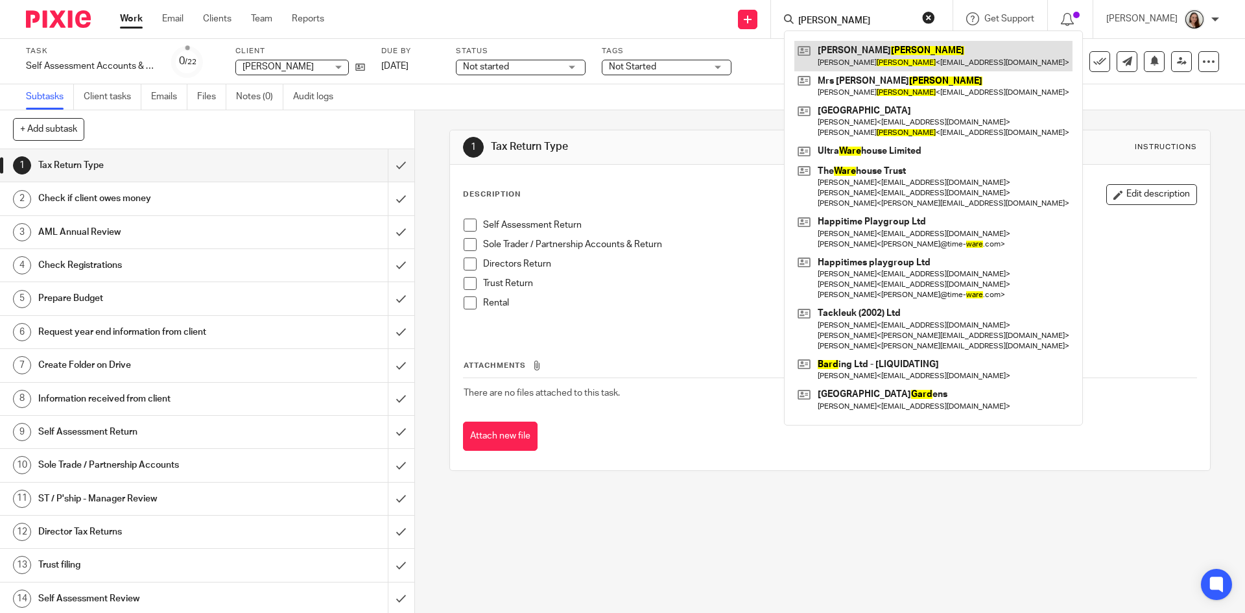
type input "[PERSON_NAME]"
click at [907, 58] on link at bounding box center [933, 56] width 278 height 30
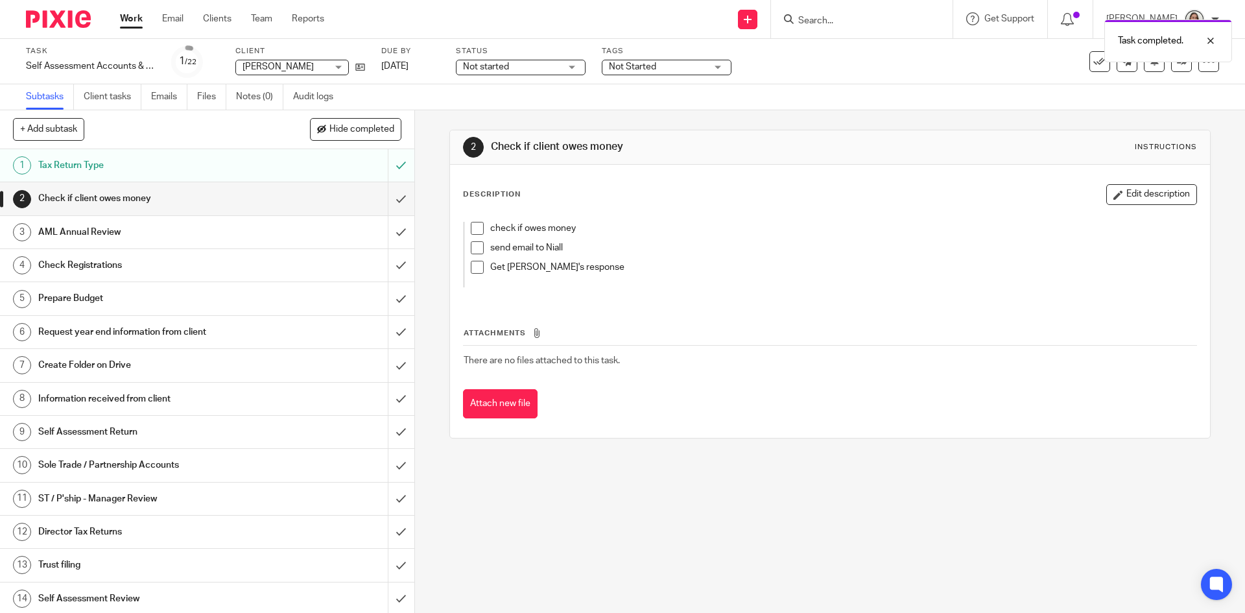
drag, startPoint x: 512, startPoint y: 64, endPoint x: 508, endPoint y: 88, distance: 24.3
click at [512, 64] on span "Not started" at bounding box center [511, 67] width 97 height 14
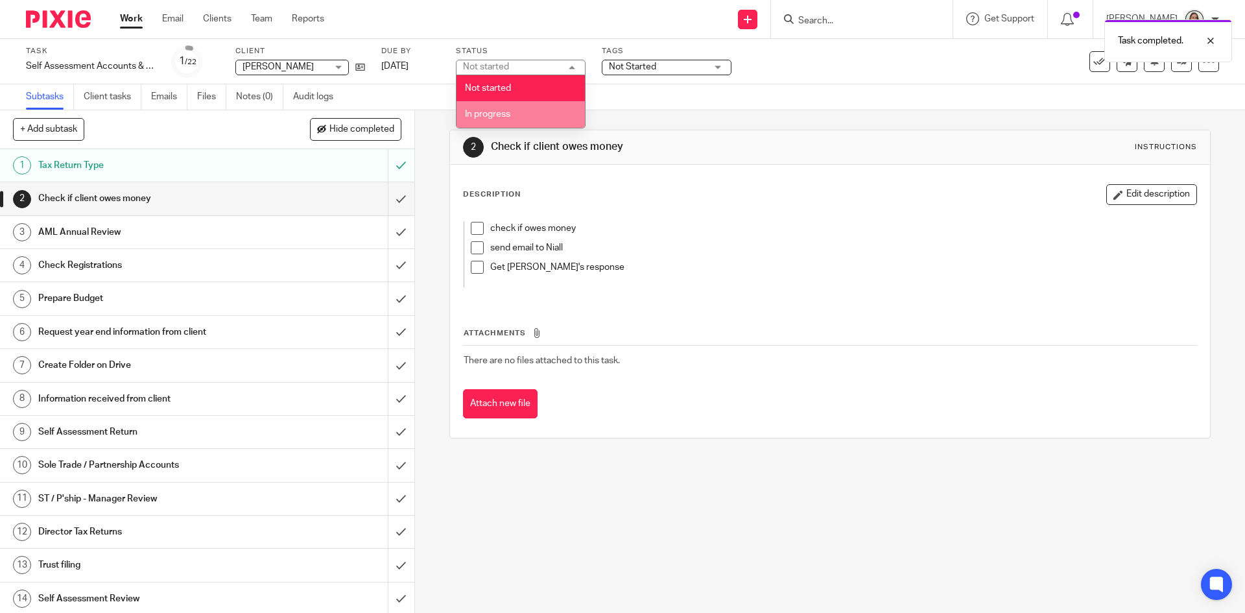
click at [507, 110] on li "In progress" at bounding box center [520, 114] width 128 height 27
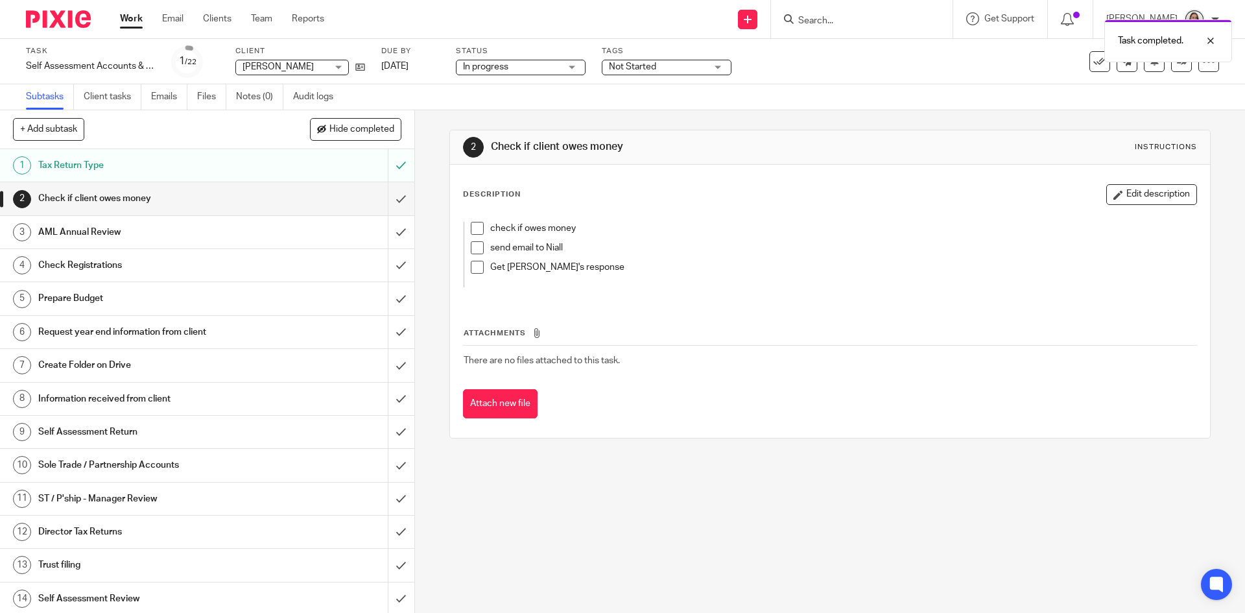
click at [679, 67] on span "Not Started" at bounding box center [657, 67] width 97 height 14
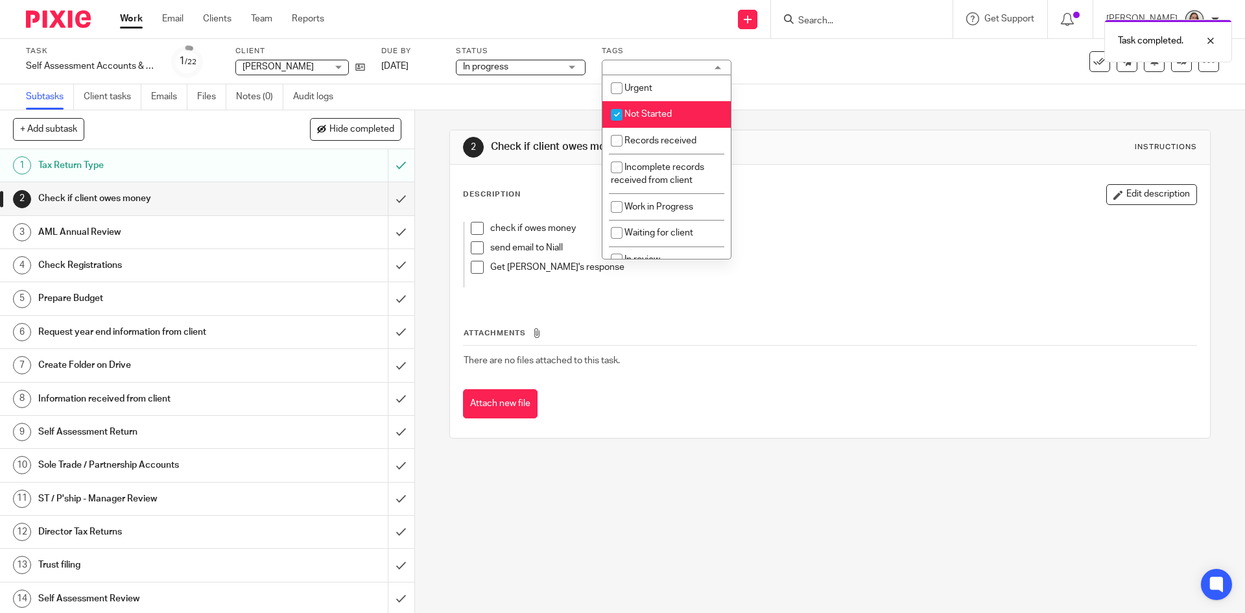
click at [663, 108] on li "Not Started" at bounding box center [666, 114] width 128 height 27
checkbox input "false"
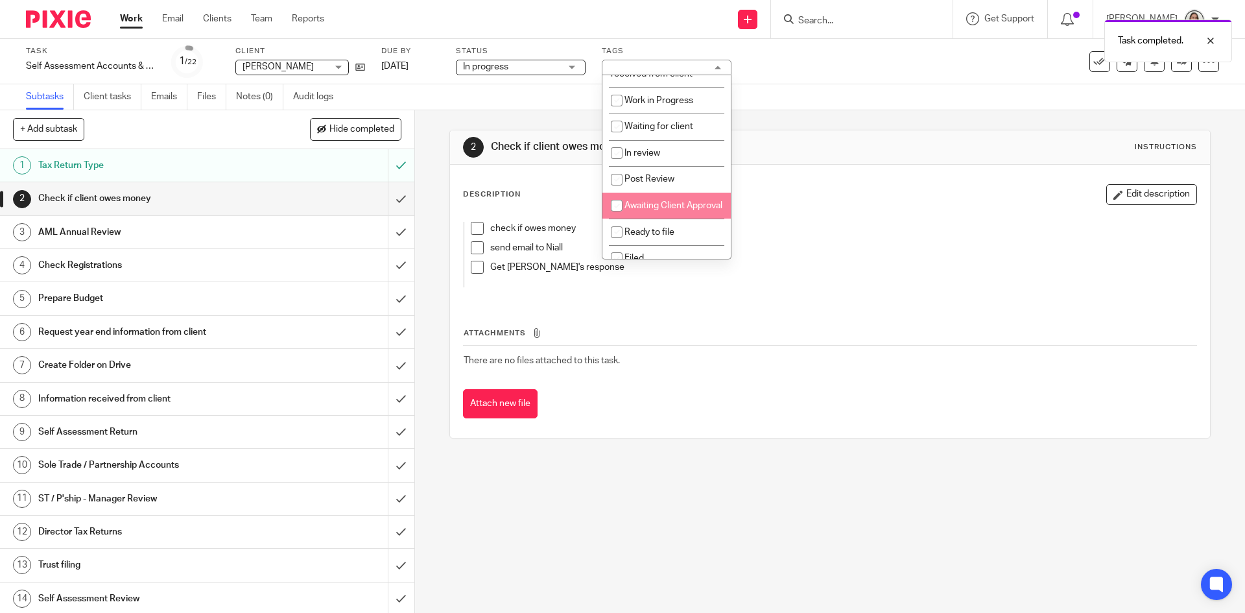
scroll to position [130, 0]
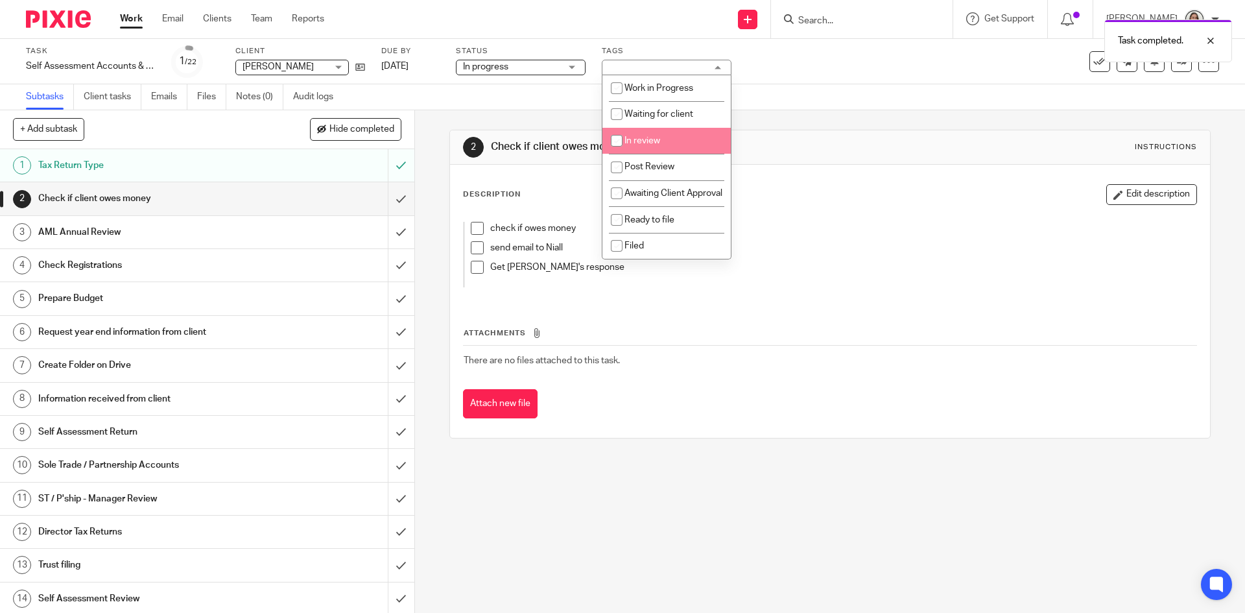
drag, startPoint x: 659, startPoint y: 130, endPoint x: 755, endPoint y: 143, distance: 96.7
click at [659, 136] on span "In review" at bounding box center [642, 140] width 36 height 9
checkbox input "true"
click at [866, 146] on div "2 Check if client owes money Instructions" at bounding box center [829, 147] width 733 height 21
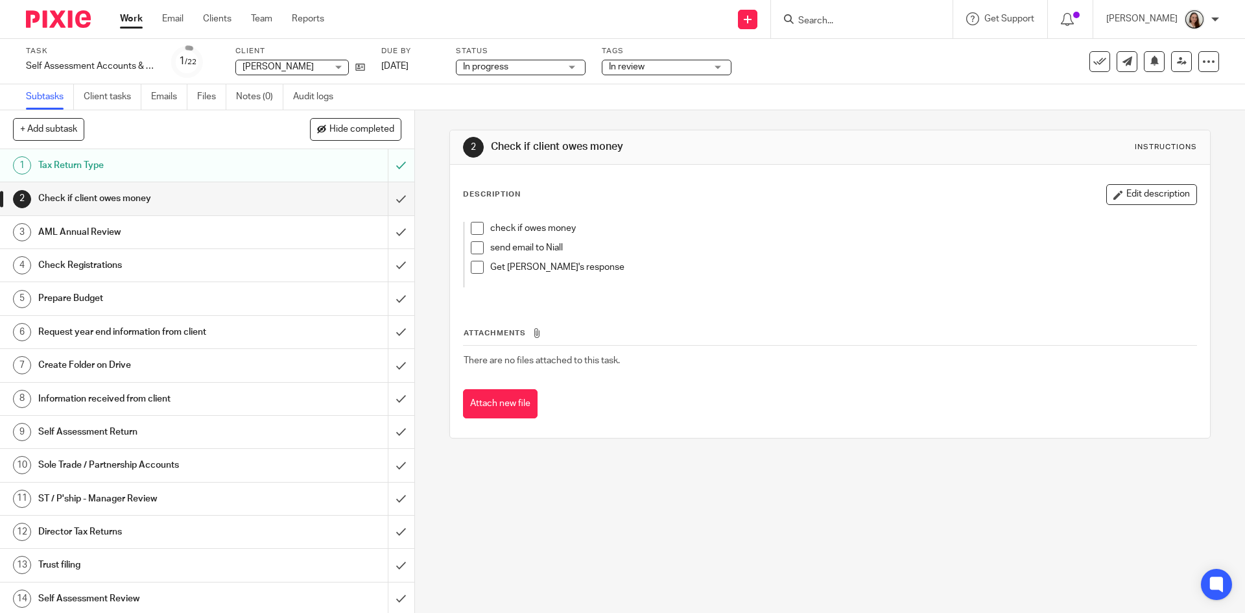
click at [473, 231] on span at bounding box center [477, 228] width 13 height 13
click at [475, 246] on span at bounding box center [477, 247] width 13 height 13
click at [464, 269] on blockquote "check if owes money send email to Niall Get Niall's response" at bounding box center [817, 254] width 706 height 65
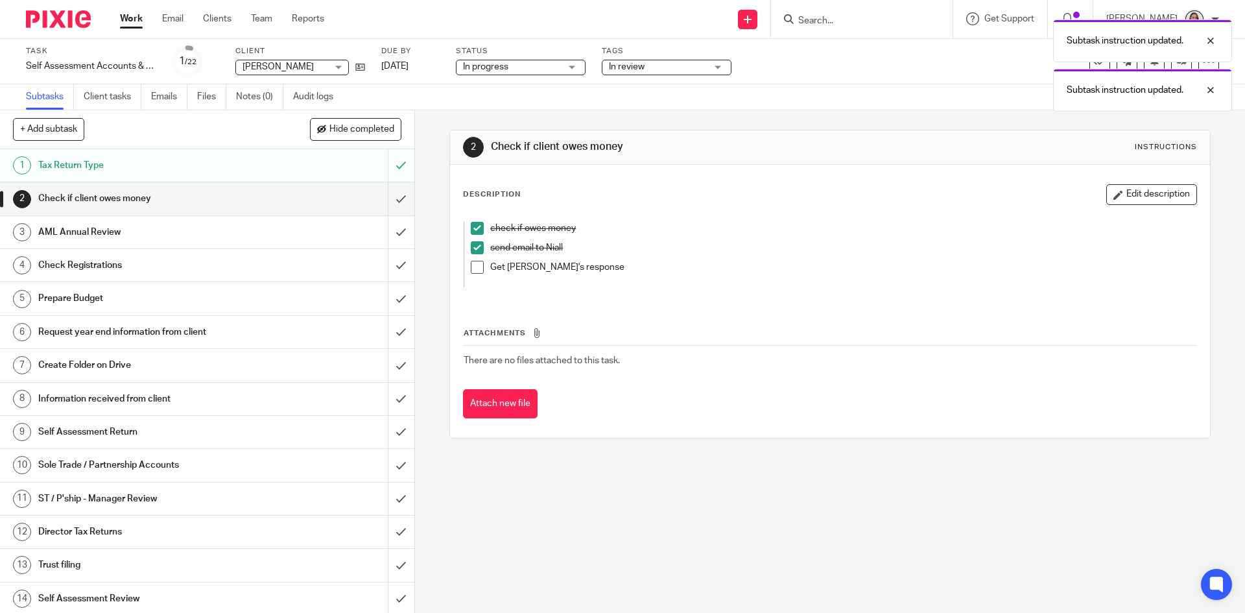
click at [471, 270] on span at bounding box center [477, 267] width 13 height 13
click at [1124, 182] on div "Description Edit description check if owes money send email to Niall Get Niall'…" at bounding box center [829, 301] width 759 height 273
click at [1143, 192] on button "Edit description" at bounding box center [1151, 194] width 91 height 21
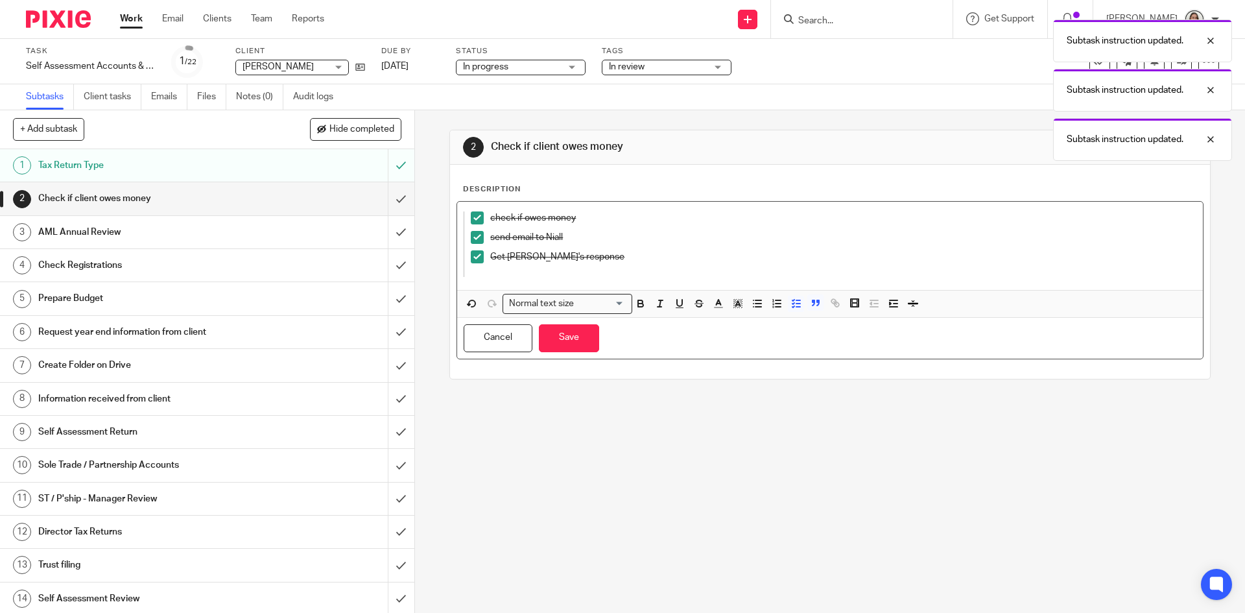
click at [652, 265] on p at bounding box center [829, 269] width 679 height 13
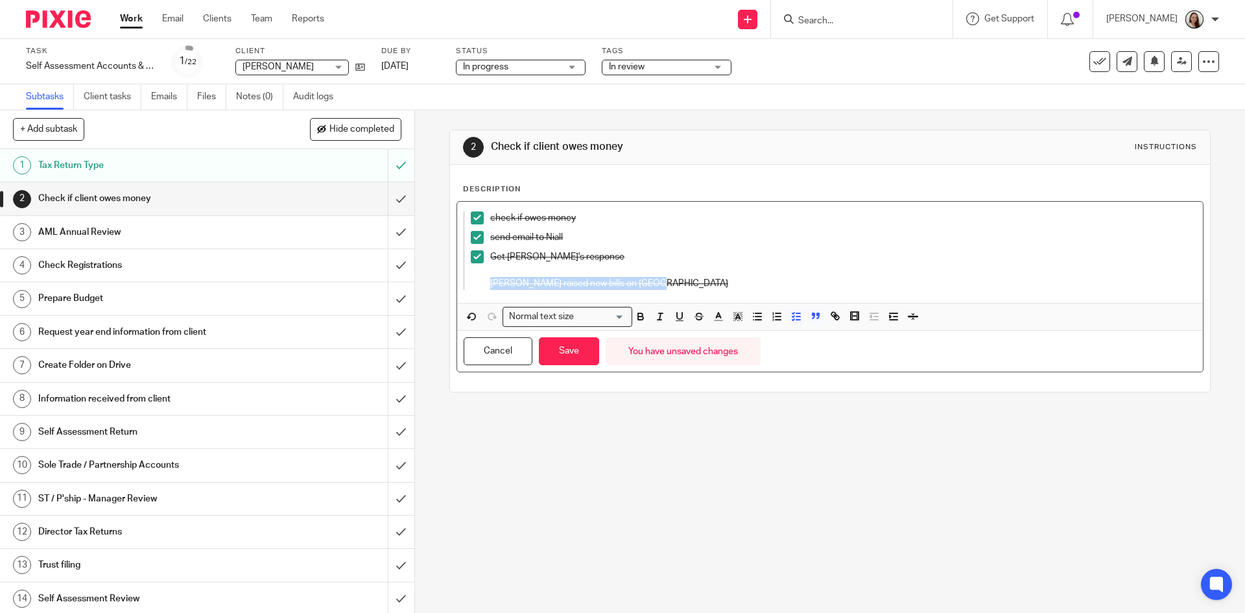
drag, startPoint x: 630, startPoint y: 281, endPoint x: 483, endPoint y: 287, distance: 147.3
click at [483, 287] on li "Get Niall's response Niall raised new bills on Yallands Farm" at bounding box center [820, 270] width 699 height 40
click at [696, 317] on icon "button" at bounding box center [699, 317] width 12 height 12
click at [694, 314] on icon "button" at bounding box center [699, 317] width 12 height 12
click at [695, 316] on icon "button" at bounding box center [699, 317] width 12 height 12
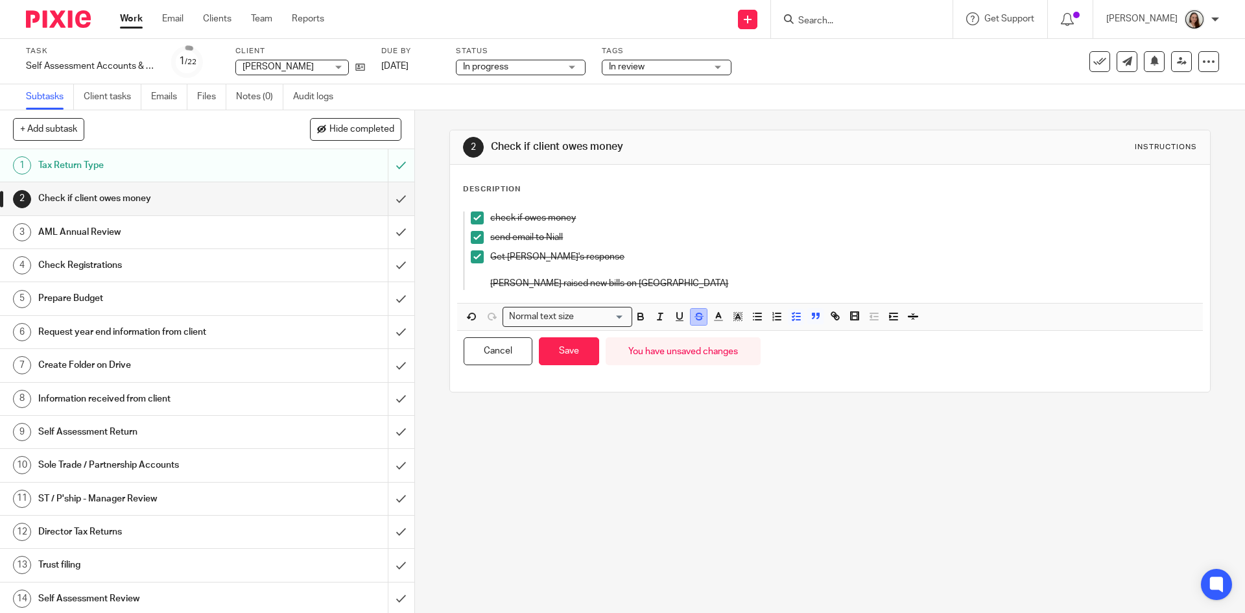
drag, startPoint x: 691, startPoint y: 319, endPoint x: 676, endPoint y: 350, distance: 34.5
click at [693, 319] on icon "button" at bounding box center [699, 317] width 12 height 12
click at [624, 277] on p "Niall raised new bills on Yallands Farm" at bounding box center [829, 283] width 679 height 13
click at [659, 285] on p "Niall raised new bills on Yallands Farm" at bounding box center [829, 283] width 679 height 13
drag, startPoint x: 682, startPoint y: 281, endPoint x: 472, endPoint y: 285, distance: 210.1
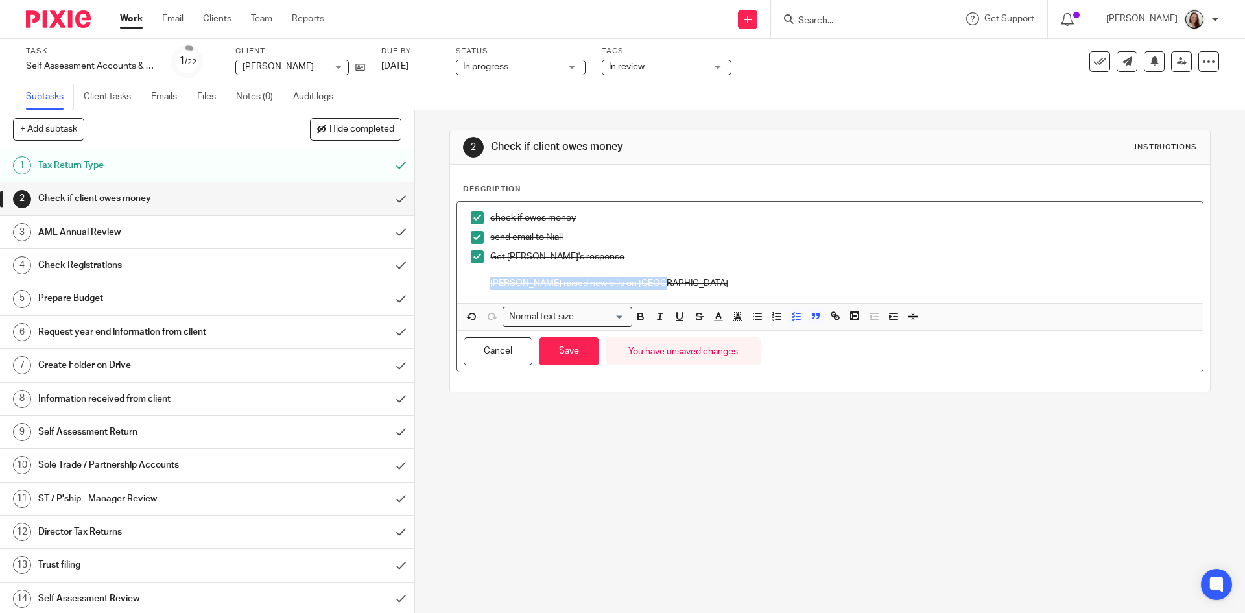
click at [472, 285] on li "Get Niall's response Niall raised new bills on Yallands Farm" at bounding box center [820, 270] width 699 height 40
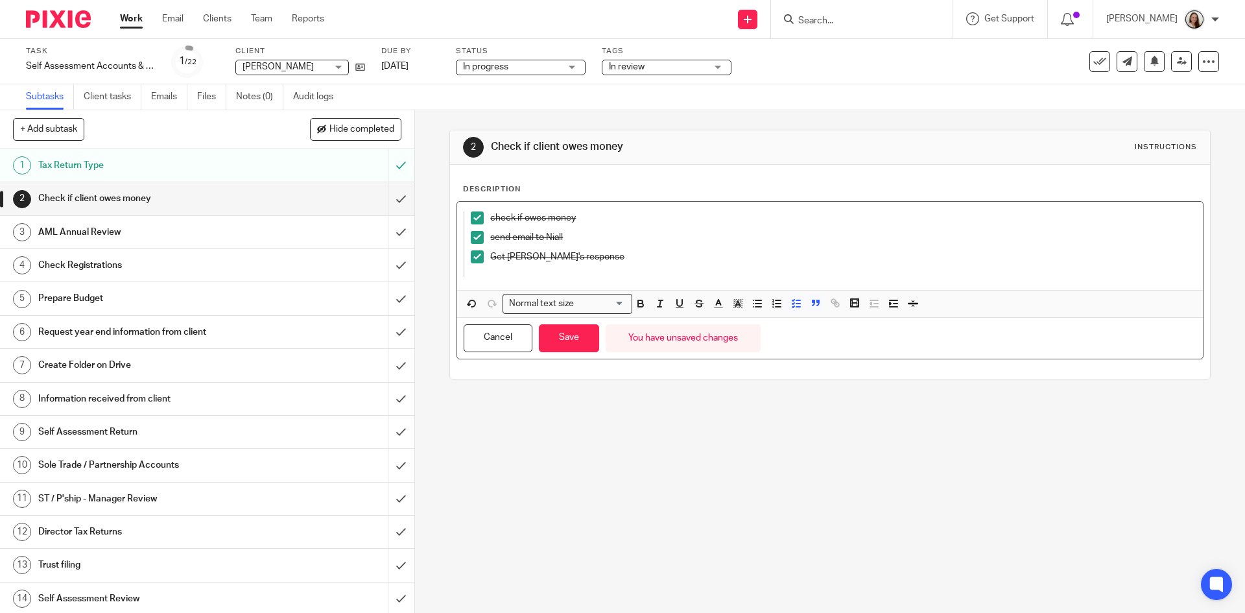
click at [471, 256] on span at bounding box center [477, 256] width 13 height 13
click at [474, 235] on span at bounding box center [477, 237] width 13 height 13
click at [469, 206] on div "check if owes money send email to Niall Get Niall's response" at bounding box center [829, 246] width 745 height 88
click at [471, 214] on span at bounding box center [477, 217] width 13 height 13
click at [503, 271] on p at bounding box center [829, 269] width 679 height 13
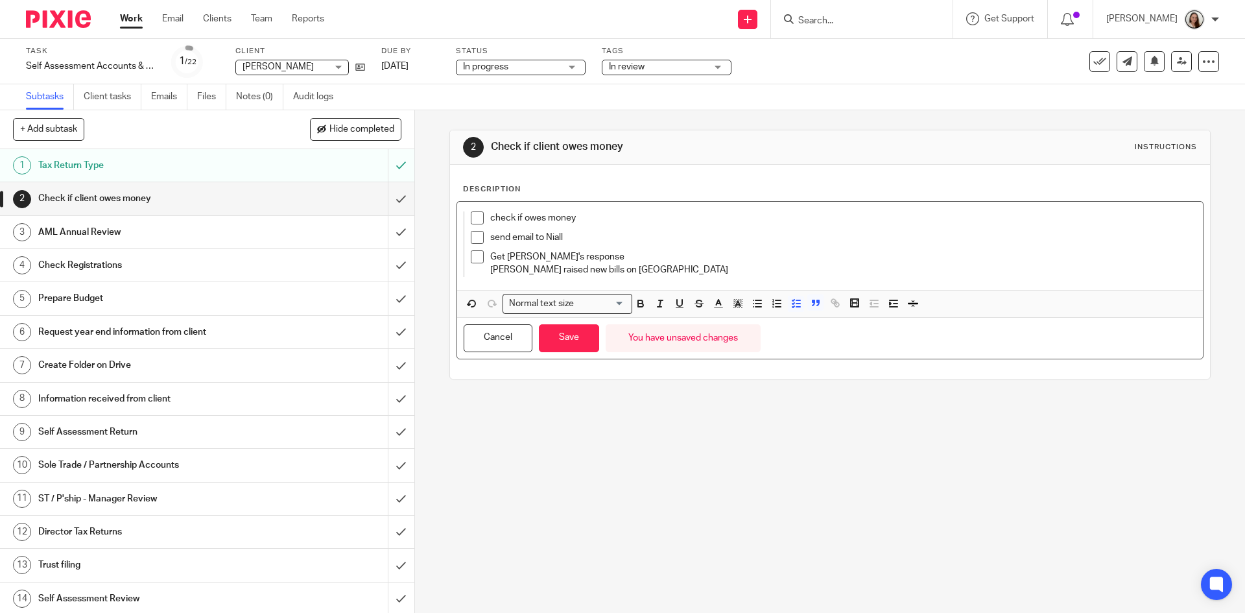
click at [471, 256] on span at bounding box center [477, 256] width 13 height 13
click at [567, 257] on p "Get Niall's response" at bounding box center [829, 256] width 679 height 13
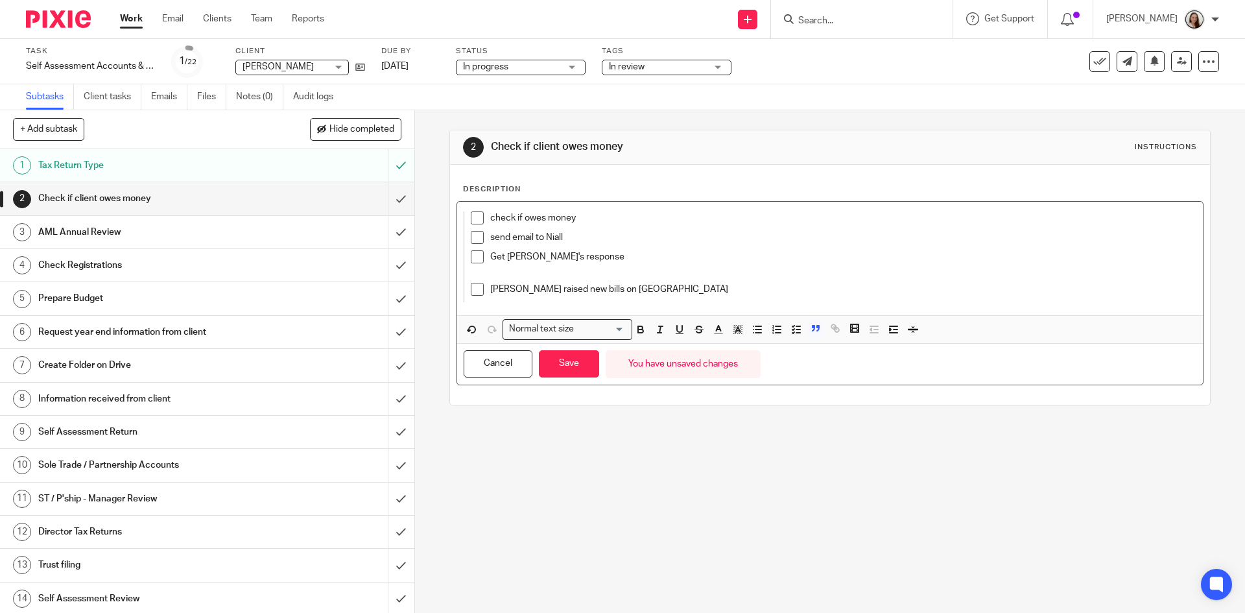
click at [485, 292] on li "Niall raised new bills on Yallands Farm" at bounding box center [820, 292] width 699 height 19
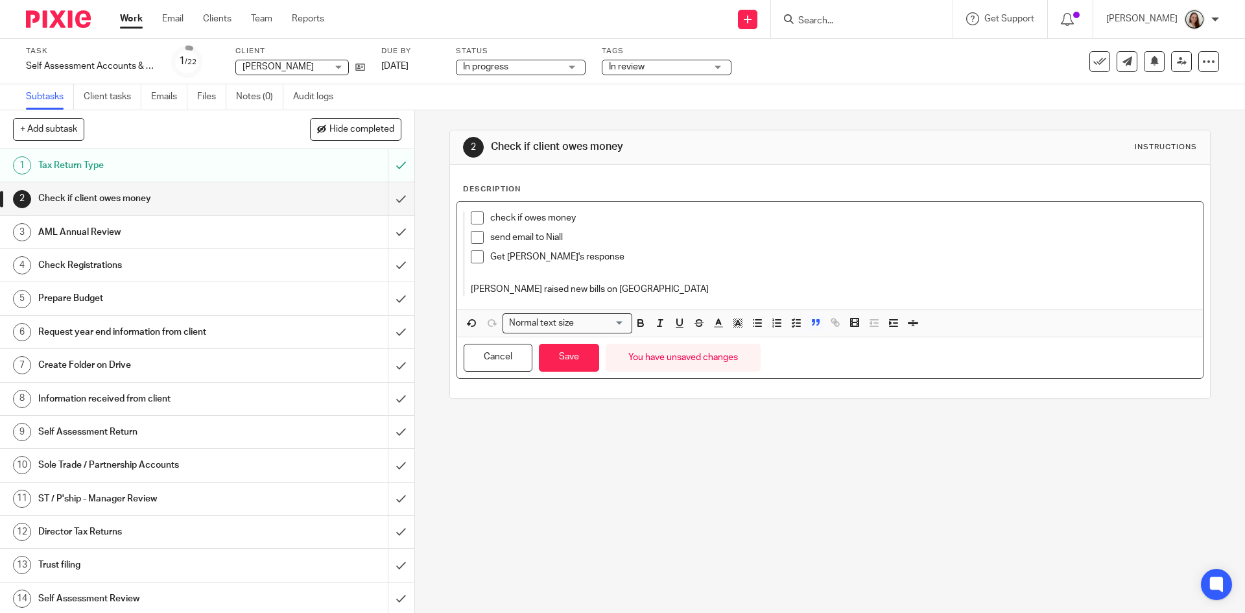
click at [476, 218] on span at bounding box center [477, 217] width 13 height 13
click at [475, 233] on span at bounding box center [477, 237] width 13 height 13
click at [471, 256] on span at bounding box center [477, 256] width 13 height 13
click at [556, 352] on button "Save" at bounding box center [569, 358] width 60 height 28
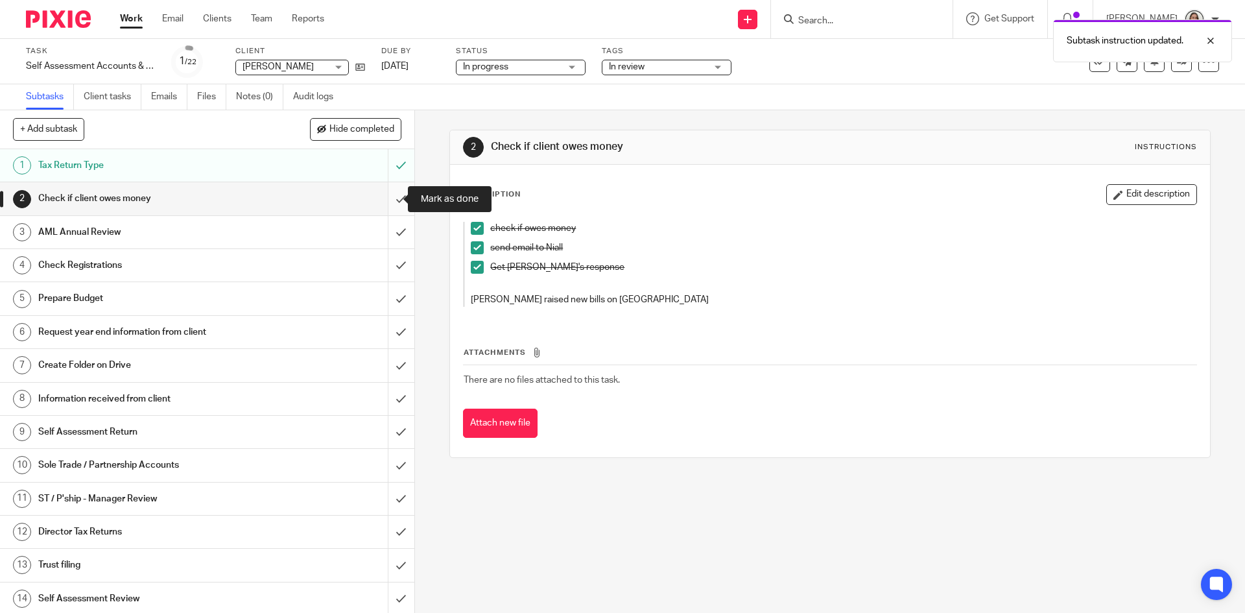
click at [386, 196] on input "submit" at bounding box center [207, 198] width 414 height 32
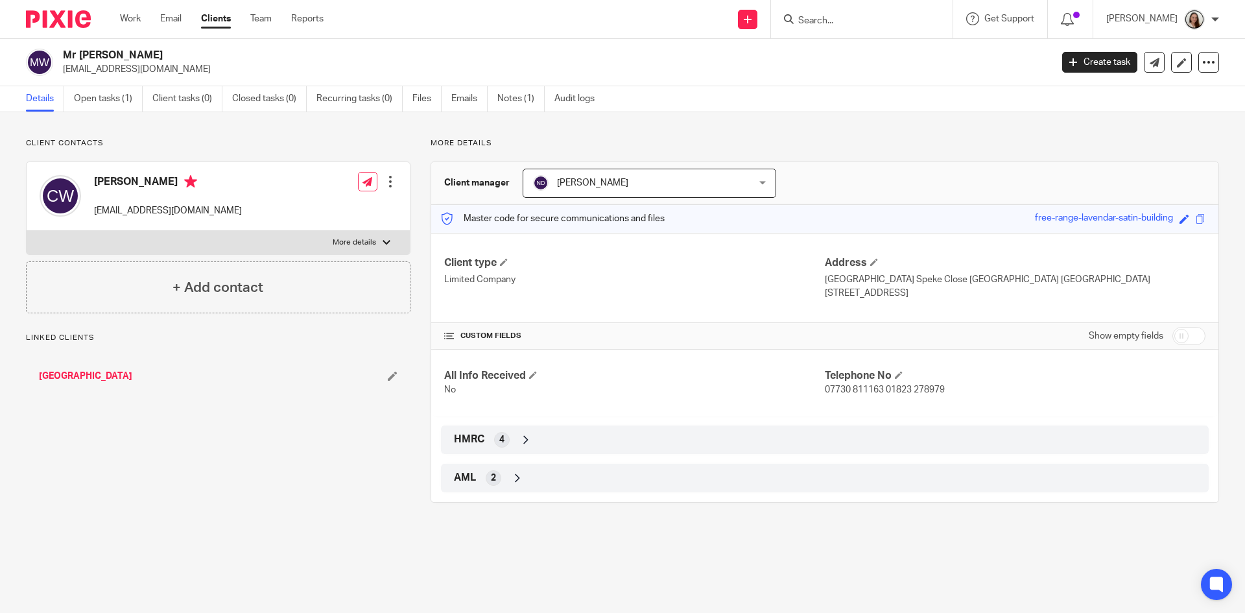
drag, startPoint x: 117, startPoint y: 100, endPoint x: 133, endPoint y: 126, distance: 30.6
click at [116, 100] on link "Open tasks (1)" at bounding box center [108, 98] width 69 height 25
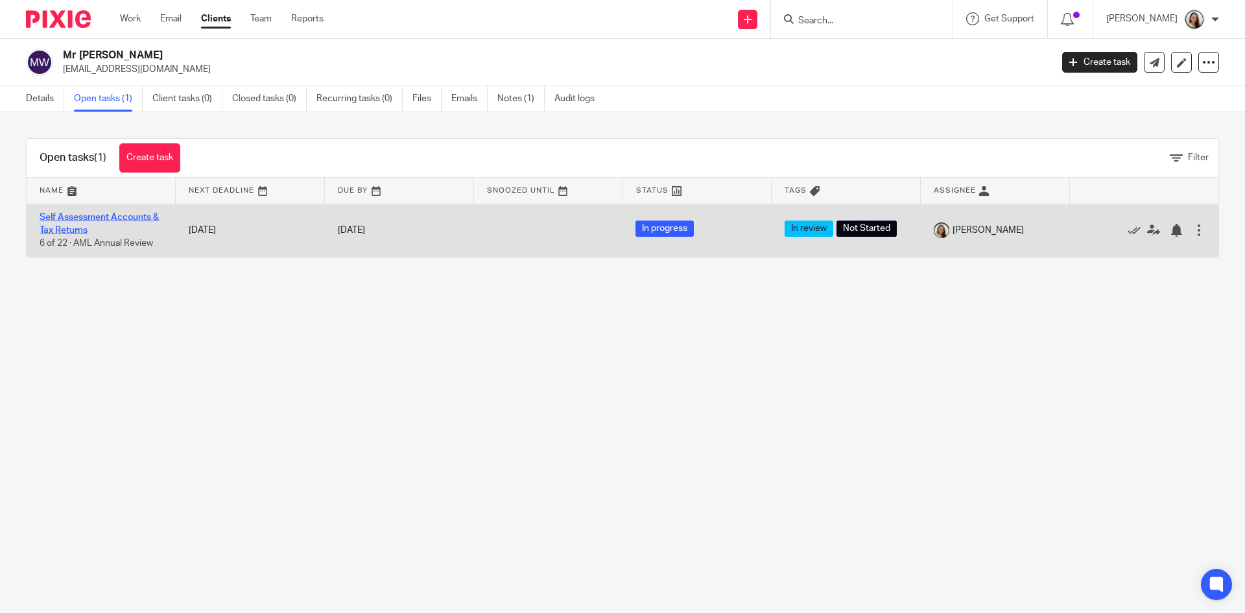
click at [128, 219] on link "Self Assessment Accounts & Tax Returns" at bounding box center [99, 224] width 119 height 22
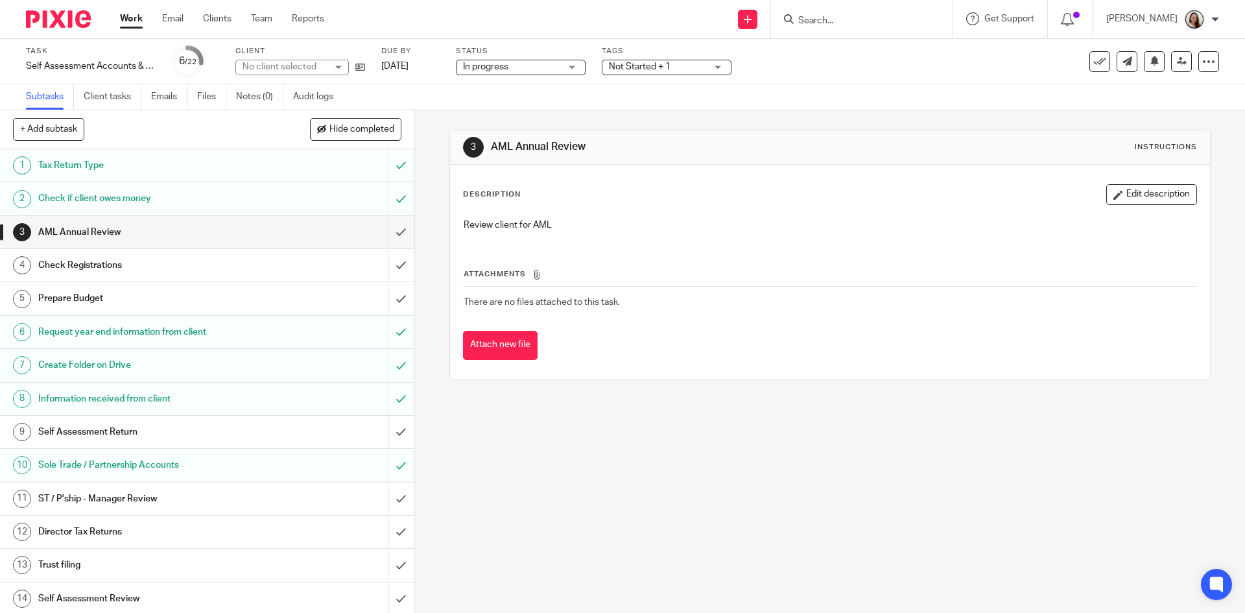
click at [653, 65] on span "Not Started + 1" at bounding box center [640, 66] width 62 height 9
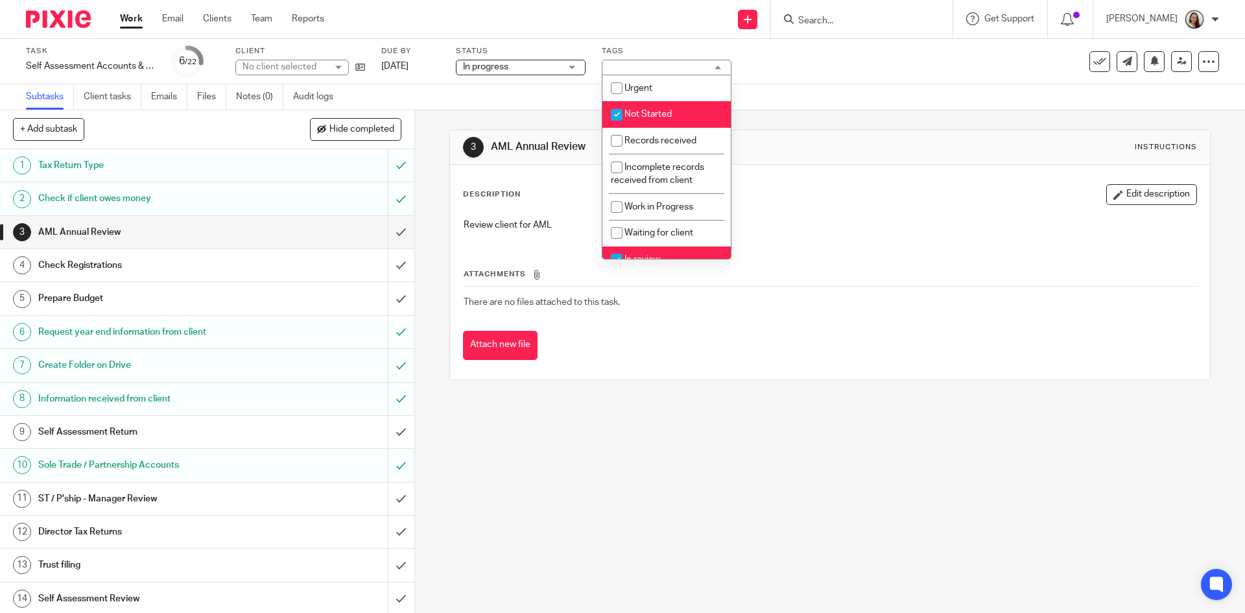
click at [672, 106] on li "Not Started" at bounding box center [666, 114] width 128 height 27
checkbox input "false"
click at [792, 100] on div "Subtasks Client tasks Emails Files Notes (0) Audit logs" at bounding box center [622, 97] width 1245 height 26
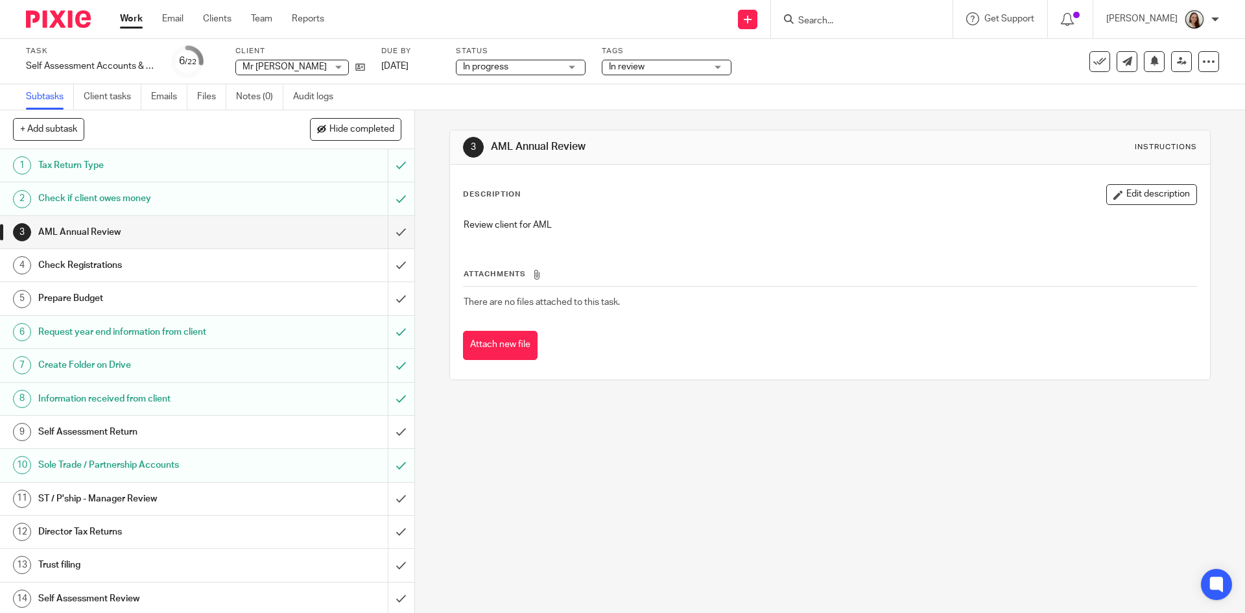
click at [146, 196] on h1 "Check if client owes money" at bounding box center [150, 198] width 224 height 19
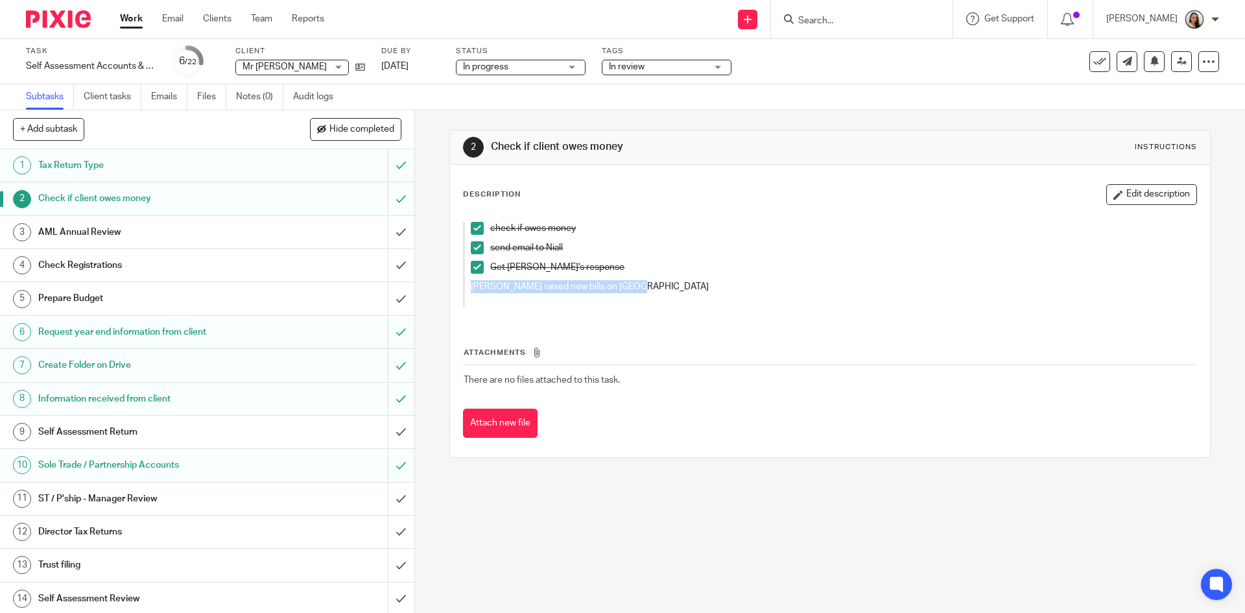
drag, startPoint x: 617, startPoint y: 283, endPoint x: 468, endPoint y: 284, distance: 149.1
click at [471, 284] on p "[PERSON_NAME] raised new bills on [GEOGRAPHIC_DATA]" at bounding box center [820, 286] width 699 height 13
copy p "[PERSON_NAME] raised new bills on [GEOGRAPHIC_DATA]"
click at [121, 472] on h1 "Sole Trade / Partnership Accounts" at bounding box center [150, 464] width 224 height 19
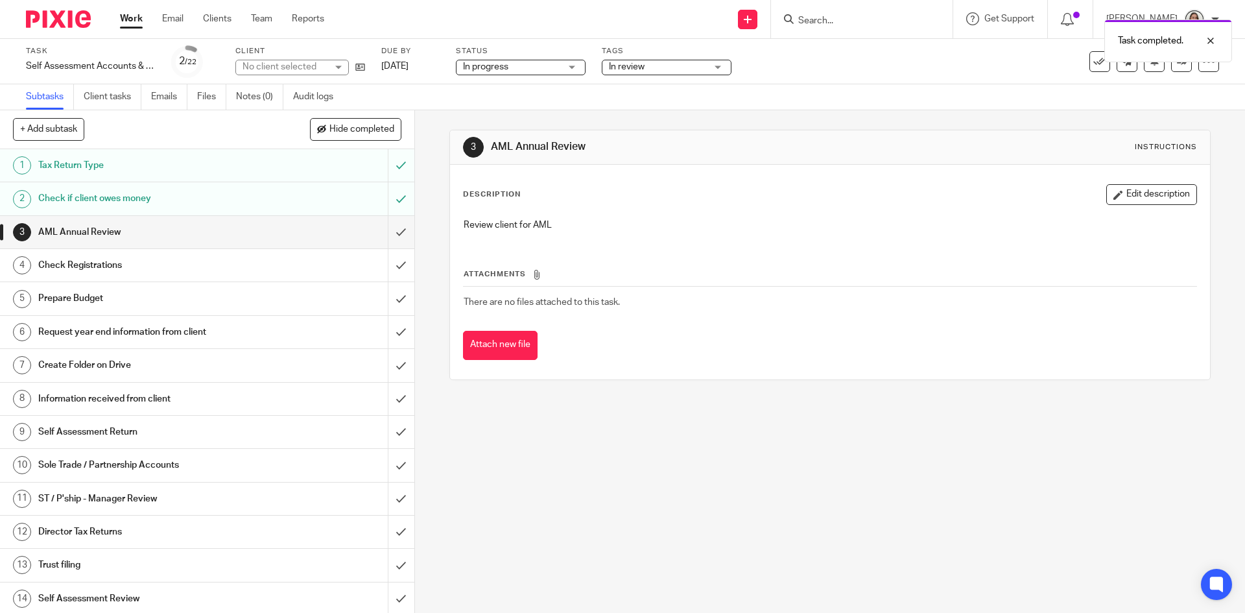
click at [213, 339] on h1 "Request year end information from client" at bounding box center [150, 331] width 224 height 19
click at [228, 368] on h1 "Create Folder on Drive" at bounding box center [150, 364] width 224 height 19
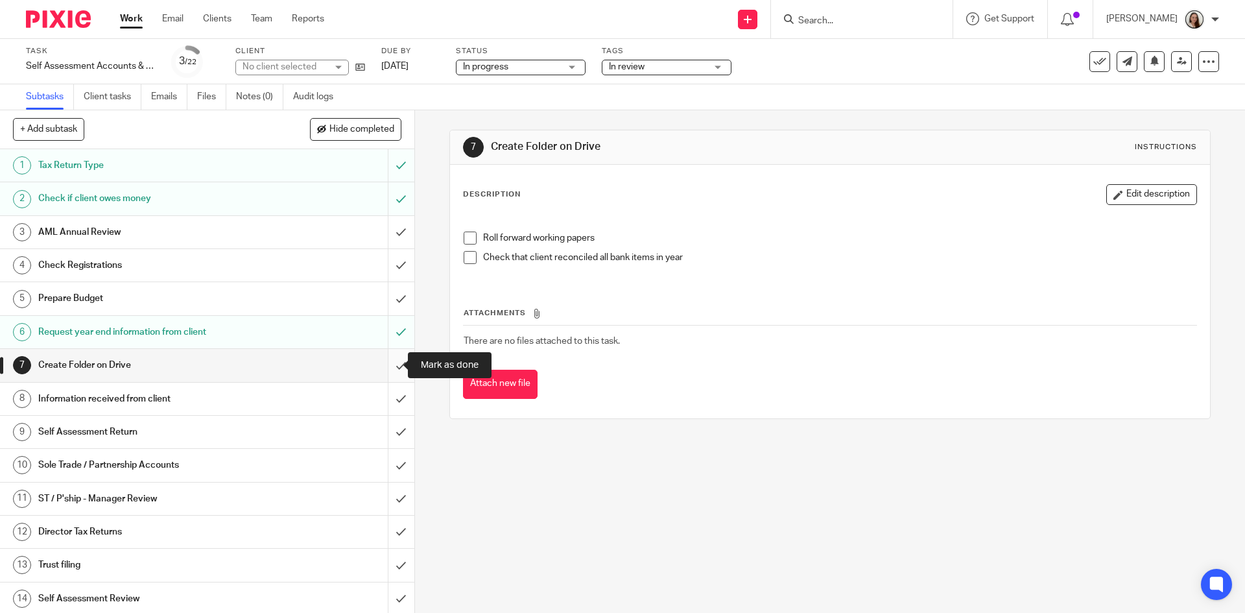
click at [390, 365] on input "submit" at bounding box center [207, 365] width 414 height 32
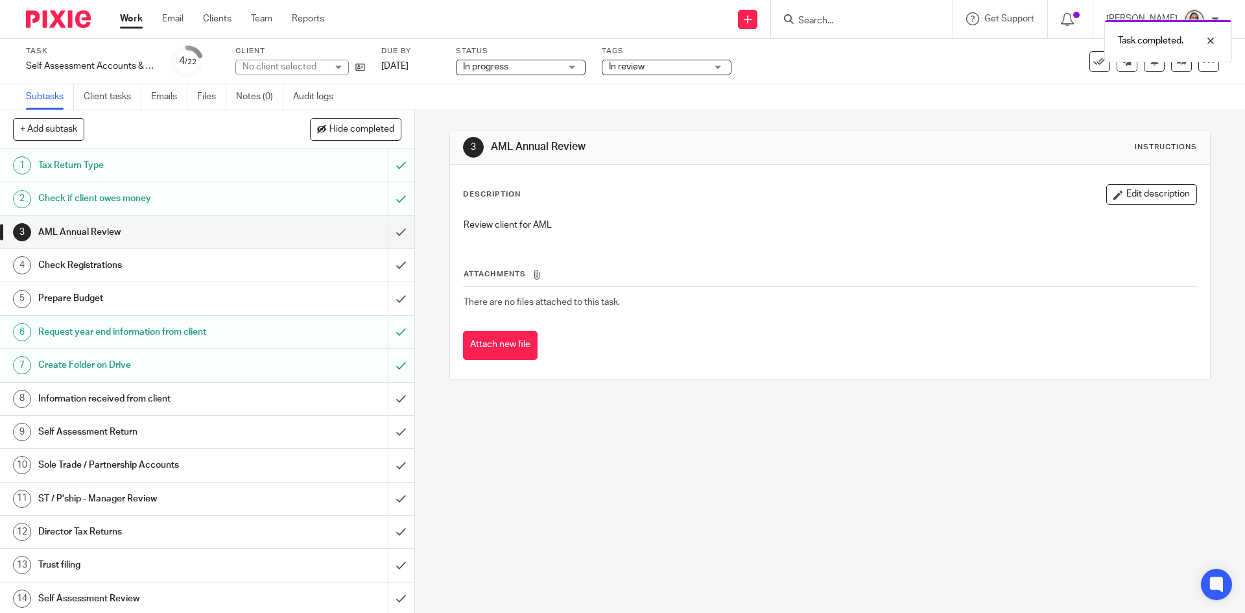
click at [217, 396] on h1 "Information received from client" at bounding box center [150, 398] width 224 height 19
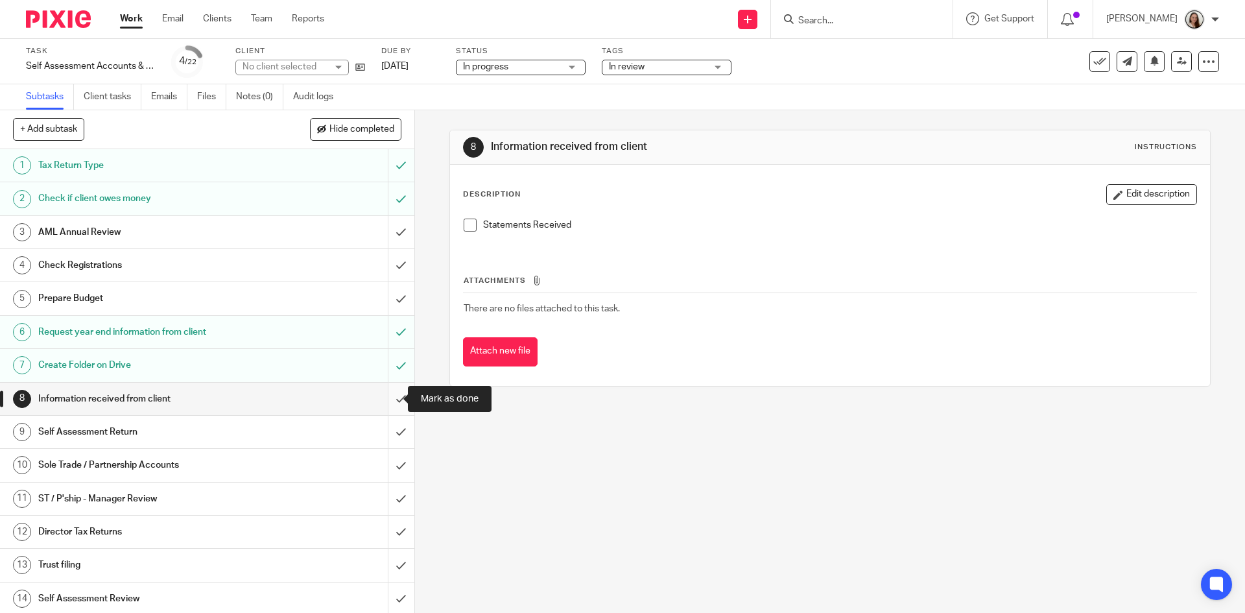
click at [384, 398] on input "submit" at bounding box center [207, 399] width 414 height 32
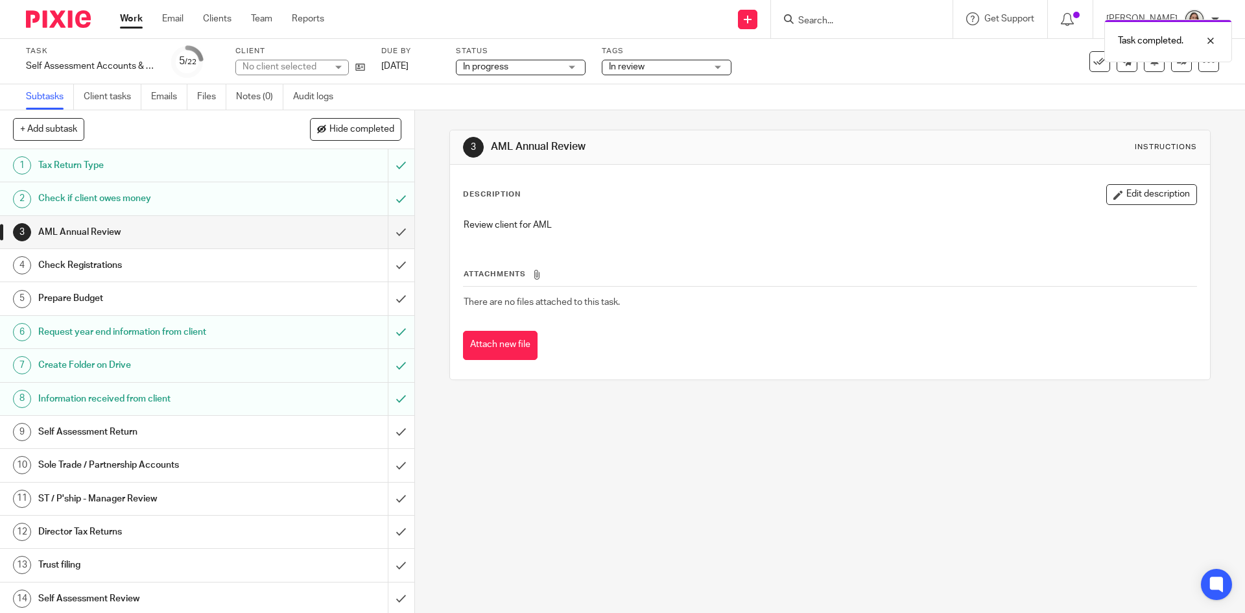
click at [148, 464] on h1 "Sole Trade / Partnership Accounts" at bounding box center [150, 464] width 224 height 19
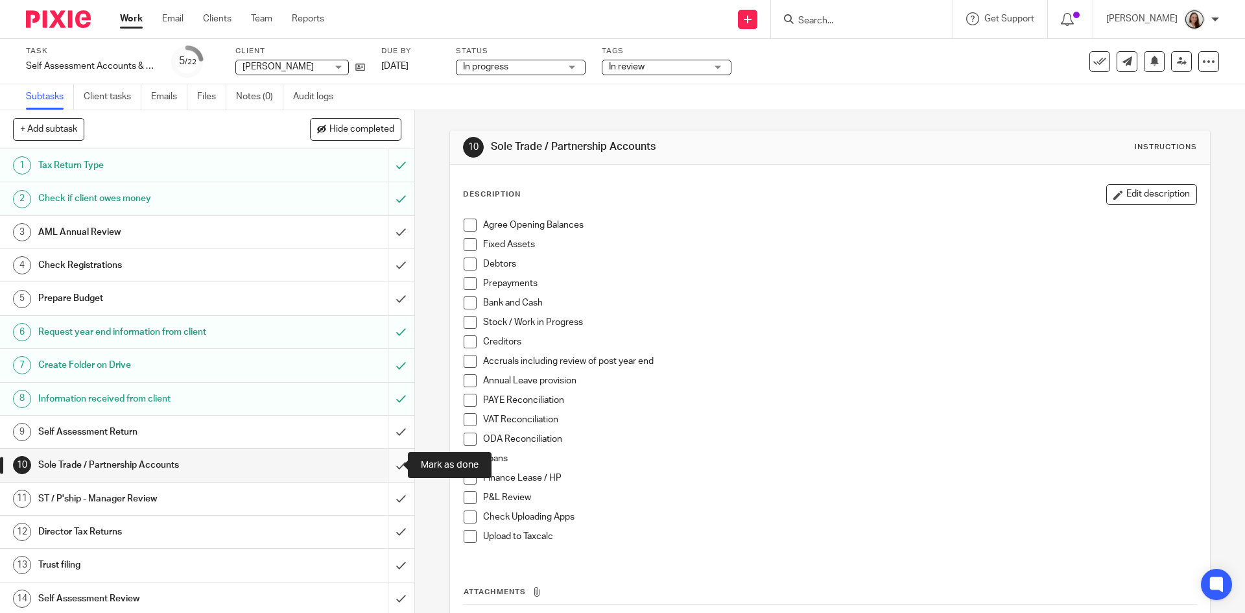
click at [379, 456] on input "submit" at bounding box center [207, 465] width 414 height 32
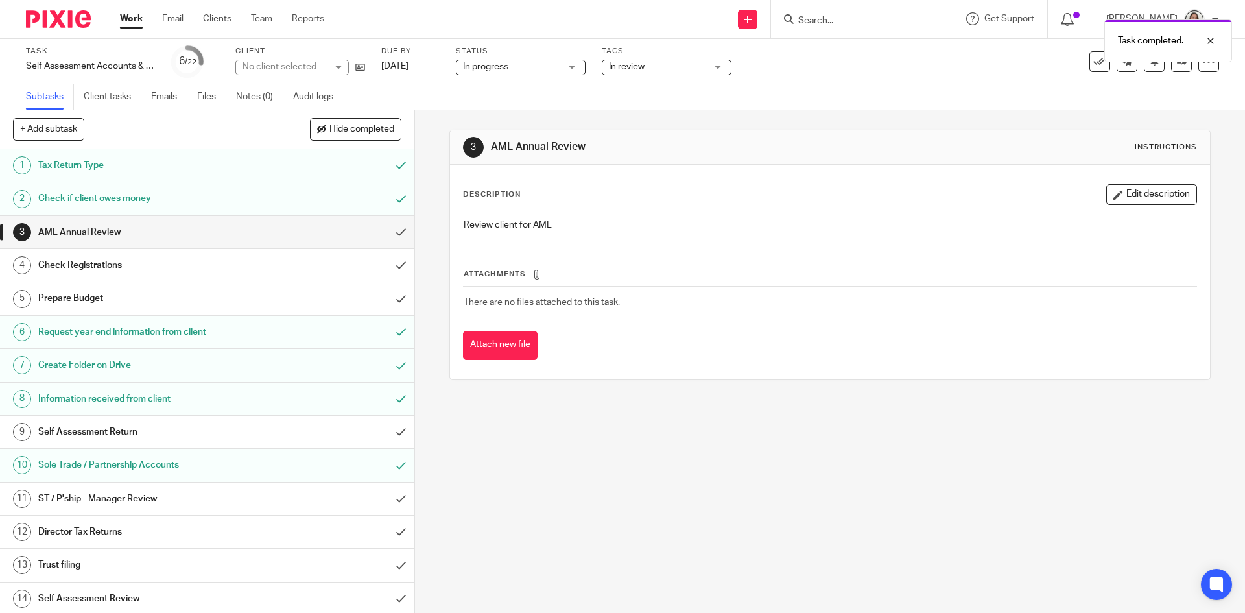
click at [124, 19] on link "Work" at bounding box center [131, 18] width 23 height 13
